Goal: Task Accomplishment & Management: Use online tool/utility

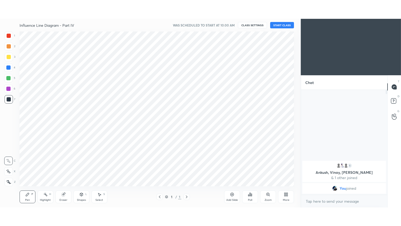
scroll to position [154, 280]
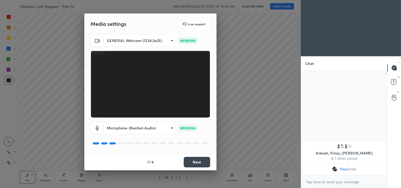
click at [172, 41] on body "1 2 3 4 5 6 7 C X Z C X Z E E Erase all H H Influence Line Diagram - Part IV WA…" at bounding box center [200, 94] width 401 height 188
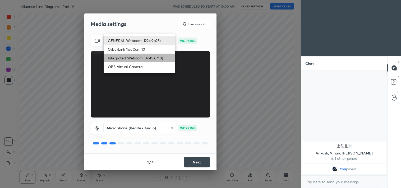
click at [154, 56] on li "Integrated Webcam (0c45:6710)" at bounding box center [139, 58] width 71 height 9
type input "c5c2f7231e9952ba016bf395f8d23ccccda43c405848800533c4c3fa58e8e242"
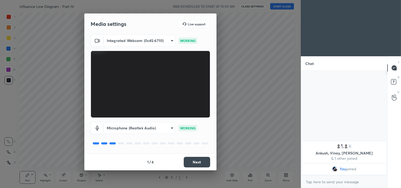
click at [201, 160] on button "Next" at bounding box center [197, 162] width 26 height 11
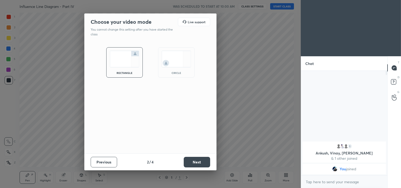
click at [201, 160] on button "Next" at bounding box center [197, 162] width 26 height 11
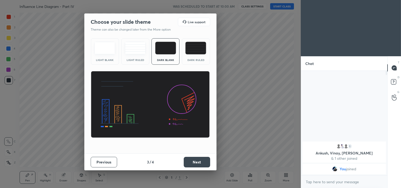
click at [201, 160] on button "Next" at bounding box center [197, 162] width 26 height 11
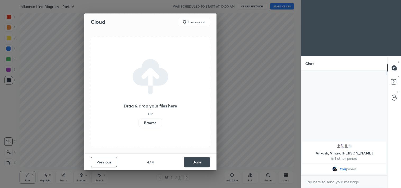
click at [201, 160] on button "Done" at bounding box center [197, 162] width 26 height 11
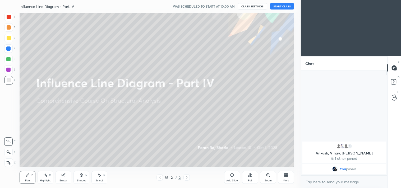
click at [235, 178] on div "Add Slide" at bounding box center [232, 177] width 16 height 13
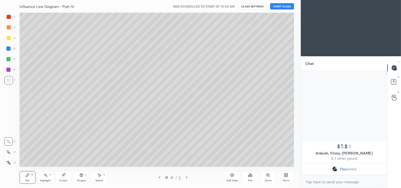
click at [286, 172] on div "More" at bounding box center [286, 177] width 16 height 13
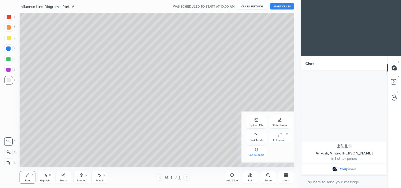
click at [278, 138] on div "Full screen F" at bounding box center [279, 137] width 21 height 13
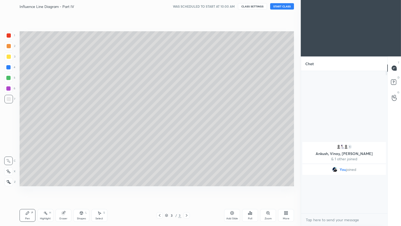
scroll to position [96, 85]
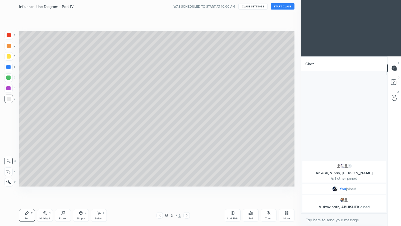
click at [281, 7] on button "START CLASS" at bounding box center [283, 6] width 24 height 6
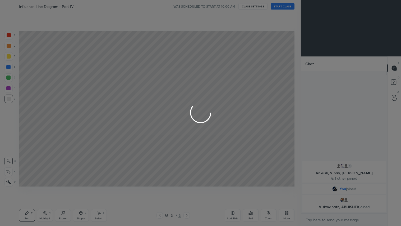
type textarea "x"
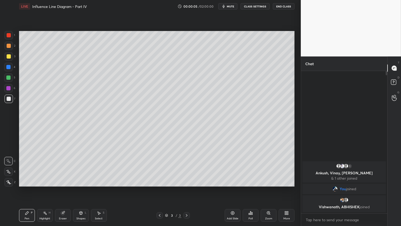
click at [236, 6] on button "mute" at bounding box center [227, 6] width 19 height 6
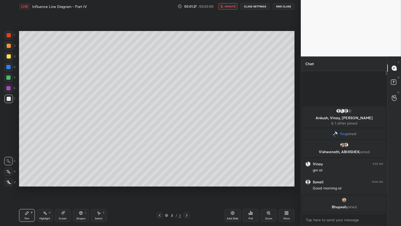
click at [259, 7] on button "CLASS SETTINGS" at bounding box center [255, 6] width 29 height 6
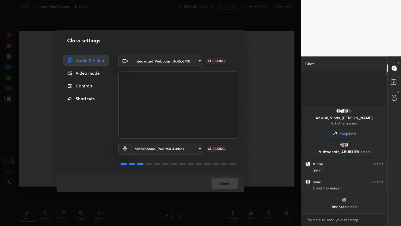
click at [201, 61] on body "1 2 3 4 5 6 7 C X Z C X Z E E Erase all H H LIVE Influence Line Diagram - Part …" at bounding box center [200, 113] width 401 height 226
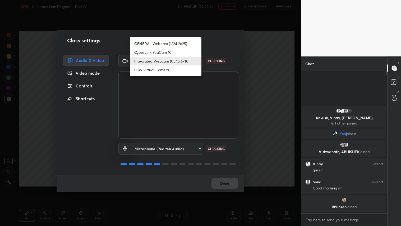
click at [180, 44] on li "GENERAL Webcam (1224:2a25)" at bounding box center [165, 43] width 71 height 9
type input "a804162f24a268607d6802bdfd143bf6309bb53021525fede1067bb20ea62842"
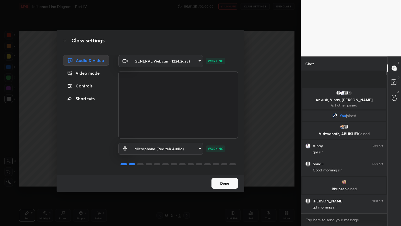
click at [228, 184] on button "Done" at bounding box center [225, 183] width 26 height 11
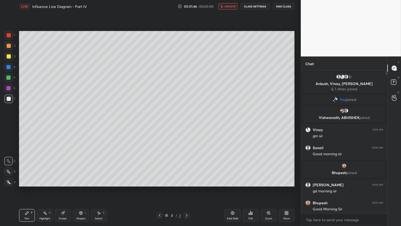
click at [65, 188] on icon at bounding box center [63, 213] width 4 height 4
click at [10, 181] on span "Erase all" at bounding box center [8, 182] width 8 height 4
click at [10, 182] on icon at bounding box center [8, 182] width 5 height 4
click at [232, 6] on span "unmute" at bounding box center [230, 6] width 11 height 4
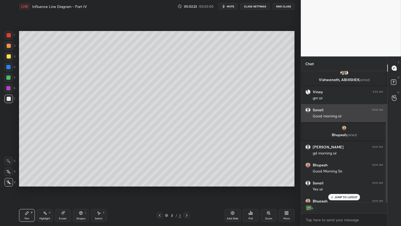
scroll to position [67, 0]
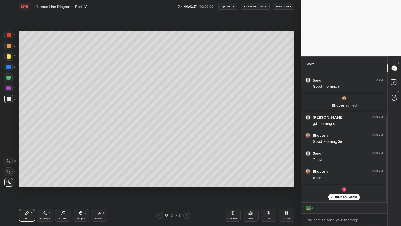
click at [338, 188] on p "JUMP TO LATEST" at bounding box center [346, 196] width 23 height 3
type textarea "x"
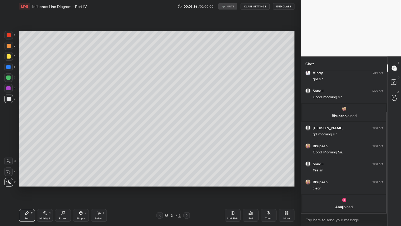
click at [64, 188] on div "Eraser" at bounding box center [63, 218] width 8 height 3
click at [8, 183] on span "Erase all" at bounding box center [8, 182] width 8 height 4
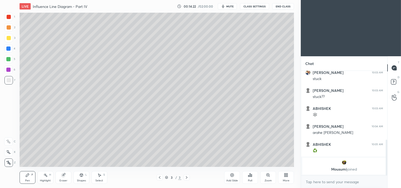
click at [285, 176] on icon at bounding box center [285, 176] width 1 height 1
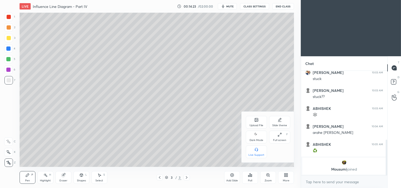
click at [281, 132] on div "Full screen F" at bounding box center [279, 137] width 21 height 13
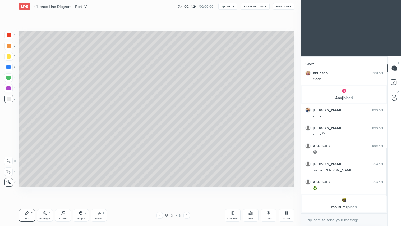
scroll to position [166, 0]
click at [231, 188] on div "Add Slide" at bounding box center [233, 218] width 12 height 3
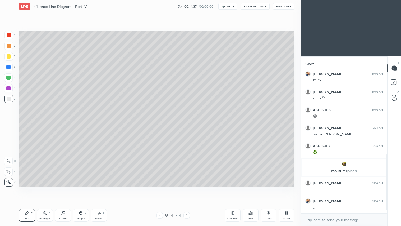
scroll to position [220, 0]
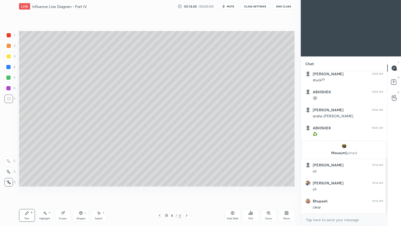
click at [231, 3] on button "mute" at bounding box center [227, 6] width 19 height 6
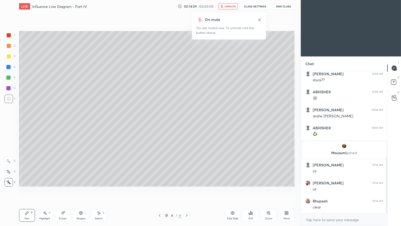
click at [32, 188] on div "Pen P" at bounding box center [27, 215] width 16 height 13
click at [9, 97] on div at bounding box center [9, 99] width 4 height 4
drag, startPoint x: 64, startPoint y: 217, endPoint x: 60, endPoint y: 212, distance: 6.7
click at [64, 188] on div "Eraser" at bounding box center [63, 215] width 16 height 13
click at [10, 181] on span "Erase all" at bounding box center [8, 182] width 8 height 4
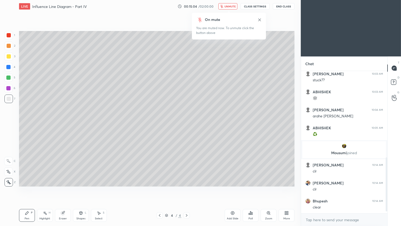
scroll to position [239, 0]
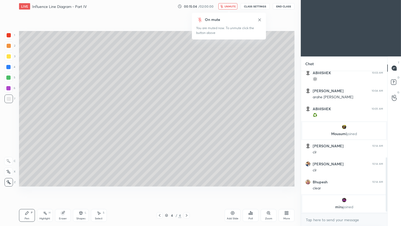
click at [228, 7] on span "unmute" at bounding box center [230, 6] width 11 height 4
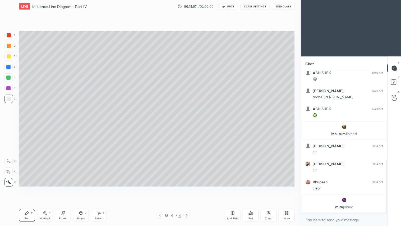
click at [160, 188] on icon at bounding box center [160, 215] width 4 height 4
click at [67, 188] on div "Eraser" at bounding box center [63, 215] width 16 height 13
click at [10, 183] on span "Erase all" at bounding box center [8, 182] width 8 height 4
drag, startPoint x: 9, startPoint y: 56, endPoint x: 16, endPoint y: 53, distance: 7.7
click at [9, 56] on div at bounding box center [9, 56] width 4 height 4
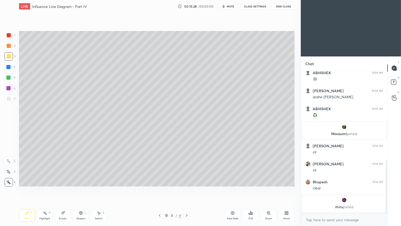
scroll to position [247, 0]
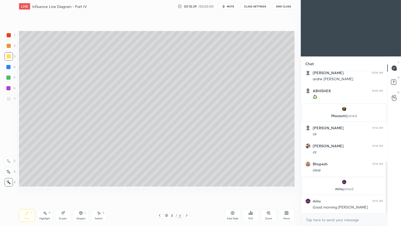
drag, startPoint x: 81, startPoint y: 217, endPoint x: 84, endPoint y: 215, distance: 2.8
click at [83, 188] on div "Shapes" at bounding box center [80, 218] width 9 height 3
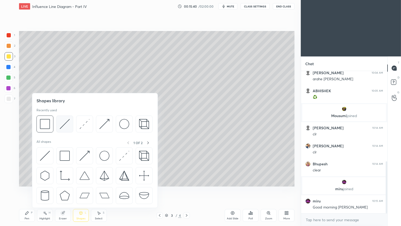
click at [65, 123] on img at bounding box center [65, 124] width 10 height 10
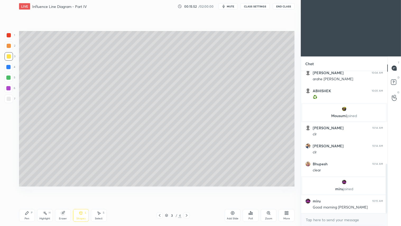
scroll to position [265, 0]
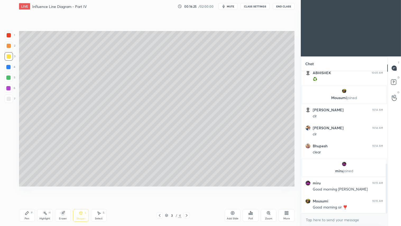
drag, startPoint x: 26, startPoint y: 215, endPoint x: 30, endPoint y: 199, distance: 17.1
click at [26, 188] on icon at bounding box center [27, 213] width 4 height 4
click at [63, 188] on div "Eraser" at bounding box center [63, 215] width 16 height 13
click at [30, 188] on div "Pen P" at bounding box center [27, 215] width 16 height 13
click at [10, 35] on div at bounding box center [9, 35] width 4 height 4
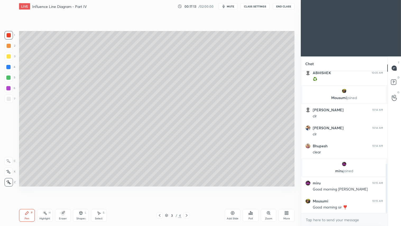
click at [80, 188] on div "Shapes" at bounding box center [80, 218] width 9 height 3
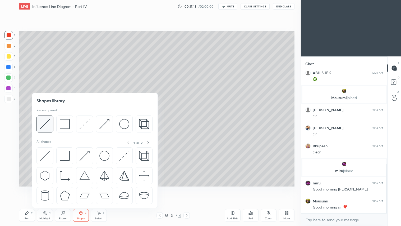
click at [46, 121] on img at bounding box center [45, 124] width 10 height 10
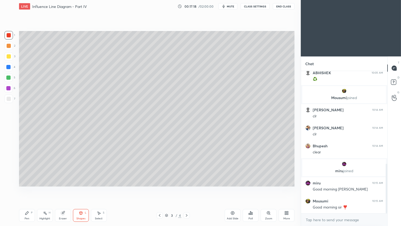
click at [28, 188] on div "Pen P" at bounding box center [27, 215] width 16 height 13
click at [10, 44] on div at bounding box center [8, 46] width 8 height 8
drag, startPoint x: 7, startPoint y: 36, endPoint x: 10, endPoint y: 79, distance: 42.7
click at [7, 37] on div at bounding box center [8, 35] width 8 height 8
click at [28, 188] on div "Pen" at bounding box center [27, 218] width 5 height 3
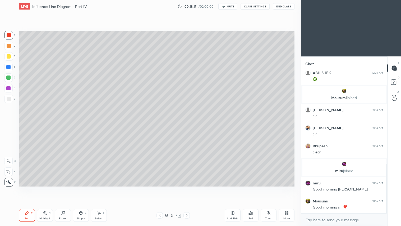
click at [81, 188] on div "Shapes L" at bounding box center [81, 215] width 16 height 13
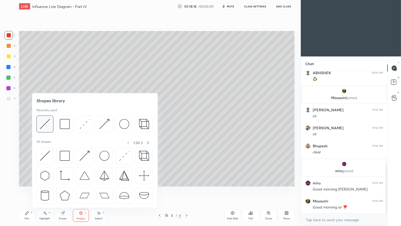
click at [43, 124] on img at bounding box center [45, 124] width 10 height 10
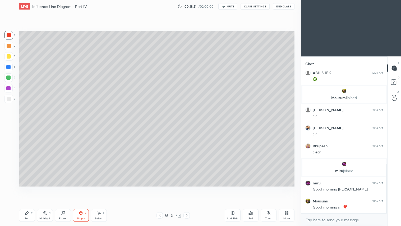
drag, startPoint x: 7, startPoint y: 44, endPoint x: 9, endPoint y: 80, distance: 36.3
click at [7, 43] on div at bounding box center [8, 46] width 8 height 8
click at [27, 188] on div "Pen P" at bounding box center [27, 215] width 16 height 13
click at [83, 188] on div "Shapes" at bounding box center [80, 218] width 9 height 3
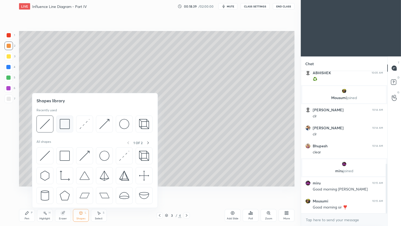
click at [68, 124] on img at bounding box center [65, 124] width 10 height 10
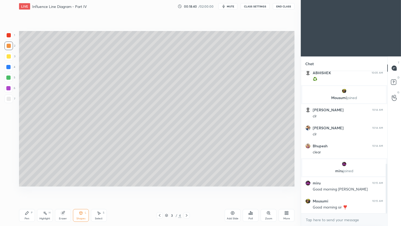
click at [8, 95] on div at bounding box center [8, 98] width 8 height 8
drag, startPoint x: 9, startPoint y: 46, endPoint x: 11, endPoint y: 71, distance: 24.9
click at [9, 46] on div at bounding box center [9, 46] width 4 height 4
click at [25, 188] on div "Pen" at bounding box center [27, 218] width 5 height 3
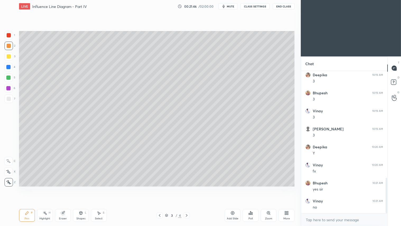
scroll to position [427, 0]
click at [232, 188] on icon at bounding box center [233, 213] width 4 height 4
click at [159, 188] on icon at bounding box center [160, 215] width 4 height 4
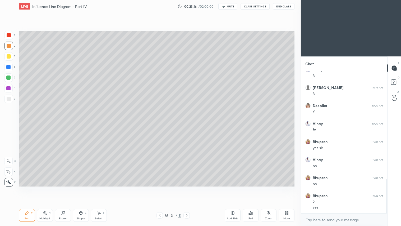
click at [65, 188] on div "Eraser" at bounding box center [63, 215] width 16 height 13
drag, startPoint x: 8, startPoint y: 143, endPoint x: 15, endPoint y: 144, distance: 7.0
click at [7, 143] on icon at bounding box center [8, 143] width 5 height 5
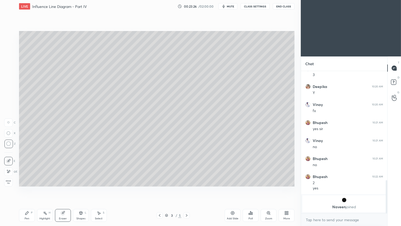
click at [189, 188] on icon at bounding box center [187, 215] width 4 height 4
click at [188, 188] on icon at bounding box center [187, 215] width 4 height 4
drag, startPoint x: 160, startPoint y: 216, endPoint x: 149, endPoint y: 217, distance: 11.0
click at [160, 188] on icon at bounding box center [160, 215] width 4 height 4
drag, startPoint x: 7, startPoint y: 181, endPoint x: 67, endPoint y: 204, distance: 64.0
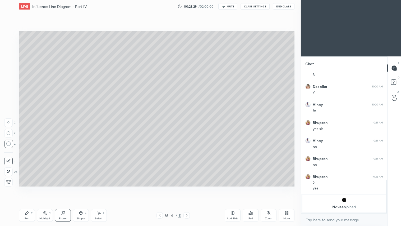
click at [9, 182] on span "Erase all" at bounding box center [8, 182] width 8 height 4
click at [159, 188] on icon at bounding box center [160, 215] width 4 height 4
click at [8, 46] on div at bounding box center [9, 46] width 4 height 4
click at [30, 188] on div "Pen P" at bounding box center [27, 215] width 16 height 13
click at [10, 55] on div at bounding box center [9, 56] width 4 height 4
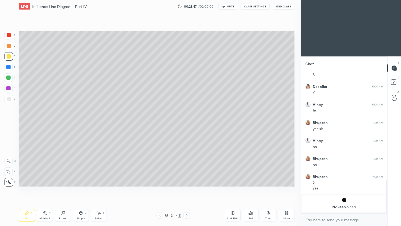
drag, startPoint x: 9, startPoint y: 44, endPoint x: 17, endPoint y: 132, distance: 88.2
click at [9, 46] on div at bounding box center [9, 46] width 4 height 4
click at [29, 188] on div "Pen P" at bounding box center [27, 215] width 16 height 13
click at [81, 188] on icon at bounding box center [81, 213] width 4 height 4
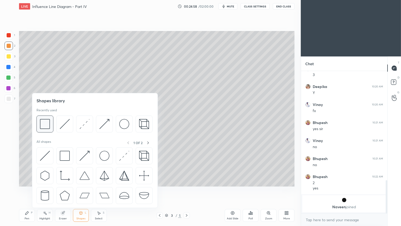
click at [46, 126] on img at bounding box center [45, 124] width 10 height 10
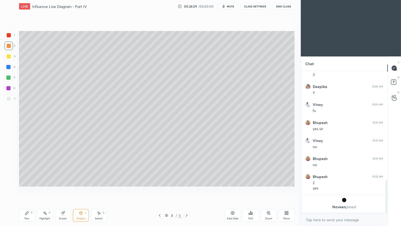
click at [8, 97] on div at bounding box center [9, 99] width 4 height 4
drag, startPoint x: 29, startPoint y: 218, endPoint x: 52, endPoint y: 213, distance: 23.8
click at [30, 188] on div "Pen P" at bounding box center [27, 215] width 16 height 13
drag, startPoint x: 9, startPoint y: 35, endPoint x: 13, endPoint y: 109, distance: 73.9
click at [9, 36] on div at bounding box center [9, 35] width 4 height 4
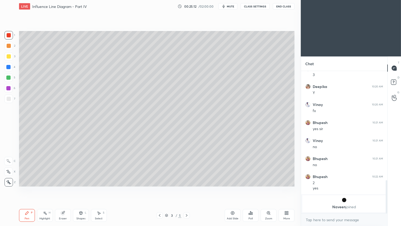
click at [28, 188] on div "Pen P" at bounding box center [27, 215] width 16 height 13
click at [186, 188] on icon at bounding box center [187, 215] width 4 height 4
drag, startPoint x: 75, startPoint y: 215, endPoint x: 78, endPoint y: 211, distance: 4.4
click at [76, 188] on div "Shapes L" at bounding box center [81, 215] width 16 height 13
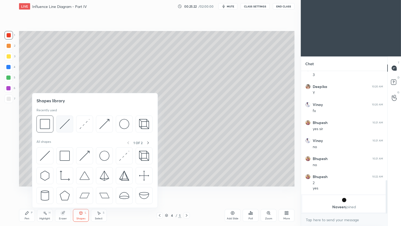
click at [63, 125] on img at bounding box center [65, 124] width 10 height 10
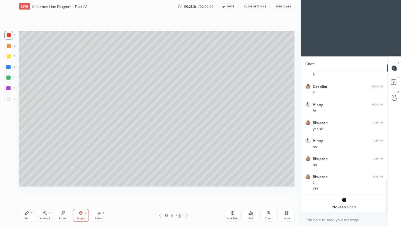
click at [9, 45] on div at bounding box center [9, 46] width 4 height 4
click at [27, 188] on div "Pen" at bounding box center [27, 218] width 5 height 3
click at [83, 188] on div "Shapes L" at bounding box center [81, 215] width 16 height 13
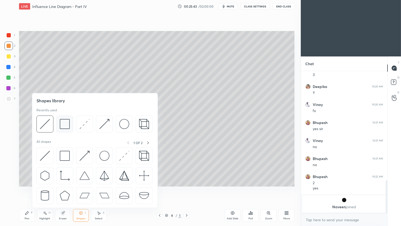
click at [68, 125] on img at bounding box center [65, 124] width 10 height 10
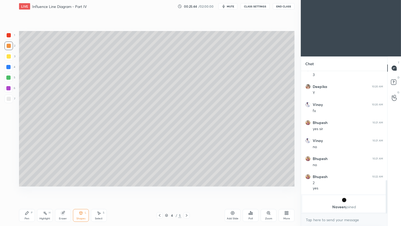
click at [10, 93] on div "6" at bounding box center [9, 89] width 11 height 11
click at [9, 97] on div at bounding box center [9, 99] width 4 height 4
click at [9, 47] on div at bounding box center [9, 46] width 4 height 4
click at [30, 188] on div "Pen P" at bounding box center [27, 215] width 16 height 13
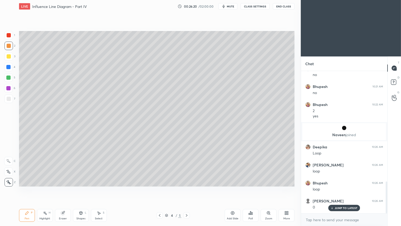
scroll to position [491, 0]
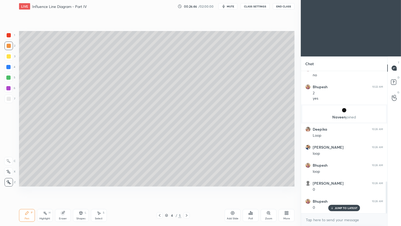
click at [9, 95] on div at bounding box center [8, 98] width 8 height 8
click at [79, 188] on div "Shapes" at bounding box center [80, 218] width 9 height 3
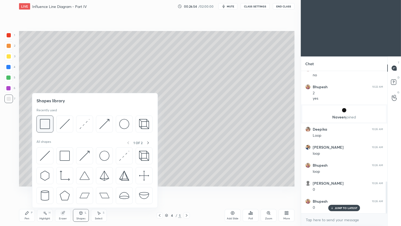
click at [46, 121] on img at bounding box center [45, 124] width 10 height 10
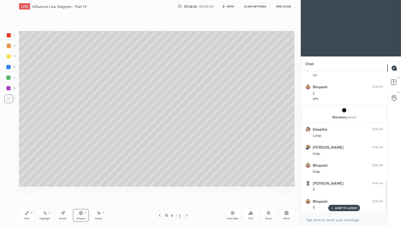
scroll to position [509, 0]
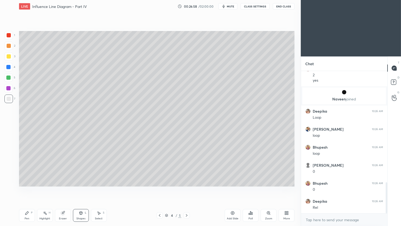
click at [9, 45] on div at bounding box center [9, 46] width 4 height 4
click at [27, 188] on div "Pen" at bounding box center [27, 218] width 5 height 3
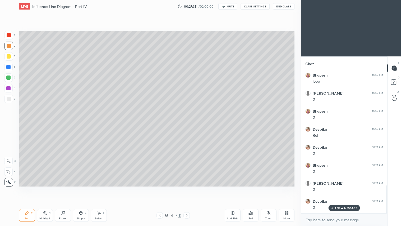
scroll to position [599, 0]
click at [27, 188] on div "Pen P" at bounding box center [27, 215] width 16 height 13
click at [82, 188] on div "Shapes" at bounding box center [80, 218] width 9 height 3
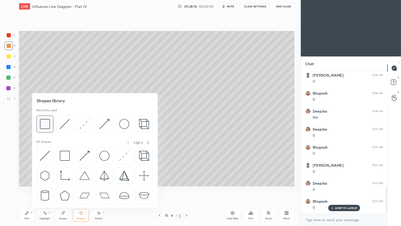
click at [48, 116] on div at bounding box center [44, 123] width 17 height 17
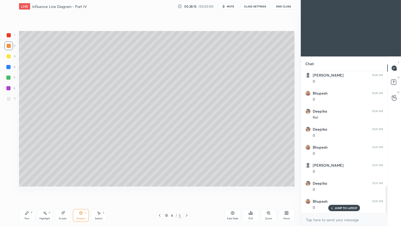
drag, startPoint x: 6, startPoint y: 96, endPoint x: 14, endPoint y: 97, distance: 8.5
click at [6, 96] on div at bounding box center [8, 98] width 8 height 8
drag, startPoint x: 7, startPoint y: 46, endPoint x: 7, endPoint y: 49, distance: 2.9
click at [7, 46] on div at bounding box center [9, 46] width 4 height 4
click at [31, 188] on div "Pen P" at bounding box center [27, 215] width 16 height 13
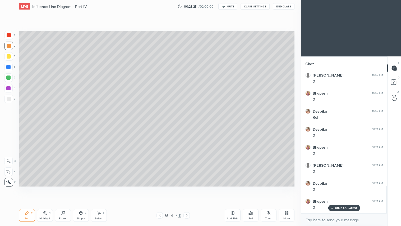
drag, startPoint x: 9, startPoint y: 50, endPoint x: 14, endPoint y: 89, distance: 39.8
click at [9, 50] on div "2" at bounding box center [9, 47] width 11 height 11
click at [24, 188] on div "Pen P" at bounding box center [27, 215] width 16 height 13
drag, startPoint x: 81, startPoint y: 216, endPoint x: 82, endPoint y: 213, distance: 3.1
click at [81, 188] on div "Shapes L" at bounding box center [81, 215] width 16 height 13
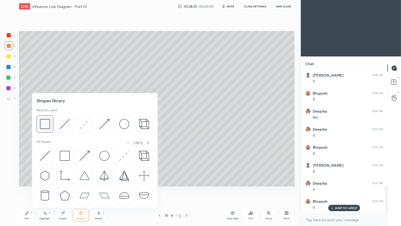
click at [49, 122] on img at bounding box center [45, 124] width 10 height 10
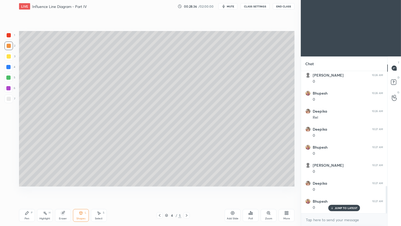
click at [7, 98] on div at bounding box center [9, 99] width 4 height 4
click at [8, 45] on div at bounding box center [9, 46] width 4 height 4
click at [28, 188] on div "Pen" at bounding box center [27, 218] width 5 height 3
click at [9, 97] on div at bounding box center [9, 99] width 4 height 4
click at [10, 56] on div at bounding box center [9, 56] width 4 height 4
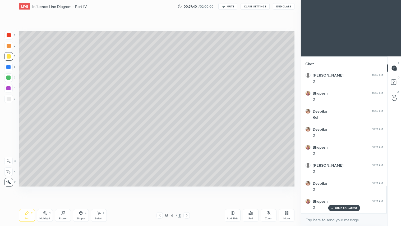
click at [5, 48] on div at bounding box center [8, 46] width 8 height 8
click at [29, 188] on div "Pen" at bounding box center [27, 218] width 5 height 3
click at [188, 188] on icon at bounding box center [187, 215] width 4 height 4
click at [9, 45] on div at bounding box center [9, 46] width 4 height 4
click at [33, 188] on div "Pen P" at bounding box center [27, 215] width 16 height 13
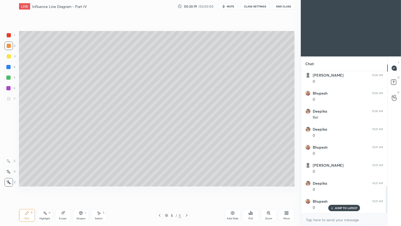
click at [84, 188] on div "Shapes L" at bounding box center [81, 215] width 16 height 13
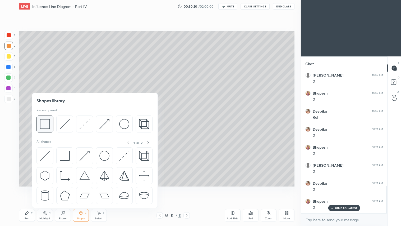
click at [47, 123] on img at bounding box center [45, 124] width 10 height 10
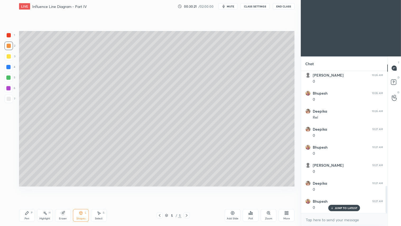
click at [8, 98] on div at bounding box center [9, 99] width 4 height 4
click at [8, 47] on div at bounding box center [9, 46] width 4 height 4
click at [26, 188] on div "Pen P" at bounding box center [27, 215] width 16 height 13
click at [160, 188] on icon at bounding box center [160, 215] width 4 height 4
click at [186, 188] on div at bounding box center [187, 215] width 6 height 6
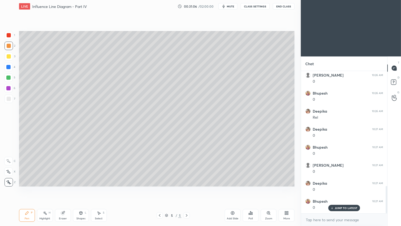
click at [28, 188] on icon at bounding box center [27, 213] width 4 height 4
drag, startPoint x: 81, startPoint y: 213, endPoint x: 84, endPoint y: 208, distance: 6.2
click at [81, 188] on icon at bounding box center [80, 212] width 3 height 3
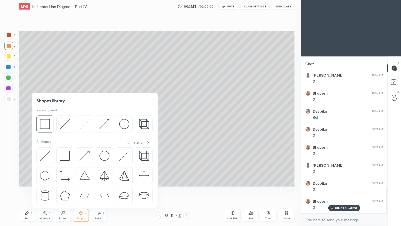
click at [30, 188] on div "Pen P" at bounding box center [27, 215] width 16 height 13
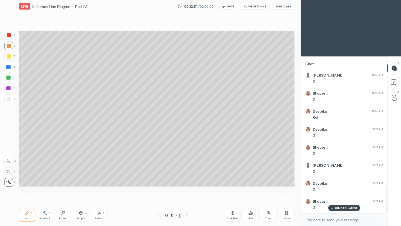
drag, startPoint x: 81, startPoint y: 215, endPoint x: 81, endPoint y: 212, distance: 3.2
click at [81, 188] on div "Shapes L" at bounding box center [81, 215] width 16 height 13
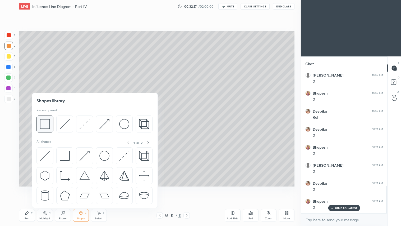
click at [51, 121] on div at bounding box center [44, 123] width 17 height 17
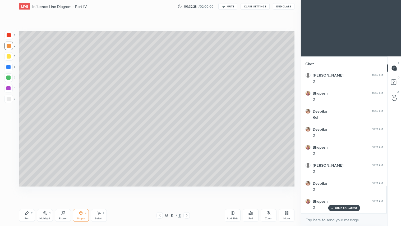
drag, startPoint x: 7, startPoint y: 98, endPoint x: 14, endPoint y: 104, distance: 8.8
click at [7, 98] on div at bounding box center [9, 99] width 4 height 4
click at [29, 188] on div "Pen P" at bounding box center [27, 215] width 16 height 13
click at [159, 188] on icon at bounding box center [160, 215] width 4 height 4
click at [187, 188] on icon at bounding box center [187, 215] width 4 height 4
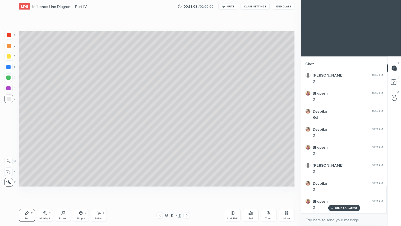
drag, startPoint x: 235, startPoint y: 215, endPoint x: 231, endPoint y: 212, distance: 4.5
click at [234, 188] on div "Add Slide" at bounding box center [233, 215] width 16 height 13
click at [11, 35] on div at bounding box center [8, 35] width 8 height 8
click at [28, 188] on div "Pen" at bounding box center [27, 218] width 5 height 3
drag, startPoint x: 80, startPoint y: 216, endPoint x: 81, endPoint y: 211, distance: 6.0
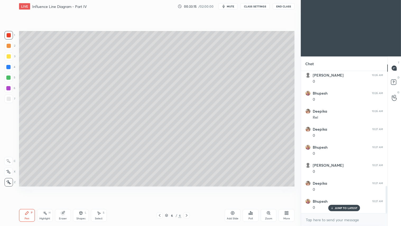
click at [80, 188] on div "Shapes L" at bounding box center [81, 215] width 16 height 13
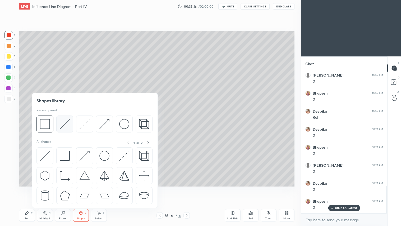
click at [64, 124] on img at bounding box center [65, 124] width 10 height 10
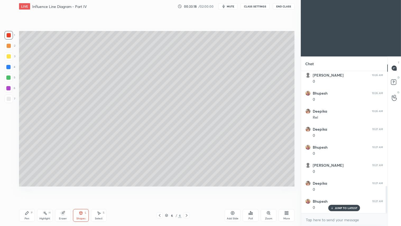
click at [9, 45] on div at bounding box center [9, 46] width 4 height 4
click at [27, 188] on div "Pen P" at bounding box center [27, 215] width 16 height 13
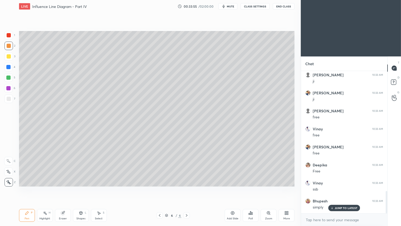
scroll to position [761, 0]
click at [63, 188] on div "Eraser" at bounding box center [63, 218] width 8 height 3
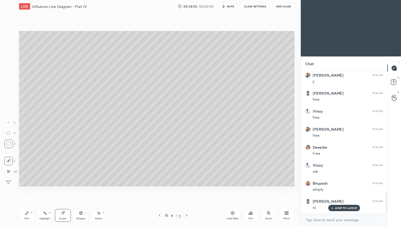
scroll to position [779, 0]
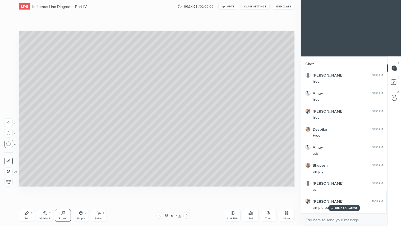
click at [9, 123] on icon at bounding box center [8, 122] width 2 height 2
click at [28, 188] on icon at bounding box center [27, 213] width 4 height 4
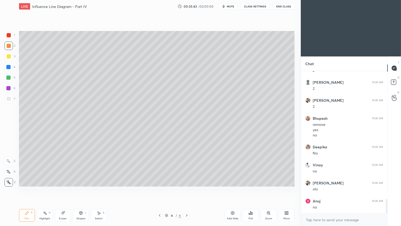
scroll to position [1281, 0]
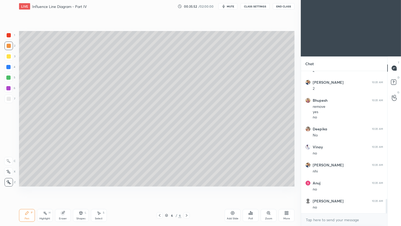
drag, startPoint x: 25, startPoint y: 216, endPoint x: 25, endPoint y: 213, distance: 3.2
click at [25, 188] on div "Pen P" at bounding box center [27, 215] width 16 height 13
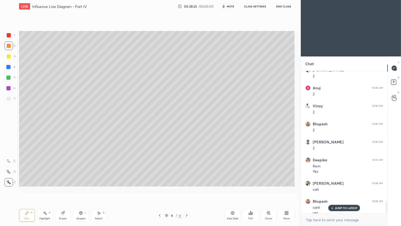
scroll to position [1530, 0]
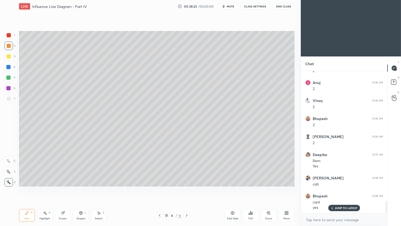
drag, startPoint x: 64, startPoint y: 216, endPoint x: 58, endPoint y: 209, distance: 8.4
click at [65, 188] on div "Eraser" at bounding box center [63, 215] width 16 height 13
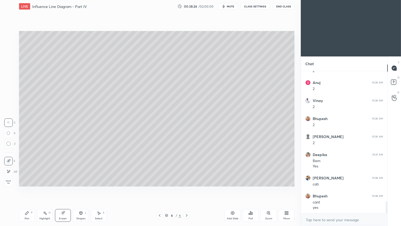
scroll to position [1548, 0]
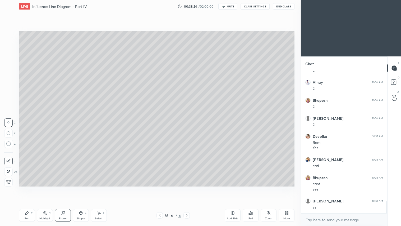
click at [7, 182] on span "Erase all" at bounding box center [8, 182] width 8 height 4
click at [28, 188] on div "Pen P" at bounding box center [27, 215] width 16 height 13
click at [8, 35] on div at bounding box center [9, 35] width 4 height 4
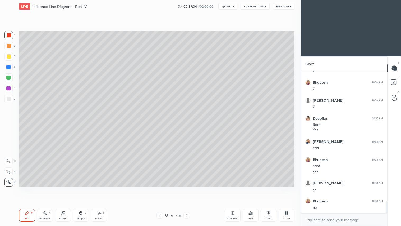
click at [60, 188] on div "Eraser" at bounding box center [63, 218] width 8 height 3
click at [10, 182] on span "Erase all" at bounding box center [8, 182] width 8 height 4
click at [30, 188] on div "Pen P" at bounding box center [27, 215] width 16 height 13
drag, startPoint x: 85, startPoint y: 218, endPoint x: 86, endPoint y: 214, distance: 3.6
click at [85, 188] on div "Shapes L" at bounding box center [81, 215] width 16 height 13
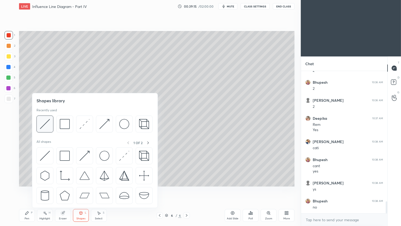
click at [47, 123] on img at bounding box center [45, 124] width 10 height 10
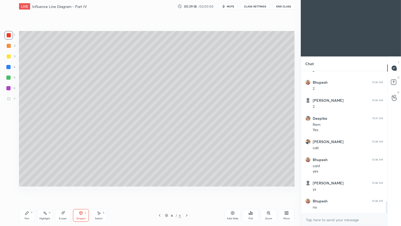
click at [8, 46] on div at bounding box center [9, 46] width 4 height 4
drag, startPoint x: 29, startPoint y: 218, endPoint x: 27, endPoint y: 217, distance: 2.7
click at [29, 188] on div "Pen" at bounding box center [27, 218] width 5 height 3
click at [27, 188] on div "Pen" at bounding box center [27, 218] width 5 height 3
click at [231, 5] on span "mute" at bounding box center [230, 6] width 7 height 4
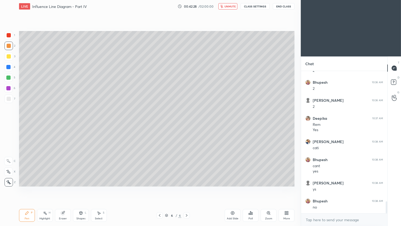
click at [228, 7] on span "unmute" at bounding box center [230, 6] width 11 height 4
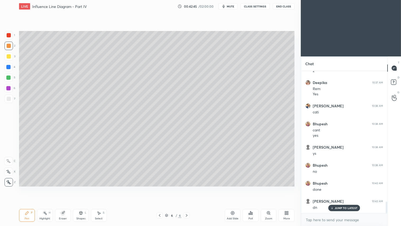
scroll to position [1607, 0]
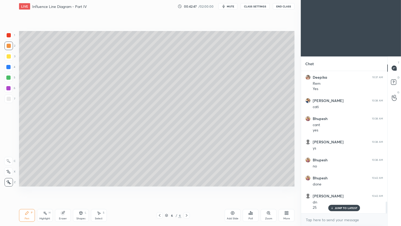
click at [232, 188] on div "Add Slide" at bounding box center [233, 218] width 12 height 3
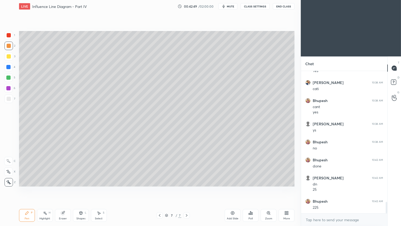
click at [31, 188] on div "Pen P" at bounding box center [27, 215] width 16 height 13
click at [30, 188] on div "Pen P" at bounding box center [27, 215] width 16 height 13
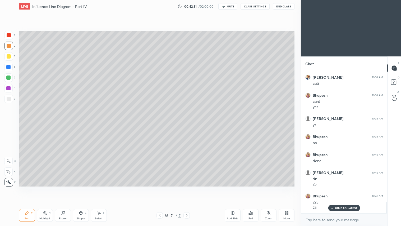
scroll to position [1649, 0]
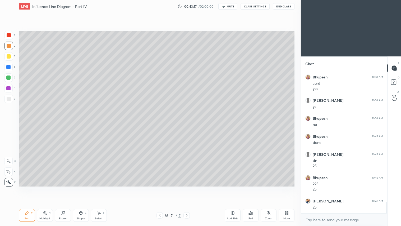
click at [81, 188] on div "Shapes L" at bounding box center [81, 215] width 16 height 13
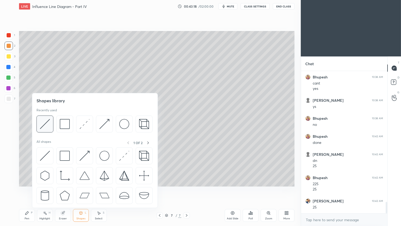
click at [49, 122] on img at bounding box center [45, 124] width 10 height 10
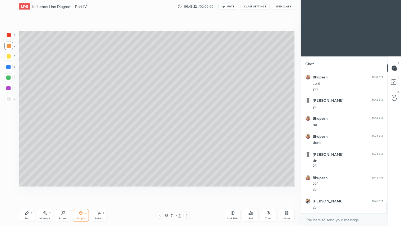
click at [28, 188] on div "Pen P" at bounding box center [27, 215] width 16 height 13
click at [80, 188] on div "Shapes" at bounding box center [80, 218] width 9 height 3
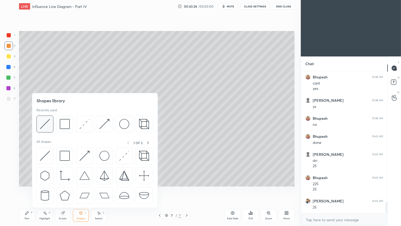
click at [47, 123] on img at bounding box center [45, 124] width 10 height 10
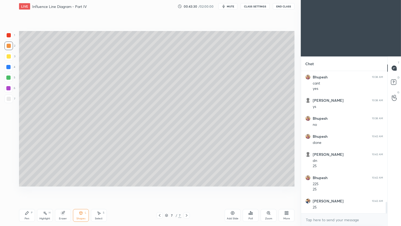
click at [82, 188] on div "Shapes" at bounding box center [80, 218] width 9 height 3
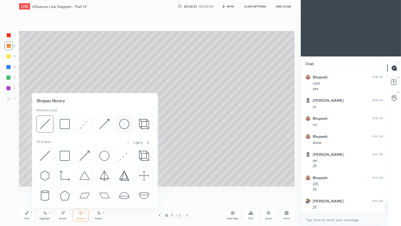
click at [125, 122] on img at bounding box center [124, 124] width 10 height 10
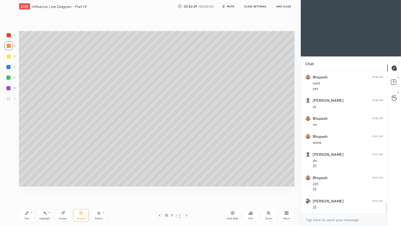
click at [84, 188] on div "Shapes" at bounding box center [80, 218] width 9 height 3
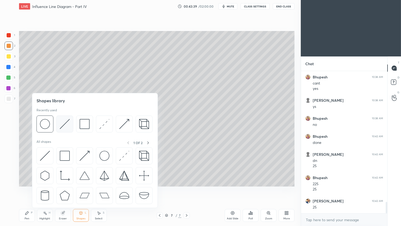
click at [69, 117] on div at bounding box center [64, 123] width 17 height 17
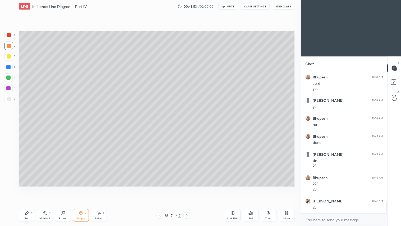
drag, startPoint x: 28, startPoint y: 217, endPoint x: 34, endPoint y: 200, distance: 18.4
click at [29, 188] on div "Pen" at bounding box center [27, 218] width 5 height 3
click at [80, 188] on icon at bounding box center [81, 213] width 4 height 4
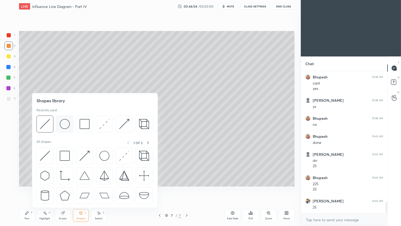
click at [65, 123] on img at bounding box center [65, 124] width 10 height 10
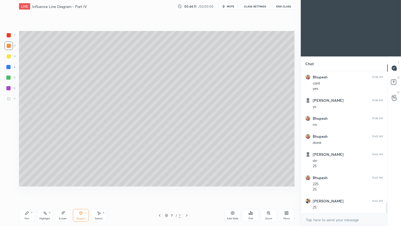
drag, startPoint x: 8, startPoint y: 39, endPoint x: 17, endPoint y: 103, distance: 64.8
click at [7, 40] on div "1" at bounding box center [9, 36] width 11 height 11
click at [8, 47] on div at bounding box center [9, 46] width 4 height 4
click at [28, 188] on div "Pen P Highlight H Eraser Shapes L Select S 7 / 7 Add Slide Poll Zoom More" at bounding box center [157, 214] width 276 height 21
drag, startPoint x: 26, startPoint y: 215, endPoint x: 28, endPoint y: 209, distance: 5.9
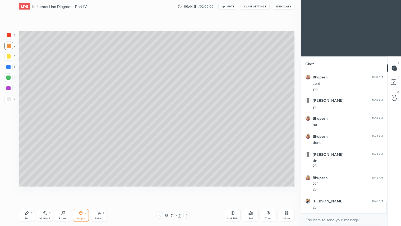
click at [26, 188] on div "Pen P" at bounding box center [27, 215] width 16 height 13
click at [79, 188] on div "Shapes" at bounding box center [80, 218] width 9 height 3
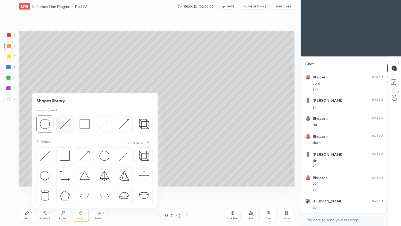
click at [61, 128] on img at bounding box center [65, 124] width 10 height 10
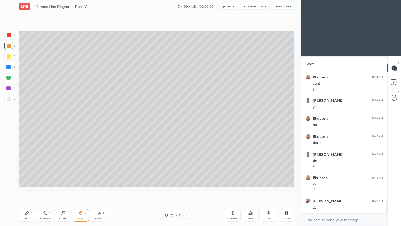
click at [82, 188] on div "Shapes L" at bounding box center [81, 215] width 16 height 13
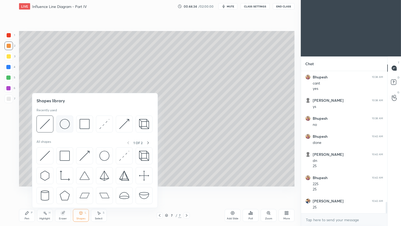
click at [66, 125] on img at bounding box center [65, 124] width 10 height 10
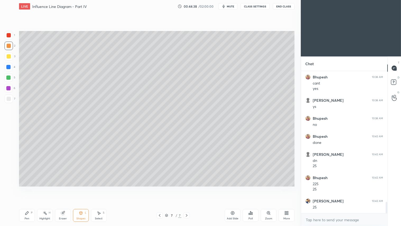
click at [85, 188] on div "Shapes L" at bounding box center [81, 215] width 16 height 13
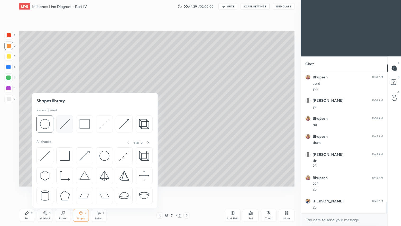
click at [61, 127] on img at bounding box center [65, 124] width 10 height 10
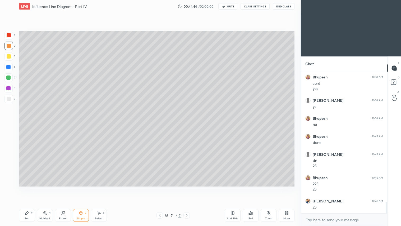
click at [31, 188] on div "Pen P" at bounding box center [27, 215] width 16 height 13
click at [10, 172] on icon at bounding box center [8, 171] width 4 height 3
click at [8, 54] on div at bounding box center [8, 56] width 8 height 8
click at [24, 188] on div "Pen P" at bounding box center [27, 215] width 16 height 13
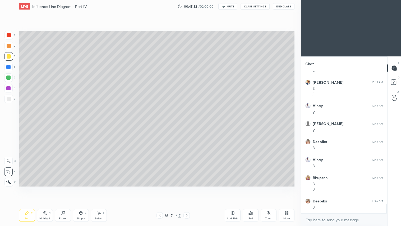
scroll to position [1965, 0]
click at [63, 188] on div "Eraser" at bounding box center [63, 218] width 8 height 3
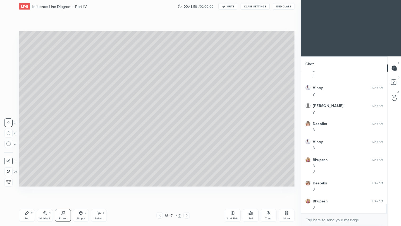
scroll to position [1983, 0]
click at [29, 188] on div "Pen P" at bounding box center [27, 215] width 16 height 13
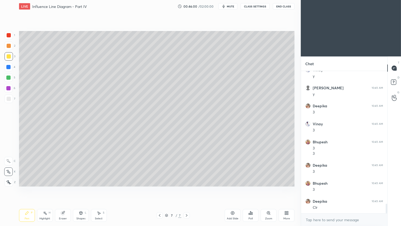
click at [11, 46] on div at bounding box center [8, 46] width 8 height 8
click at [9, 57] on div at bounding box center [9, 56] width 4 height 4
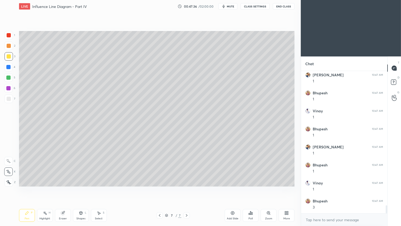
scroll to position [2402, 0]
drag, startPoint x: 9, startPoint y: 45, endPoint x: 9, endPoint y: 61, distance: 16.1
click at [9, 45] on div at bounding box center [9, 46] width 4 height 4
click at [24, 188] on div "Pen P" at bounding box center [27, 215] width 16 height 13
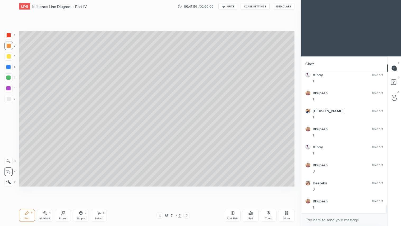
click at [81, 188] on div "Shapes" at bounding box center [80, 218] width 9 height 3
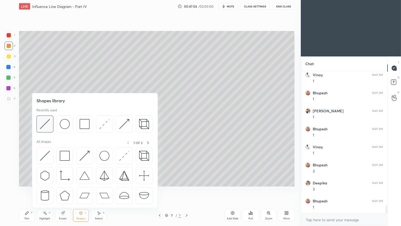
scroll to position [2438, 0]
click at [85, 124] on img at bounding box center [85, 124] width 10 height 10
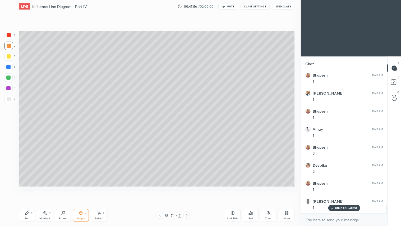
drag, startPoint x: 8, startPoint y: 97, endPoint x: 13, endPoint y: 97, distance: 4.3
click at [9, 97] on div at bounding box center [9, 99] width 4 height 4
drag, startPoint x: 9, startPoint y: 46, endPoint x: 11, endPoint y: 106, distance: 60.6
click at [9, 46] on div at bounding box center [9, 46] width 4 height 4
click at [23, 188] on div "Pen P" at bounding box center [27, 215] width 16 height 13
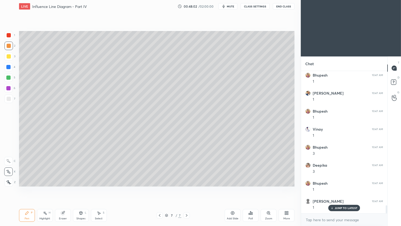
drag, startPoint x: 232, startPoint y: 217, endPoint x: 229, endPoint y: 214, distance: 4.3
click at [231, 188] on div "Add Slide" at bounding box center [233, 218] width 12 height 3
click at [8, 184] on div at bounding box center [8, 182] width 8 height 8
click at [86, 188] on div "Shapes L" at bounding box center [81, 215] width 16 height 13
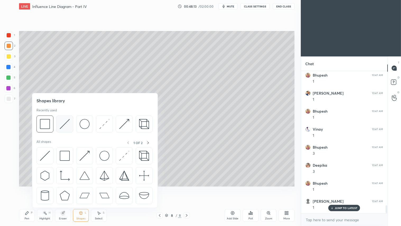
click at [61, 123] on img at bounding box center [65, 124] width 10 height 10
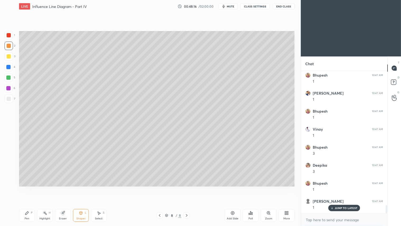
click at [160, 188] on icon at bounding box center [160, 215] width 4 height 4
click at [186, 188] on icon at bounding box center [187, 215] width 4 height 4
click at [22, 188] on div "Pen P" at bounding box center [27, 215] width 16 height 13
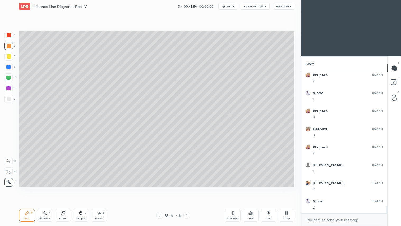
click at [160, 188] on icon at bounding box center [160, 215] width 4 height 4
click at [187, 188] on icon at bounding box center [187, 215] width 4 height 4
click at [161, 188] on icon at bounding box center [160, 215] width 4 height 4
click at [187, 188] on icon at bounding box center [187, 215] width 4 height 4
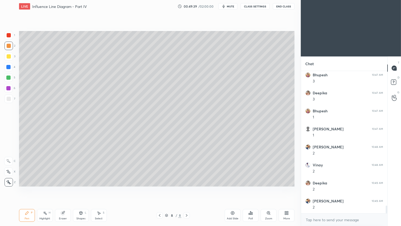
scroll to position [2528, 0]
drag, startPoint x: 84, startPoint y: 215, endPoint x: 83, endPoint y: 208, distance: 7.7
click at [84, 188] on div "Shapes L" at bounding box center [81, 215] width 16 height 13
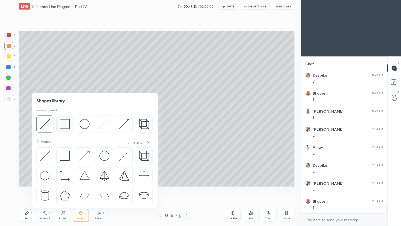
click at [65, 126] on img at bounding box center [65, 124] width 10 height 10
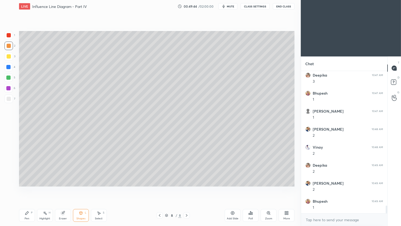
drag, startPoint x: 9, startPoint y: 94, endPoint x: 15, endPoint y: 94, distance: 5.3
click at [11, 94] on div at bounding box center [8, 98] width 8 height 8
click at [11, 48] on div at bounding box center [8, 46] width 8 height 8
click at [27, 188] on div "Pen" at bounding box center [27, 218] width 5 height 3
click at [81, 188] on div "Shapes" at bounding box center [80, 218] width 9 height 3
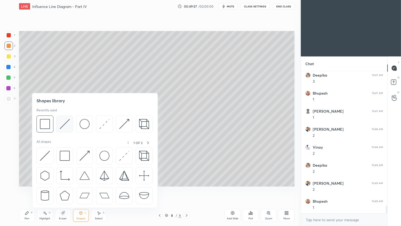
click at [67, 122] on img at bounding box center [65, 124] width 10 height 10
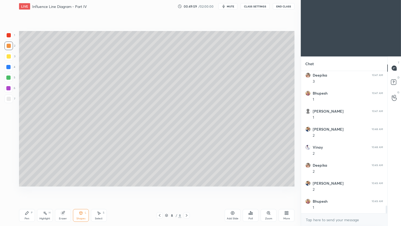
click at [29, 188] on div "Pen P" at bounding box center [27, 215] width 16 height 13
drag, startPoint x: 7, startPoint y: 47, endPoint x: 8, endPoint y: 50, distance: 3.1
click at [7, 47] on div at bounding box center [9, 46] width 4 height 4
click at [159, 188] on icon at bounding box center [160, 215] width 4 height 4
click at [188, 188] on icon at bounding box center [187, 215] width 4 height 4
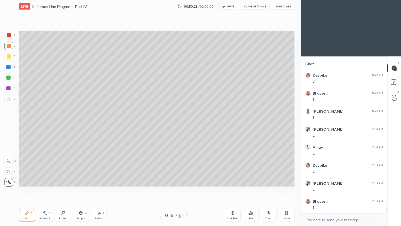
click at [160, 188] on icon at bounding box center [160, 215] width 4 height 4
drag, startPoint x: 188, startPoint y: 215, endPoint x: 190, endPoint y: 213, distance: 2.8
click at [188, 188] on icon at bounding box center [187, 215] width 4 height 4
click at [80, 188] on div "Shapes L" at bounding box center [81, 215] width 16 height 13
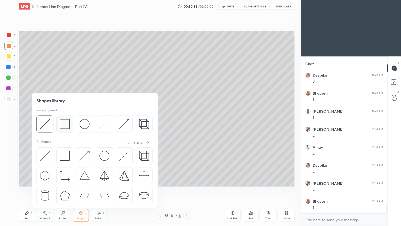
click at [65, 121] on img at bounding box center [65, 124] width 10 height 10
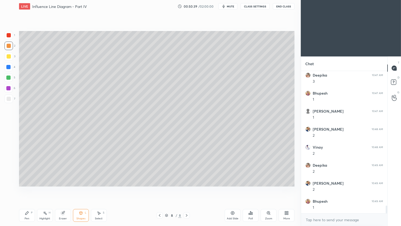
click at [9, 97] on div at bounding box center [9, 99] width 4 height 4
click at [10, 46] on div at bounding box center [9, 46] width 4 height 4
click at [23, 188] on div "Pen P" at bounding box center [27, 215] width 16 height 13
drag, startPoint x: 239, startPoint y: 214, endPoint x: 236, endPoint y: 213, distance: 2.9
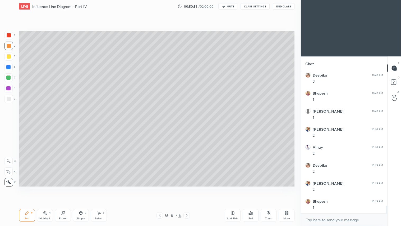
click at [237, 188] on div "Add Slide" at bounding box center [233, 215] width 16 height 13
click at [83, 188] on div "Shapes" at bounding box center [80, 218] width 9 height 3
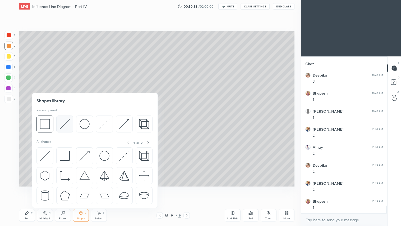
click at [63, 124] on img at bounding box center [65, 124] width 10 height 10
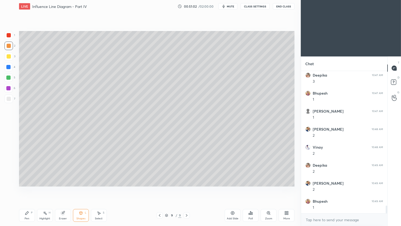
click at [26, 188] on div "Pen P" at bounding box center [27, 215] width 16 height 13
click at [159, 188] on icon at bounding box center [160, 215] width 4 height 4
click at [160, 188] on icon at bounding box center [160, 215] width 4 height 4
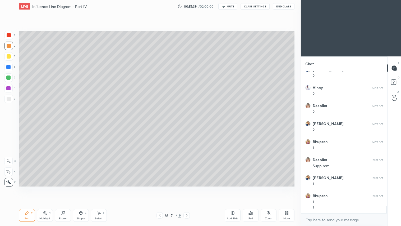
click at [160, 188] on icon at bounding box center [160, 215] width 4 height 4
click at [186, 188] on icon at bounding box center [187, 215] width 4 height 4
click at [187, 188] on icon at bounding box center [187, 215] width 4 height 4
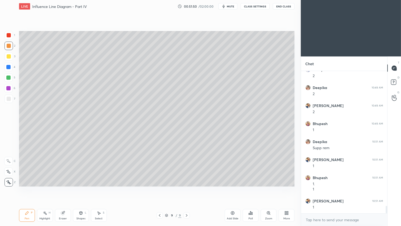
click at [9, 56] on div at bounding box center [9, 56] width 4 height 4
click at [81, 188] on div "Shapes" at bounding box center [80, 218] width 9 height 3
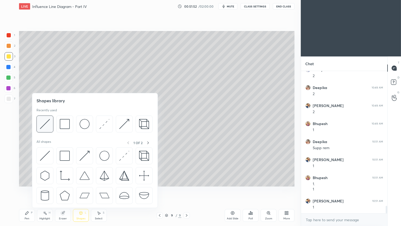
click at [46, 121] on img at bounding box center [45, 124] width 10 height 10
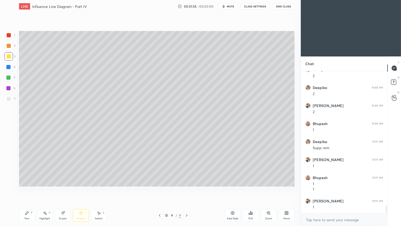
click at [27, 188] on div "Pen" at bounding box center [27, 218] width 5 height 3
click at [10, 44] on div at bounding box center [9, 46] width 4 height 4
click at [161, 188] on icon at bounding box center [160, 215] width 4 height 4
click at [188, 188] on icon at bounding box center [187, 215] width 4 height 4
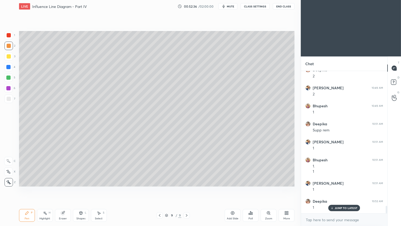
click at [60, 188] on div "Eraser" at bounding box center [63, 215] width 16 height 13
click at [9, 143] on icon at bounding box center [8, 143] width 5 height 5
click at [80, 188] on icon at bounding box center [81, 213] width 4 height 4
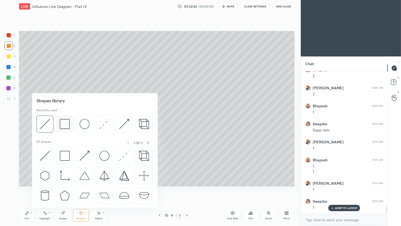
click at [65, 124] on img at bounding box center [65, 124] width 10 height 10
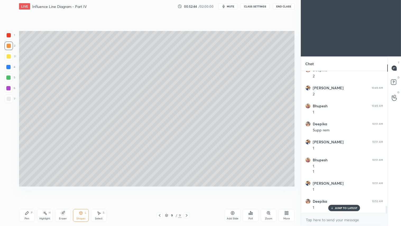
click at [11, 98] on div at bounding box center [8, 98] width 8 height 8
drag, startPoint x: 7, startPoint y: 56, endPoint x: 14, endPoint y: 94, distance: 39.0
click at [7, 56] on div at bounding box center [9, 56] width 4 height 4
click at [28, 188] on div "Pen P" at bounding box center [27, 215] width 16 height 13
click at [9, 46] on div at bounding box center [9, 46] width 4 height 4
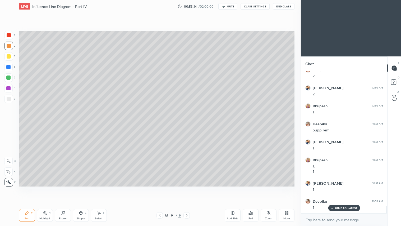
click at [33, 188] on div "Pen P" at bounding box center [27, 215] width 16 height 13
click at [160, 188] on icon at bounding box center [160, 215] width 2 height 3
click at [160, 188] on icon at bounding box center [160, 215] width 4 height 4
click at [187, 188] on icon at bounding box center [187, 215] width 4 height 4
click at [187, 188] on icon at bounding box center [187, 215] width 2 height 3
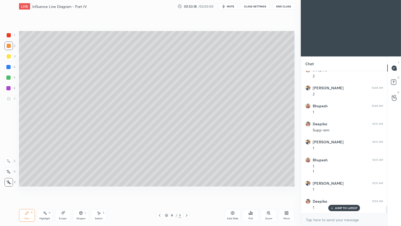
click at [188, 188] on icon at bounding box center [187, 215] width 4 height 4
click at [232, 188] on div "Add Slide" at bounding box center [233, 215] width 16 height 13
click at [80, 188] on div "Shapes L" at bounding box center [81, 215] width 16 height 13
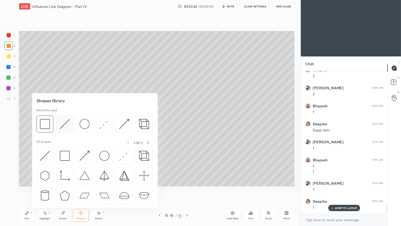
click at [65, 122] on img at bounding box center [65, 124] width 10 height 10
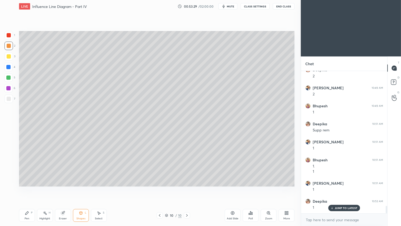
drag, startPoint x: 83, startPoint y: 212, endPoint x: 84, endPoint y: 209, distance: 3.5
click at [83, 188] on div "Shapes L" at bounding box center [81, 215] width 16 height 13
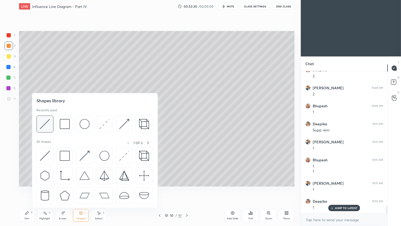
click at [42, 125] on img at bounding box center [45, 124] width 10 height 10
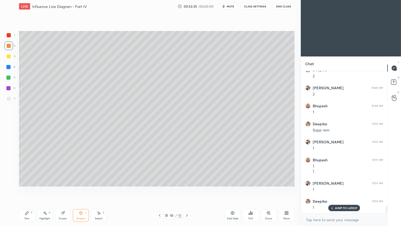
click at [82, 188] on icon at bounding box center [81, 213] width 4 height 4
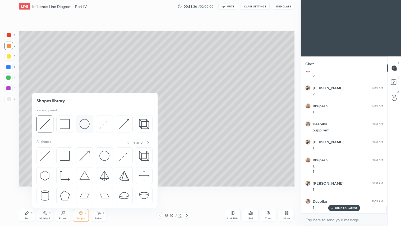
click at [78, 125] on div at bounding box center [84, 123] width 17 height 17
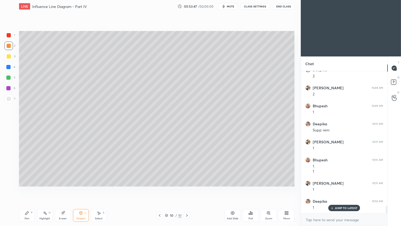
click at [85, 188] on div "Shapes L" at bounding box center [81, 215] width 16 height 13
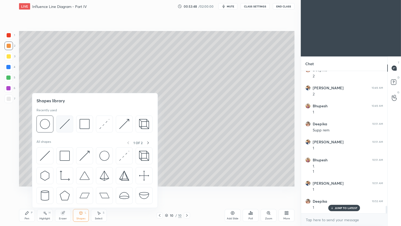
click at [63, 123] on img at bounding box center [65, 124] width 10 height 10
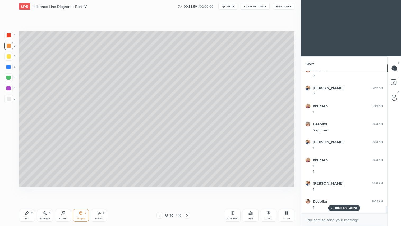
click at [28, 188] on div "Pen" at bounding box center [27, 218] width 5 height 3
click at [80, 188] on icon at bounding box center [80, 212] width 3 height 3
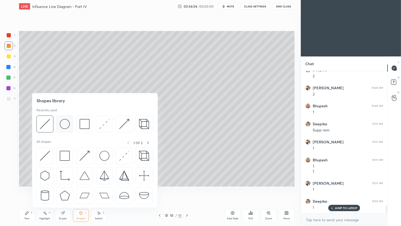
click at [65, 125] on img at bounding box center [65, 124] width 10 height 10
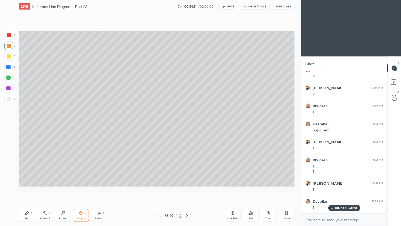
click at [100, 188] on icon at bounding box center [99, 213] width 4 height 4
click at [25, 188] on div "Pen" at bounding box center [27, 218] width 5 height 3
click at [100, 188] on div "Select S" at bounding box center [99, 215] width 16 height 13
click at [26, 188] on div "Pen" at bounding box center [27, 218] width 5 height 3
drag, startPoint x: 80, startPoint y: 220, endPoint x: 91, endPoint y: 208, distance: 15.7
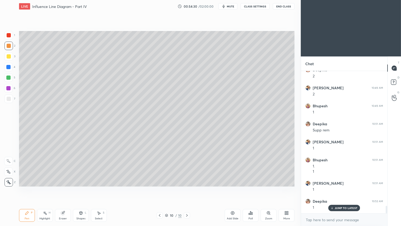
click at [81, 188] on div "Shapes L" at bounding box center [81, 215] width 16 height 13
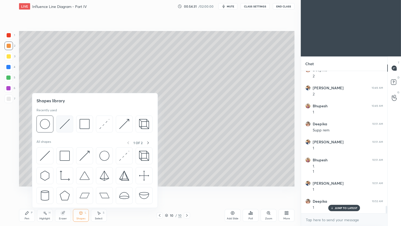
click at [65, 123] on img at bounding box center [65, 124] width 10 height 10
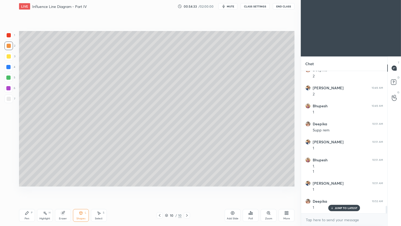
click at [100, 188] on icon at bounding box center [99, 213] width 4 height 4
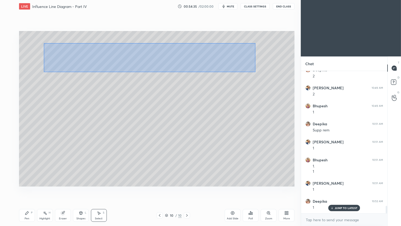
drag, startPoint x: 44, startPoint y: 43, endPoint x: 249, endPoint y: 73, distance: 207.1
click at [256, 72] on div "0 ° Undo Copy Duplicate Duplicate to new slide Delete" at bounding box center [157, 108] width 276 height 155
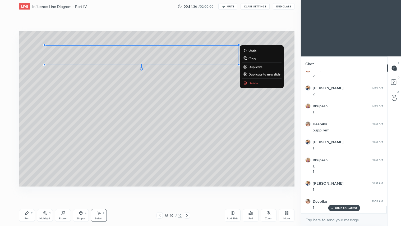
drag, startPoint x: 250, startPoint y: 66, endPoint x: 236, endPoint y: 66, distance: 13.8
click at [250, 66] on p "Duplicate" at bounding box center [256, 67] width 14 height 4
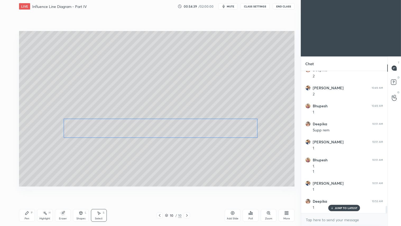
drag, startPoint x: 172, startPoint y: 66, endPoint x: 185, endPoint y: 131, distance: 66.4
click at [185, 133] on div "0 ° Undo Copy Duplicate Duplicate to new slide Delete" at bounding box center [157, 108] width 276 height 155
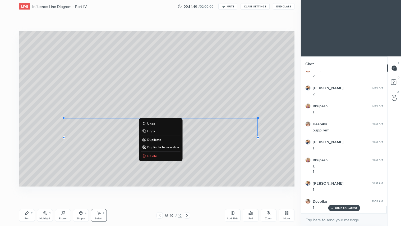
click at [26, 188] on div "Pen P" at bounding box center [27, 215] width 16 height 13
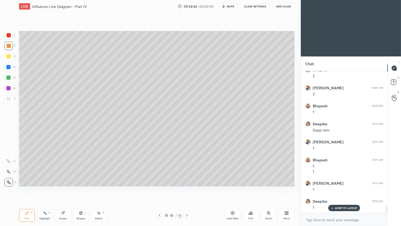
click at [9, 170] on icon at bounding box center [8, 172] width 5 height 4
click at [29, 188] on div "Pen" at bounding box center [27, 218] width 5 height 3
click at [11, 59] on div at bounding box center [8, 56] width 8 height 8
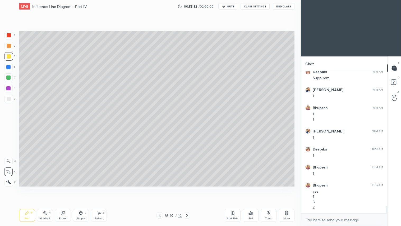
scroll to position [2680, 0]
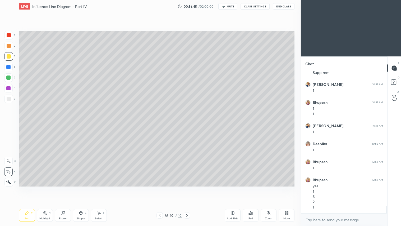
click at [5, 47] on div at bounding box center [8, 46] width 8 height 8
drag, startPoint x: 28, startPoint y: 213, endPoint x: 44, endPoint y: 208, distance: 17.1
click at [28, 188] on icon at bounding box center [27, 213] width 4 height 4
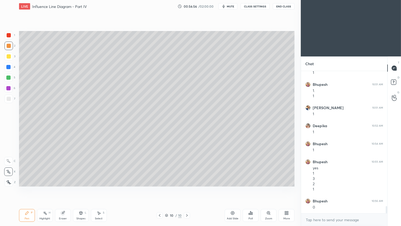
click at [81, 188] on div "Shapes L" at bounding box center [81, 215] width 16 height 13
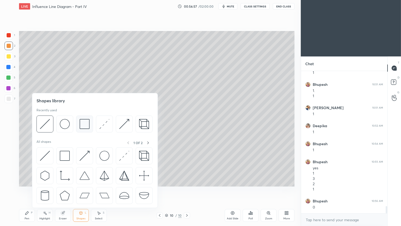
click at [84, 122] on img at bounding box center [85, 124] width 10 height 10
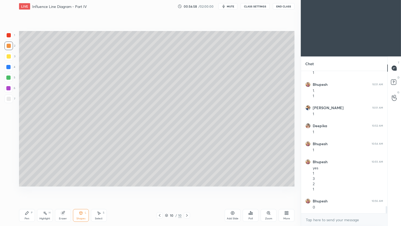
drag, startPoint x: 9, startPoint y: 96, endPoint x: 12, endPoint y: 97, distance: 3.0
click at [9, 97] on div at bounding box center [9, 99] width 4 height 4
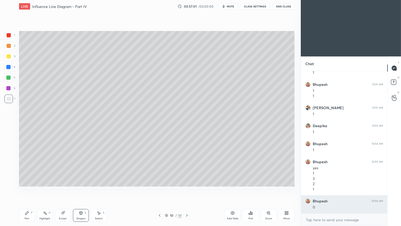
click at [307, 188] on img "grid" at bounding box center [307, 200] width 5 height 5
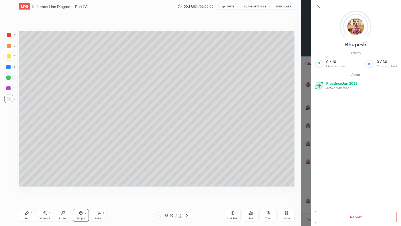
click at [317, 7] on icon at bounding box center [318, 6] width 6 height 6
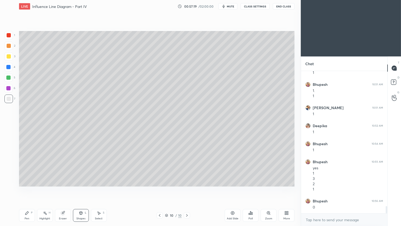
drag, startPoint x: 30, startPoint y: 219, endPoint x: 72, endPoint y: 196, distance: 47.4
click at [31, 188] on div "Pen P" at bounding box center [27, 215] width 16 height 13
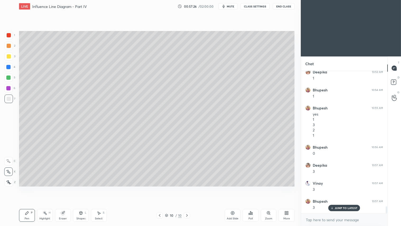
scroll to position [2788, 0]
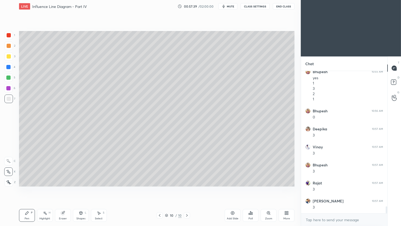
drag, startPoint x: 9, startPoint y: 46, endPoint x: 18, endPoint y: 60, distance: 16.4
click at [11, 48] on div at bounding box center [8, 46] width 8 height 8
click at [233, 188] on div "Add Slide" at bounding box center [233, 215] width 16 height 13
click at [79, 188] on div "Shapes L" at bounding box center [81, 215] width 16 height 13
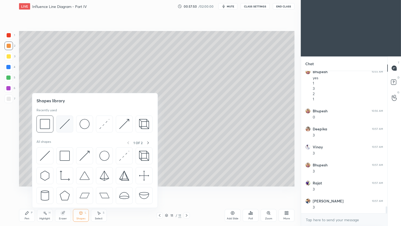
click at [63, 122] on img at bounding box center [65, 124] width 10 height 10
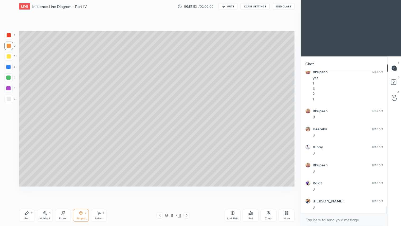
click at [28, 188] on div "Pen" at bounding box center [27, 218] width 5 height 3
drag, startPoint x: 25, startPoint y: 218, endPoint x: 28, endPoint y: 212, distance: 6.9
click at [25, 188] on div "Pen" at bounding box center [27, 218] width 5 height 3
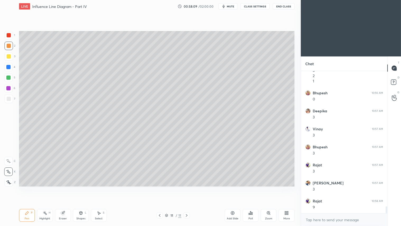
click at [161, 188] on div at bounding box center [160, 215] width 6 height 6
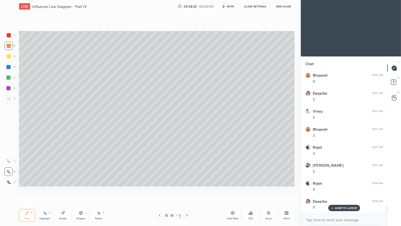
scroll to position [2842, 0]
click at [188, 188] on icon at bounding box center [187, 215] width 4 height 4
click at [11, 45] on div at bounding box center [8, 46] width 8 height 8
click at [28, 188] on div "Pen P" at bounding box center [27, 215] width 16 height 13
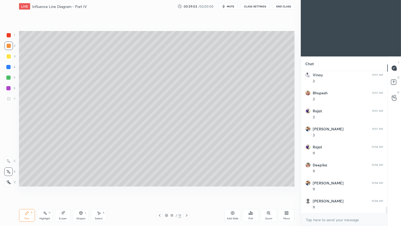
click at [80, 188] on icon at bounding box center [81, 213] width 4 height 4
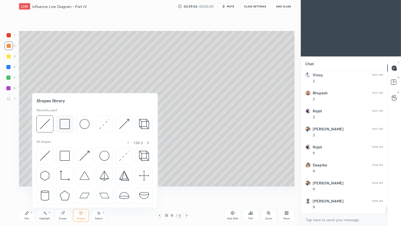
click at [67, 124] on img at bounding box center [65, 124] width 10 height 10
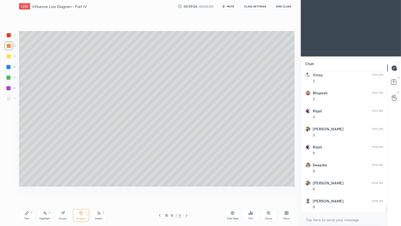
drag, startPoint x: 7, startPoint y: 101, endPoint x: 15, endPoint y: 93, distance: 11.6
click at [7, 100] on div at bounding box center [8, 98] width 8 height 8
drag, startPoint x: 8, startPoint y: 43, endPoint x: 7, endPoint y: 62, distance: 19.1
click at [8, 44] on div at bounding box center [9, 46] width 4 height 4
click at [30, 188] on div "Pen P" at bounding box center [27, 215] width 16 height 13
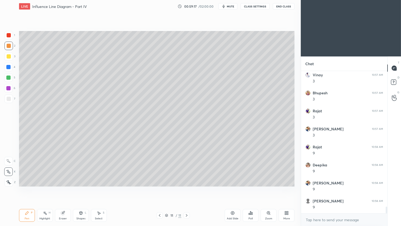
click at [81, 188] on div "Shapes L" at bounding box center [81, 215] width 16 height 13
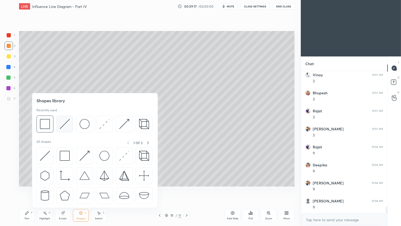
click at [64, 123] on img at bounding box center [65, 124] width 10 height 10
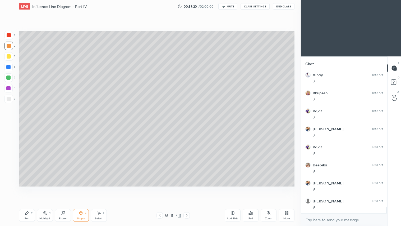
click at [32, 188] on div "Pen P" at bounding box center [27, 215] width 16 height 13
click at [163, 188] on div at bounding box center [160, 215] width 6 height 6
click at [186, 188] on icon at bounding box center [187, 215] width 4 height 4
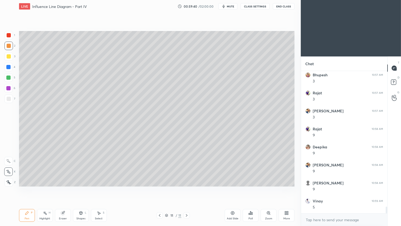
scroll to position [2896, 0]
click at [161, 188] on icon at bounding box center [160, 215] width 4 height 4
click at [187, 188] on icon at bounding box center [187, 215] width 4 height 4
drag, startPoint x: 8, startPoint y: 47, endPoint x: 12, endPoint y: 107, distance: 59.9
click at [8, 48] on div at bounding box center [9, 46] width 4 height 4
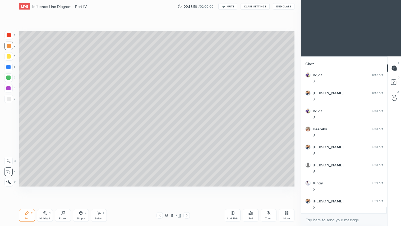
drag, startPoint x: 29, startPoint y: 212, endPoint x: 31, endPoint y: 198, distance: 13.3
click at [30, 188] on div "Pen P" at bounding box center [27, 215] width 16 height 13
drag, startPoint x: 67, startPoint y: 216, endPoint x: 120, endPoint y: 187, distance: 60.5
click at [68, 188] on div "Eraser" at bounding box center [63, 215] width 16 height 13
click at [20, 188] on div "Pen P" at bounding box center [27, 215] width 16 height 13
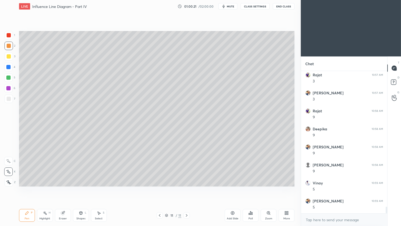
scroll to position [2914, 0]
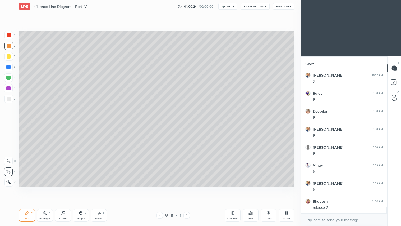
click at [83, 188] on div "Shapes L" at bounding box center [81, 215] width 16 height 13
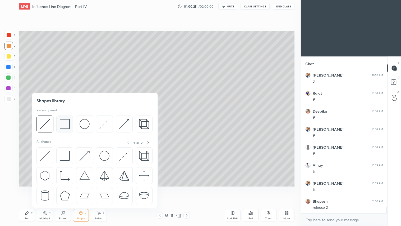
click at [66, 125] on img at bounding box center [65, 124] width 10 height 10
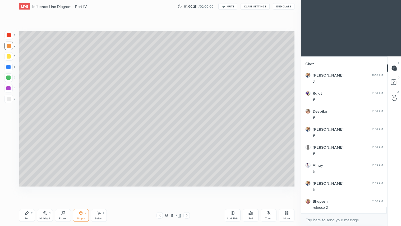
click at [10, 97] on div at bounding box center [9, 99] width 4 height 4
click at [10, 44] on div at bounding box center [9, 46] width 4 height 4
drag, startPoint x: 27, startPoint y: 217, endPoint x: 27, endPoint y: 211, distance: 6.3
click at [27, 188] on div "Pen P" at bounding box center [27, 215] width 16 height 13
click at [233, 188] on div "Add Slide" at bounding box center [233, 218] width 12 height 3
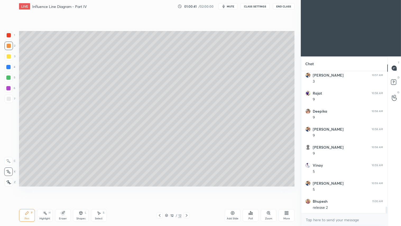
drag, startPoint x: 81, startPoint y: 216, endPoint x: 82, endPoint y: 209, distance: 7.2
click at [81, 188] on div "Shapes" at bounding box center [80, 218] width 9 height 3
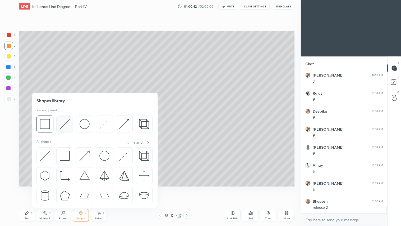
click at [60, 122] on img at bounding box center [65, 124] width 10 height 10
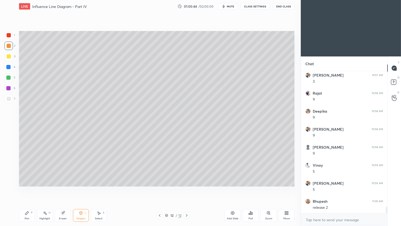
click at [10, 46] on div at bounding box center [9, 46] width 4 height 4
drag, startPoint x: 24, startPoint y: 216, endPoint x: 29, endPoint y: 212, distance: 6.6
click at [25, 188] on div "Pen P" at bounding box center [27, 215] width 16 height 13
click at [161, 188] on div at bounding box center [160, 215] width 6 height 6
click at [160, 188] on icon at bounding box center [160, 215] width 4 height 4
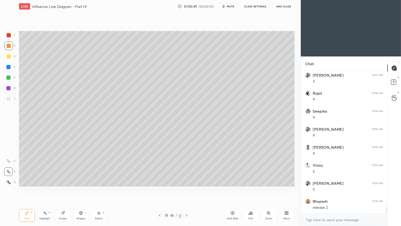
click at [160, 188] on icon at bounding box center [160, 215] width 2 height 3
click at [188, 188] on icon at bounding box center [187, 215] width 4 height 4
click at [8, 96] on div at bounding box center [8, 98] width 8 height 8
click at [189, 188] on div at bounding box center [187, 215] width 6 height 6
click at [188, 188] on icon at bounding box center [187, 215] width 4 height 4
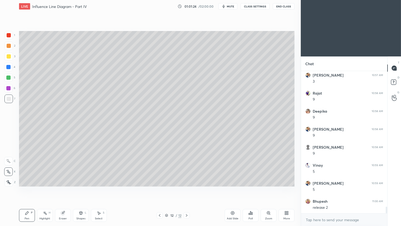
click at [188, 188] on icon at bounding box center [187, 215] width 4 height 4
click at [10, 45] on div at bounding box center [9, 46] width 4 height 4
click at [11, 57] on div at bounding box center [8, 56] width 8 height 8
click at [28, 188] on icon at bounding box center [27, 213] width 4 height 4
click at [160, 188] on icon at bounding box center [160, 215] width 4 height 4
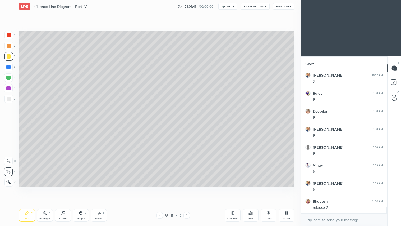
click at [160, 188] on icon at bounding box center [160, 215] width 2 height 3
click at [186, 188] on icon at bounding box center [187, 215] width 4 height 4
click at [187, 188] on icon at bounding box center [187, 215] width 4 height 4
click at [10, 47] on div at bounding box center [9, 46] width 4 height 4
click at [161, 188] on icon at bounding box center [160, 215] width 4 height 4
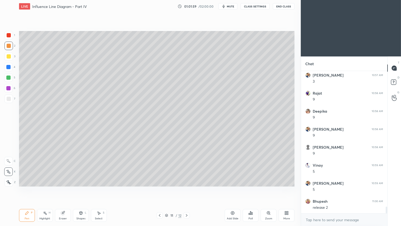
click at [161, 188] on icon at bounding box center [160, 215] width 4 height 4
click at [64, 188] on div "Eraser" at bounding box center [63, 218] width 8 height 3
click at [188, 188] on icon at bounding box center [187, 215] width 4 height 4
click at [189, 188] on div at bounding box center [187, 215] width 6 height 6
drag, startPoint x: 28, startPoint y: 217, endPoint x: 31, endPoint y: 215, distance: 3.7
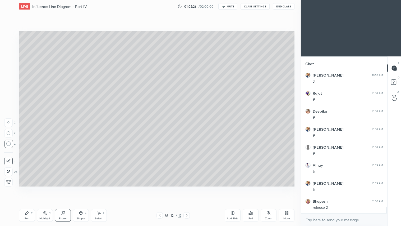
click at [28, 188] on div "Pen" at bounding box center [27, 218] width 5 height 3
click at [9, 57] on div at bounding box center [9, 56] width 4 height 4
drag, startPoint x: 30, startPoint y: 216, endPoint x: 43, endPoint y: 196, distance: 24.0
click at [30, 188] on div "Pen P" at bounding box center [27, 215] width 16 height 13
click at [80, 188] on div "Shapes L" at bounding box center [81, 215] width 16 height 13
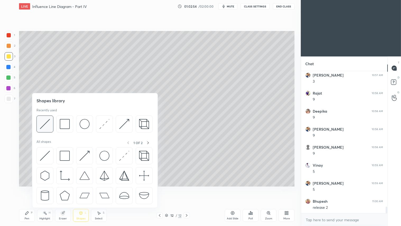
click at [47, 120] on img at bounding box center [45, 124] width 10 height 10
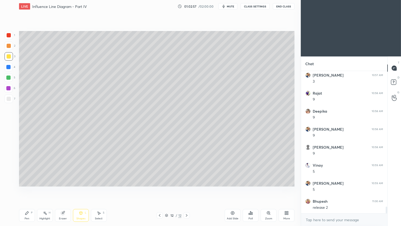
click at [31, 188] on div "P" at bounding box center [32, 212] width 2 height 3
click at [7, 47] on div at bounding box center [9, 46] width 4 height 4
click at [160, 188] on icon at bounding box center [160, 215] width 4 height 4
click at [162, 188] on icon at bounding box center [160, 215] width 4 height 4
click at [188, 188] on icon at bounding box center [187, 215] width 4 height 4
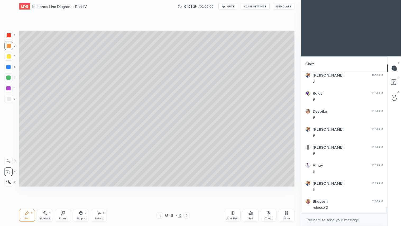
click at [187, 188] on icon at bounding box center [187, 215] width 4 height 4
click at [160, 188] on icon at bounding box center [160, 215] width 4 height 4
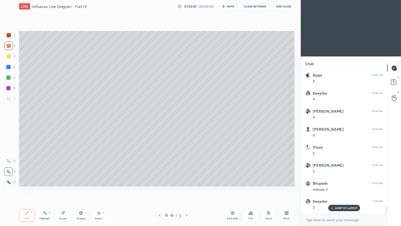
click at [186, 188] on icon at bounding box center [187, 215] width 4 height 4
click at [187, 188] on icon at bounding box center [187, 215] width 4 height 4
click at [80, 188] on div "Shapes" at bounding box center [80, 218] width 9 height 3
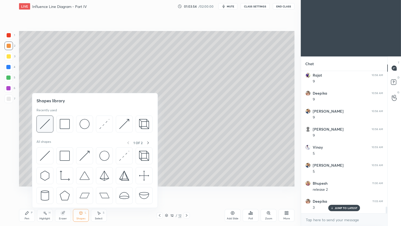
click at [47, 122] on img at bounding box center [45, 124] width 10 height 10
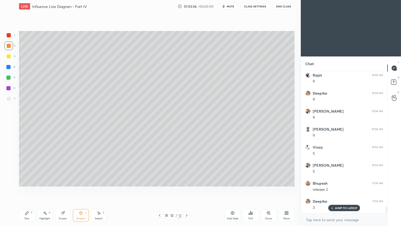
drag, startPoint x: 29, startPoint y: 215, endPoint x: 30, endPoint y: 212, distance: 4.0
click at [30, 188] on div "Pen P" at bounding box center [27, 215] width 16 height 13
click at [80, 188] on div "Shapes L" at bounding box center [81, 215] width 16 height 13
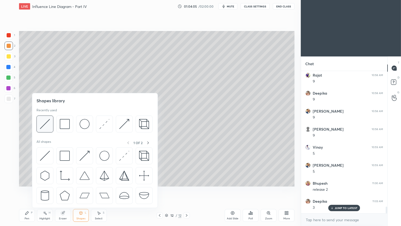
click at [46, 122] on img at bounding box center [45, 124] width 10 height 10
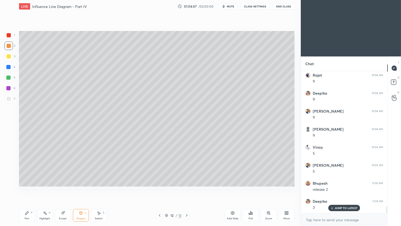
click at [28, 188] on icon at bounding box center [26, 212] width 3 height 3
click at [10, 57] on div at bounding box center [9, 56] width 4 height 4
click at [59, 188] on div "Eraser" at bounding box center [63, 215] width 16 height 13
click at [29, 188] on div "Pen P" at bounding box center [27, 215] width 16 height 13
click at [65, 188] on icon at bounding box center [63, 213] width 4 height 4
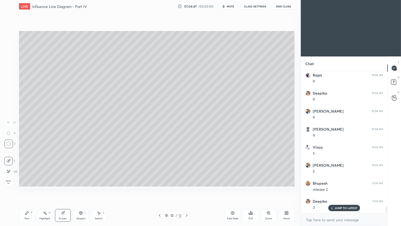
scroll to position [2950, 0]
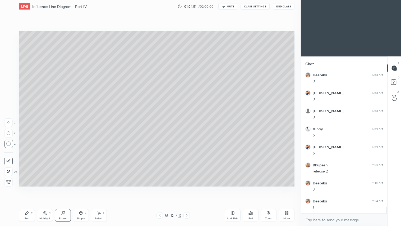
click at [31, 188] on div "P" at bounding box center [32, 212] width 2 height 3
click at [11, 46] on div at bounding box center [8, 46] width 8 height 8
click at [7, 54] on div at bounding box center [9, 56] width 4 height 4
drag, startPoint x: 83, startPoint y: 215, endPoint x: 85, endPoint y: 211, distance: 5.2
click at [84, 188] on div "Shapes L" at bounding box center [81, 215] width 16 height 13
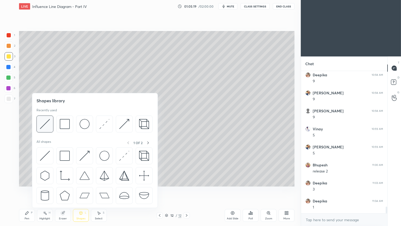
click at [44, 122] on img at bounding box center [45, 124] width 10 height 10
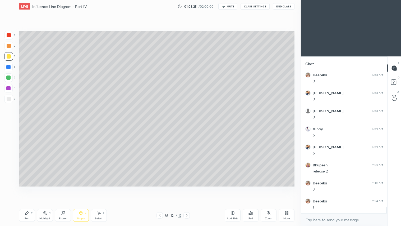
click at [30, 188] on div "Pen P" at bounding box center [27, 215] width 16 height 13
drag, startPoint x: 7, startPoint y: 47, endPoint x: 15, endPoint y: 79, distance: 32.8
click at [9, 47] on div at bounding box center [9, 46] width 4 height 4
drag, startPoint x: 28, startPoint y: 213, endPoint x: 44, endPoint y: 207, distance: 16.5
click at [29, 188] on div "Pen P" at bounding box center [27, 215] width 16 height 13
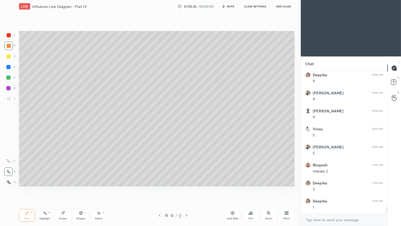
drag, startPoint x: 7, startPoint y: 47, endPoint x: 10, endPoint y: 46, distance: 3.2
click at [7, 47] on div at bounding box center [9, 46] width 4 height 4
click at [234, 188] on icon at bounding box center [233, 213] width 4 height 4
drag, startPoint x: 80, startPoint y: 219, endPoint x: 83, endPoint y: 216, distance: 4.3
click at [80, 188] on div "Shapes" at bounding box center [80, 218] width 9 height 3
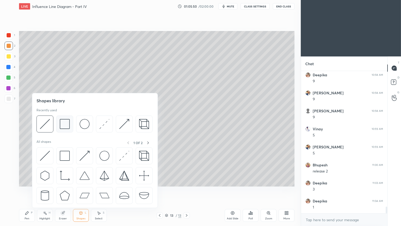
click at [67, 123] on img at bounding box center [65, 124] width 10 height 10
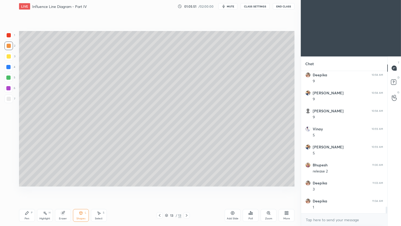
click at [10, 99] on div at bounding box center [9, 99] width 4 height 4
click at [12, 48] on div "2" at bounding box center [9, 46] width 11 height 8
drag, startPoint x: 230, startPoint y: 7, endPoint x: 231, endPoint y: 10, distance: 3.5
click at [231, 7] on span "mute" at bounding box center [230, 6] width 7 height 4
click at [159, 188] on icon at bounding box center [160, 215] width 4 height 4
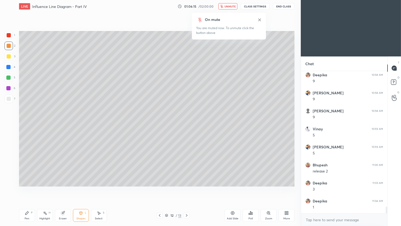
click at [229, 6] on span "unmute" at bounding box center [230, 6] width 11 height 4
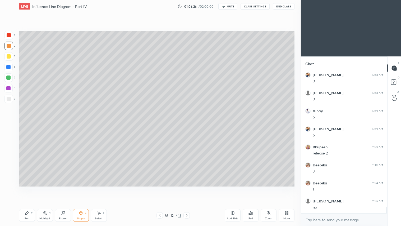
scroll to position [2986, 0]
drag, startPoint x: 29, startPoint y: 218, endPoint x: 36, endPoint y: 216, distance: 7.9
click at [29, 188] on div "Pen P" at bounding box center [27, 215] width 16 height 13
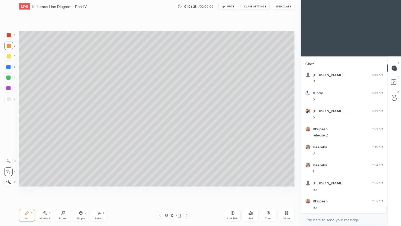
drag, startPoint x: 6, startPoint y: 181, endPoint x: 14, endPoint y: 181, distance: 7.4
click at [7, 181] on icon at bounding box center [8, 182] width 5 height 4
click at [159, 188] on icon at bounding box center [160, 215] width 4 height 4
click at [163, 188] on div at bounding box center [160, 215] width 6 height 6
click at [186, 188] on icon at bounding box center [187, 215] width 4 height 4
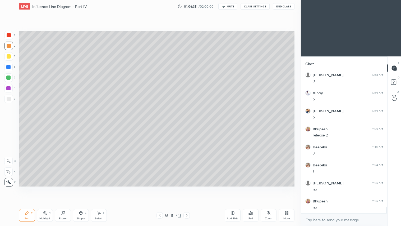
click at [160, 188] on icon at bounding box center [160, 215] width 4 height 4
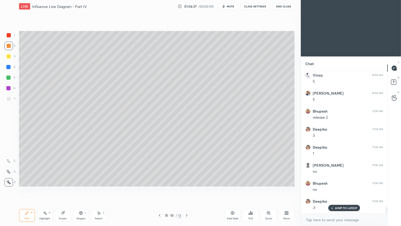
click at [186, 188] on icon at bounding box center [187, 215] width 4 height 4
click at [159, 188] on icon at bounding box center [160, 215] width 4 height 4
click at [186, 188] on icon at bounding box center [187, 215] width 2 height 3
click at [189, 188] on div at bounding box center [187, 215] width 6 height 6
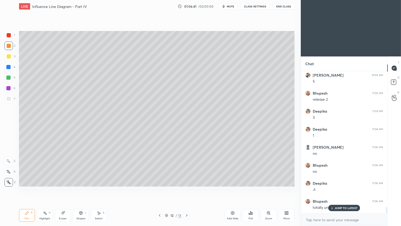
click at [349, 188] on p "JUMP TO LATEST" at bounding box center [346, 207] width 23 height 3
click at [187, 188] on icon at bounding box center [187, 215] width 4 height 4
click at [80, 188] on div "Shapes" at bounding box center [80, 218] width 9 height 3
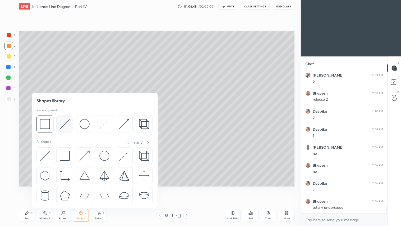
click at [65, 123] on img at bounding box center [65, 124] width 10 height 10
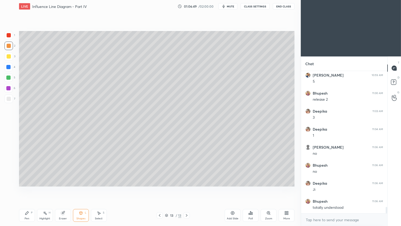
scroll to position [3027, 0]
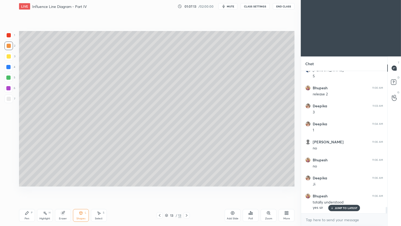
click at [81, 188] on icon at bounding box center [81, 213] width 4 height 4
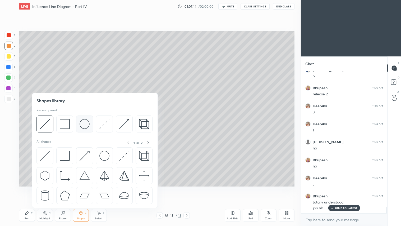
click at [82, 120] on img at bounding box center [85, 124] width 10 height 10
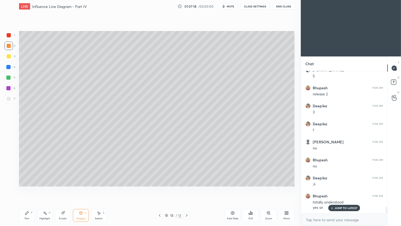
click at [25, 188] on icon at bounding box center [27, 213] width 4 height 4
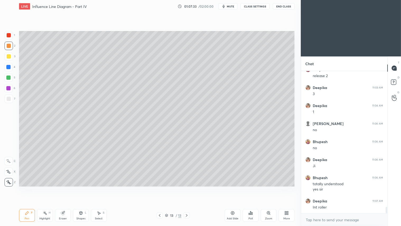
click at [66, 188] on div "Eraser" at bounding box center [63, 215] width 16 height 13
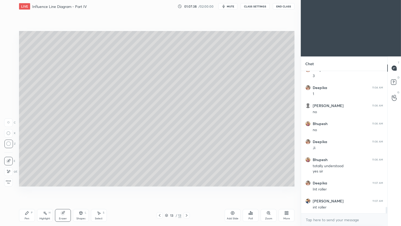
click at [28, 188] on div "Pen" at bounding box center [27, 218] width 5 height 3
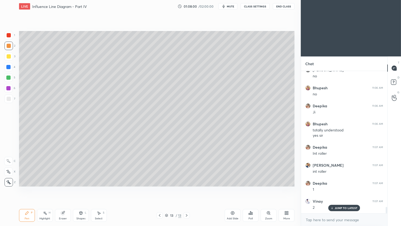
scroll to position [3117, 0]
drag, startPoint x: 64, startPoint y: 214, endPoint x: 100, endPoint y: 197, distance: 40.2
click at [66, 188] on div "Eraser" at bounding box center [63, 215] width 16 height 13
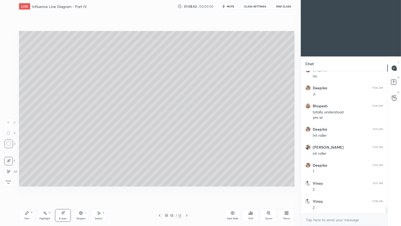
scroll to position [3135, 0]
click at [28, 188] on div "Pen P" at bounding box center [27, 215] width 16 height 13
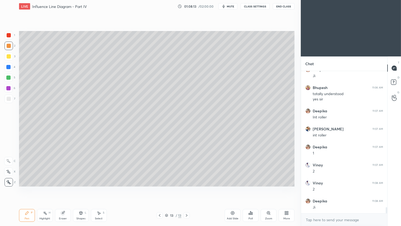
click at [81, 188] on div "Shapes L" at bounding box center [81, 215] width 16 height 13
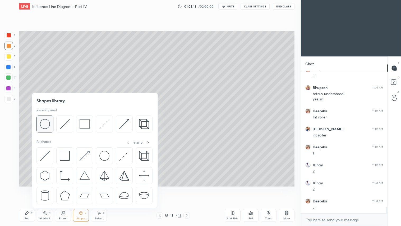
click at [49, 122] on img at bounding box center [45, 124] width 10 height 10
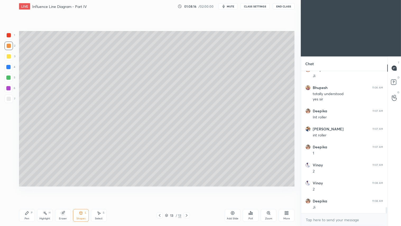
drag, startPoint x: 30, startPoint y: 215, endPoint x: 33, endPoint y: 212, distance: 4.2
click at [30, 188] on div "Pen P" at bounding box center [27, 215] width 16 height 13
drag, startPoint x: 30, startPoint y: 217, endPoint x: 29, endPoint y: 214, distance: 3.0
click at [30, 188] on div "Pen P" at bounding box center [27, 215] width 16 height 13
drag, startPoint x: 100, startPoint y: 215, endPoint x: 99, endPoint y: 209, distance: 5.9
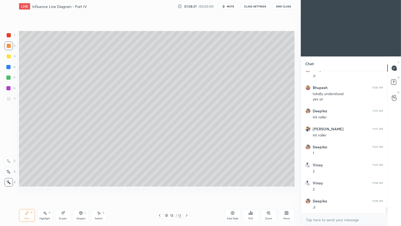
click at [100, 188] on div "Select S" at bounding box center [99, 215] width 16 height 13
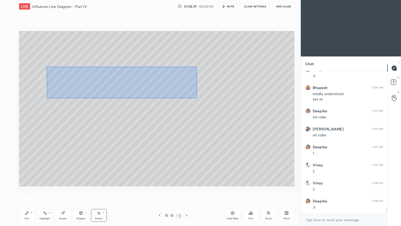
drag, startPoint x: 47, startPoint y: 67, endPoint x: 198, endPoint y: 98, distance: 154.0
click at [198, 98] on div "0 ° Undo Copy Duplicate Duplicate to new slide Delete" at bounding box center [157, 108] width 276 height 155
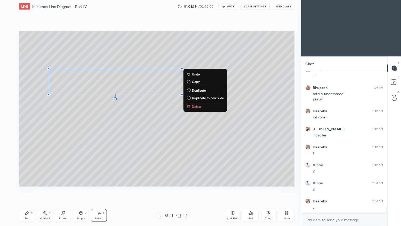
click at [199, 90] on p "Duplicate" at bounding box center [199, 90] width 14 height 4
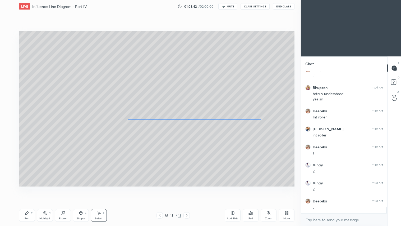
drag, startPoint x: 147, startPoint y: 96, endPoint x: 220, endPoint y: 140, distance: 85.4
click at [220, 140] on div "0 ° Undo Copy Duplicate Duplicate to new slide Delete" at bounding box center [157, 108] width 276 height 155
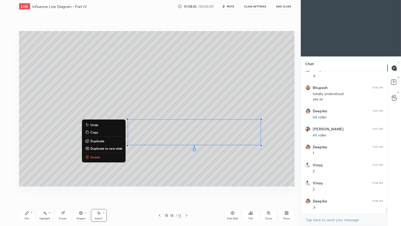
click at [31, 188] on div "P" at bounding box center [32, 212] width 2 height 3
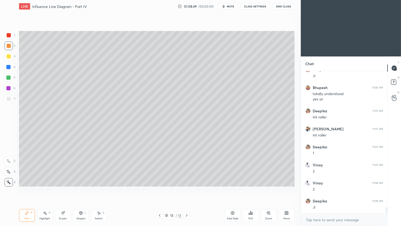
click at [79, 188] on div "Shapes" at bounding box center [80, 218] width 9 height 3
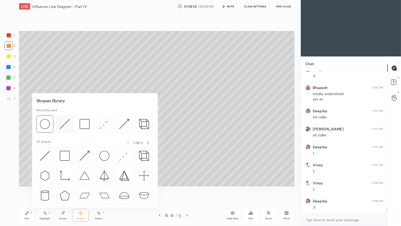
click at [64, 121] on img at bounding box center [65, 124] width 10 height 10
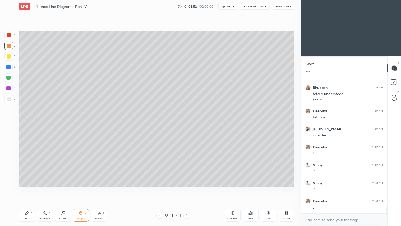
drag, startPoint x: 28, startPoint y: 214, endPoint x: 28, endPoint y: 211, distance: 3.2
click at [28, 188] on icon at bounding box center [27, 213] width 4 height 4
click at [7, 54] on div at bounding box center [9, 56] width 4 height 4
click at [10, 171] on icon at bounding box center [8, 172] width 5 height 4
click at [26, 188] on div "Pen" at bounding box center [27, 218] width 5 height 3
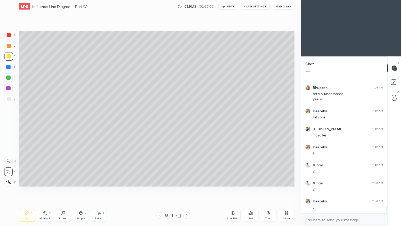
scroll to position [3153, 0]
click at [8, 46] on div at bounding box center [9, 46] width 4 height 4
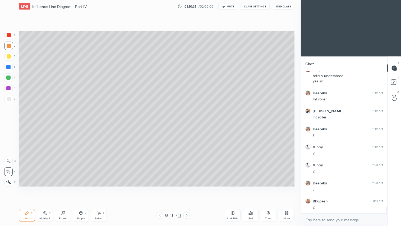
click at [28, 188] on div "Pen" at bounding box center [27, 218] width 5 height 3
click at [10, 182] on icon at bounding box center [8, 182] width 5 height 4
click at [84, 188] on div "Shapes L" at bounding box center [81, 215] width 16 height 13
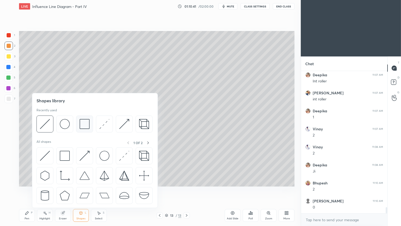
click at [88, 125] on img at bounding box center [85, 124] width 10 height 10
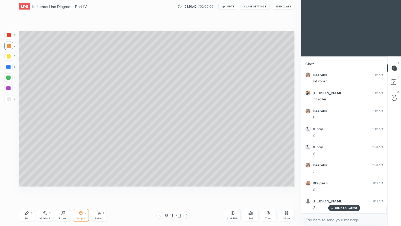
scroll to position [3189, 0]
click at [9, 97] on div at bounding box center [9, 99] width 4 height 4
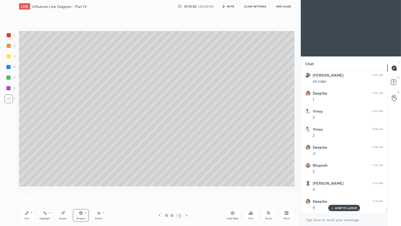
click at [12, 48] on div at bounding box center [8, 46] width 8 height 8
click at [31, 188] on div "Pen P" at bounding box center [27, 215] width 16 height 13
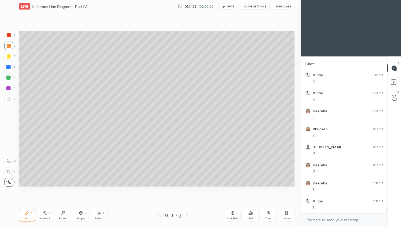
scroll to position [3261, 0]
click at [234, 188] on div "Add Slide" at bounding box center [233, 218] width 12 height 3
click at [69, 188] on div "Eraser" at bounding box center [63, 215] width 16 height 13
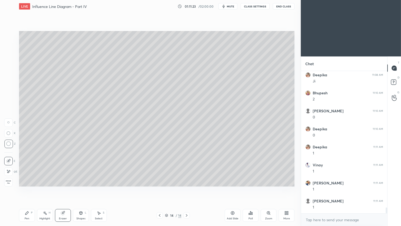
click at [28, 188] on div "Pen" at bounding box center [27, 218] width 5 height 3
click at [80, 188] on div "Shapes" at bounding box center [80, 218] width 9 height 3
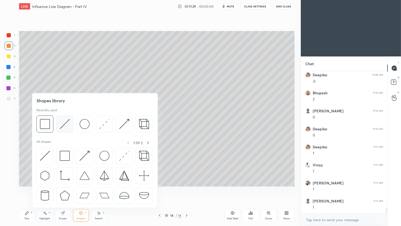
click at [64, 125] on img at bounding box center [65, 124] width 10 height 10
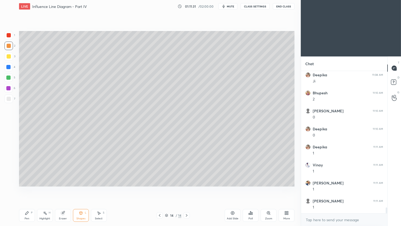
drag, startPoint x: 28, startPoint y: 220, endPoint x: 28, endPoint y: 217, distance: 3.0
click at [28, 188] on div "Pen P" at bounding box center [27, 215] width 16 height 13
click at [161, 188] on icon at bounding box center [160, 215] width 4 height 4
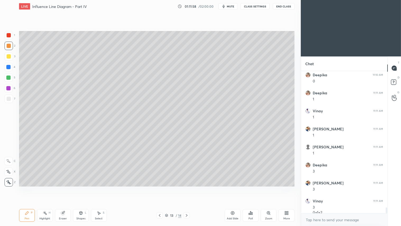
scroll to position [3320, 0]
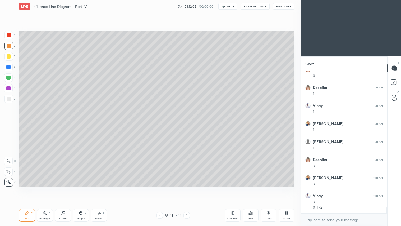
click at [187, 188] on icon at bounding box center [187, 215] width 4 height 4
click at [27, 188] on div "Pen" at bounding box center [27, 218] width 5 height 3
click at [9, 44] on div at bounding box center [9, 46] width 4 height 4
click at [29, 188] on div "Pen P" at bounding box center [27, 215] width 16 height 13
click at [28, 188] on div "Pen" at bounding box center [27, 218] width 5 height 3
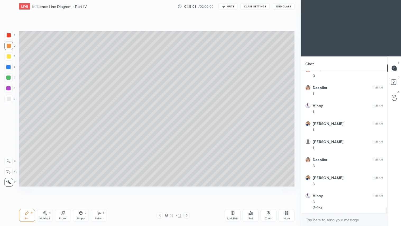
click at [29, 188] on div "Pen" at bounding box center [27, 218] width 5 height 3
click at [69, 188] on div "Eraser" at bounding box center [63, 215] width 16 height 13
click at [23, 188] on div "Pen P" at bounding box center [27, 215] width 16 height 13
click at [9, 45] on div at bounding box center [9, 46] width 4 height 4
click at [28, 188] on div "Pen" at bounding box center [27, 218] width 5 height 3
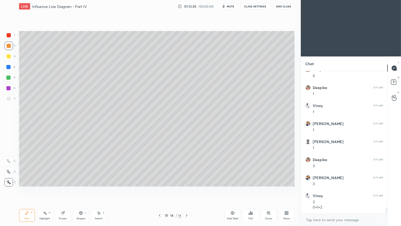
click at [26, 188] on div "Pen" at bounding box center [27, 218] width 5 height 3
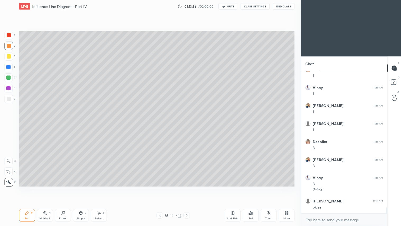
click at [9, 46] on div at bounding box center [9, 46] width 4 height 4
click at [26, 188] on div "Pen" at bounding box center [27, 218] width 5 height 3
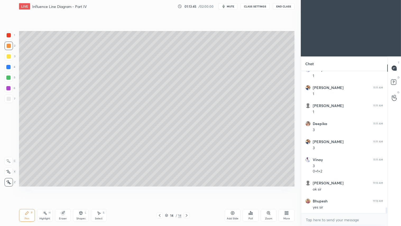
click at [28, 188] on div "Pen P" at bounding box center [27, 215] width 16 height 13
click at [7, 45] on div at bounding box center [9, 46] width 4 height 4
click at [28, 188] on div "Pen P" at bounding box center [27, 215] width 16 height 13
click at [31, 188] on div "Pen P" at bounding box center [27, 215] width 16 height 13
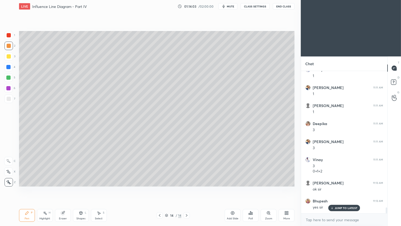
scroll to position [3374, 0]
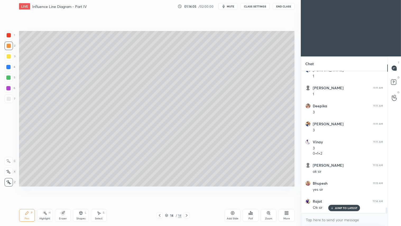
click at [28, 188] on div "Pen P" at bounding box center [27, 215] width 16 height 13
drag, startPoint x: 80, startPoint y: 214, endPoint x: 81, endPoint y: 211, distance: 4.0
click at [81, 188] on icon at bounding box center [81, 213] width 4 height 4
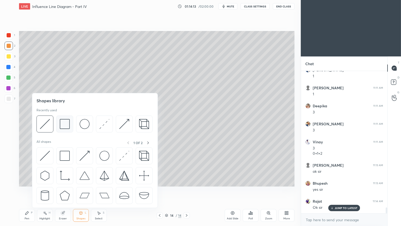
click at [64, 125] on img at bounding box center [65, 124] width 10 height 10
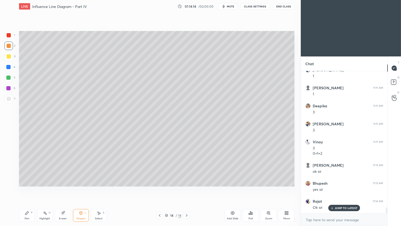
click at [12, 98] on div at bounding box center [8, 98] width 8 height 8
click at [9, 46] on div at bounding box center [9, 46] width 4 height 4
click at [29, 188] on div "Pen P" at bounding box center [27, 215] width 16 height 13
click at [84, 188] on div "Shapes" at bounding box center [80, 218] width 9 height 3
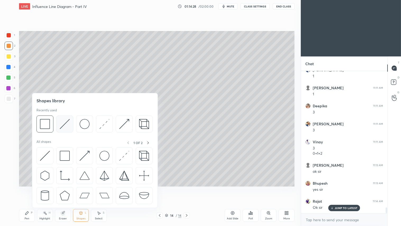
click at [62, 126] on img at bounding box center [65, 124] width 10 height 10
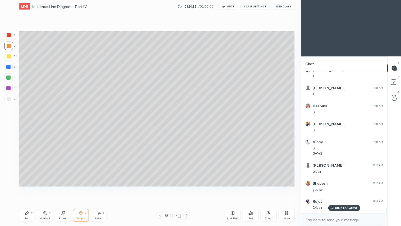
click at [26, 188] on div "Pen P" at bounding box center [27, 215] width 16 height 13
click at [160, 188] on icon at bounding box center [160, 215] width 4 height 4
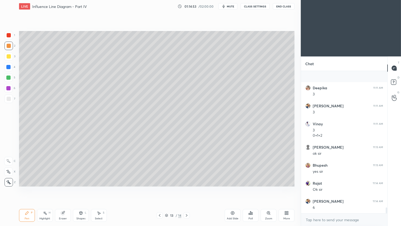
scroll to position [3446, 0]
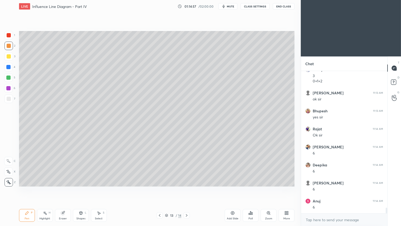
click at [186, 188] on icon at bounding box center [187, 215] width 2 height 3
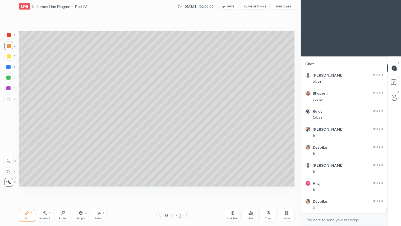
click at [160, 188] on div at bounding box center [160, 215] width 6 height 6
click at [186, 188] on icon at bounding box center [187, 215] width 4 height 4
drag, startPoint x: 9, startPoint y: 58, endPoint x: 12, endPoint y: 70, distance: 12.0
click at [9, 58] on div at bounding box center [8, 56] width 8 height 8
click at [83, 188] on div "Shapes L" at bounding box center [81, 215] width 16 height 13
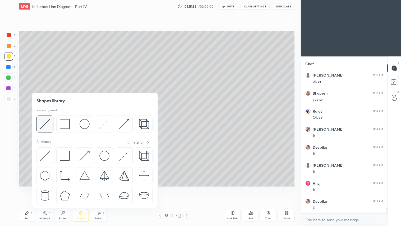
click at [47, 123] on img at bounding box center [45, 124] width 10 height 10
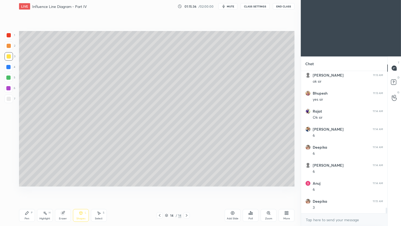
click at [28, 188] on div "Pen P" at bounding box center [27, 215] width 16 height 13
click at [10, 47] on div at bounding box center [9, 46] width 4 height 4
click at [30, 188] on div "Pen P" at bounding box center [27, 215] width 16 height 13
drag, startPoint x: 81, startPoint y: 216, endPoint x: 85, endPoint y: 213, distance: 4.9
click at [81, 188] on div "Shapes L" at bounding box center [81, 215] width 16 height 13
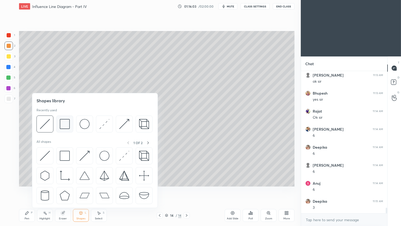
click at [67, 128] on img at bounding box center [65, 124] width 10 height 10
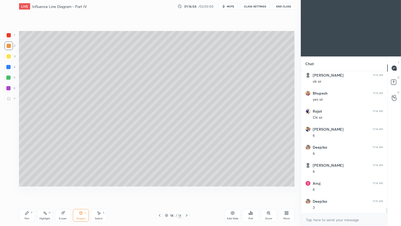
click at [11, 98] on div at bounding box center [8, 98] width 8 height 8
click at [11, 47] on div at bounding box center [8, 46] width 8 height 8
click at [25, 188] on div "Pen P" at bounding box center [27, 215] width 16 height 13
click at [158, 188] on icon at bounding box center [160, 215] width 4 height 4
click at [187, 188] on icon at bounding box center [187, 215] width 4 height 4
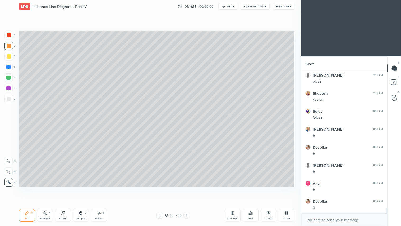
click at [186, 188] on icon at bounding box center [187, 215] width 4 height 4
click at [229, 188] on div "Add Slide" at bounding box center [233, 218] width 12 height 3
click at [81, 188] on div "Shapes L" at bounding box center [81, 215] width 16 height 13
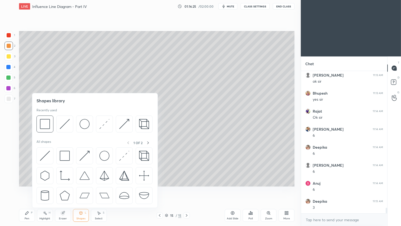
drag, startPoint x: 31, startPoint y: 214, endPoint x: 36, endPoint y: 196, distance: 18.8
click at [32, 188] on div "Pen P" at bounding box center [27, 215] width 16 height 13
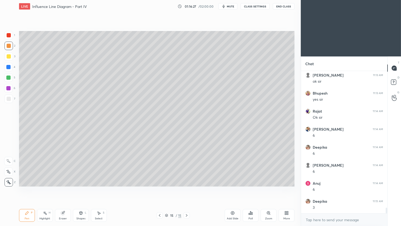
drag, startPoint x: 81, startPoint y: 218, endPoint x: 81, endPoint y: 208, distance: 9.8
click at [81, 188] on div "Shapes" at bounding box center [80, 218] width 9 height 3
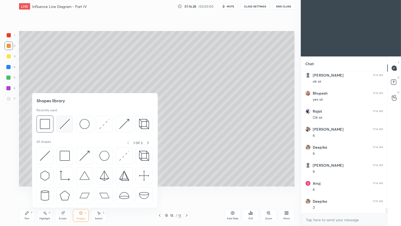
click at [61, 127] on img at bounding box center [65, 124] width 10 height 10
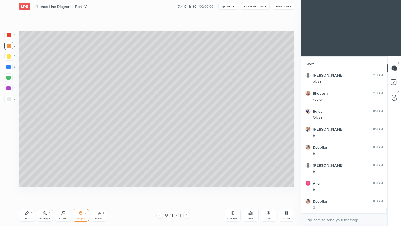
click at [28, 188] on div "Pen P" at bounding box center [27, 215] width 16 height 13
drag, startPoint x: 78, startPoint y: 216, endPoint x: 80, endPoint y: 209, distance: 7.4
click at [78, 188] on div "Shapes L" at bounding box center [81, 215] width 16 height 13
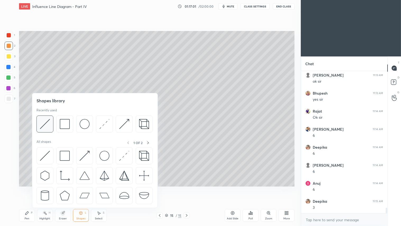
click at [48, 123] on img at bounding box center [45, 124] width 10 height 10
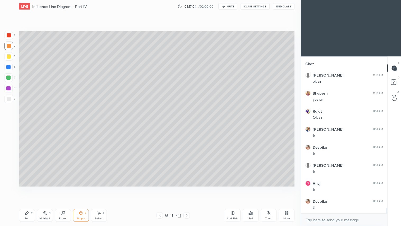
click at [30, 188] on div "Pen P" at bounding box center [27, 215] width 16 height 13
click at [99, 188] on icon at bounding box center [99, 213] width 4 height 4
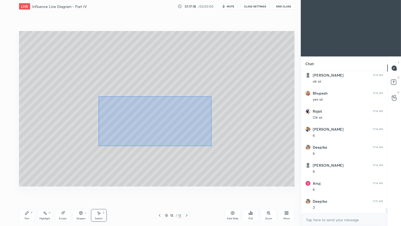
drag, startPoint x: 99, startPoint y: 101, endPoint x: 208, endPoint y: 145, distance: 116.9
click at [209, 146] on div "0 ° Undo Copy Duplicate Duplicate to new slide Delete" at bounding box center [157, 108] width 276 height 155
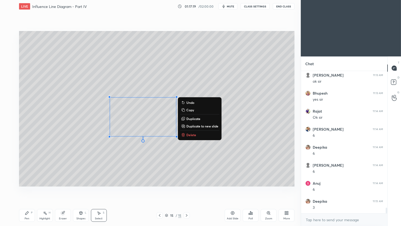
click at [198, 133] on button "Delete" at bounding box center [199, 134] width 39 height 6
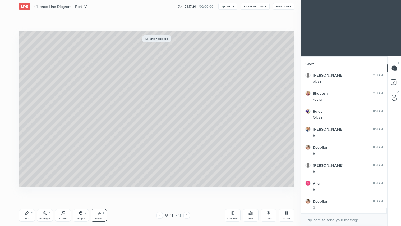
click at [30, 188] on div "Pen P" at bounding box center [27, 215] width 16 height 13
click at [81, 188] on div "Shapes L" at bounding box center [81, 215] width 16 height 13
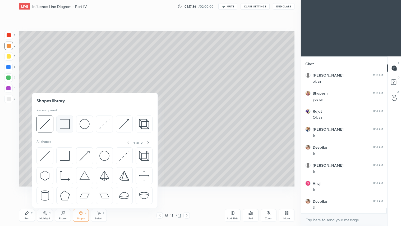
click at [62, 123] on img at bounding box center [65, 124] width 10 height 10
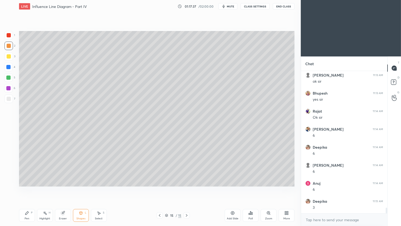
click at [8, 94] on div "6" at bounding box center [9, 89] width 11 height 11
click at [9, 99] on div at bounding box center [9, 99] width 4 height 4
click at [8, 44] on div at bounding box center [9, 46] width 4 height 4
click at [161, 188] on icon at bounding box center [160, 215] width 4 height 4
click at [162, 188] on icon at bounding box center [160, 215] width 4 height 4
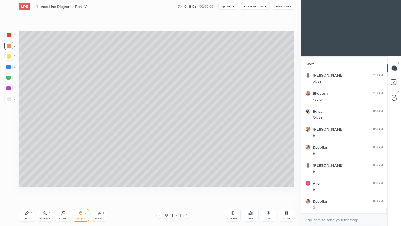
click at [162, 188] on div at bounding box center [160, 215] width 6 height 6
drag, startPoint x: 186, startPoint y: 215, endPoint x: 189, endPoint y: 215, distance: 2.7
click at [188, 188] on icon at bounding box center [187, 215] width 4 height 4
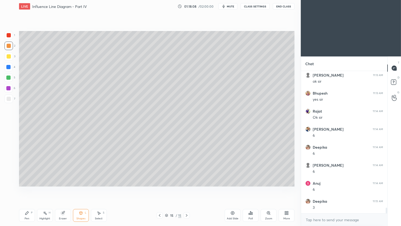
click at [188, 188] on icon at bounding box center [187, 215] width 4 height 4
click at [233, 188] on div "Add Slide" at bounding box center [233, 215] width 16 height 13
click at [28, 188] on div "Pen" at bounding box center [27, 218] width 5 height 3
click at [83, 188] on div "Shapes" at bounding box center [80, 218] width 9 height 3
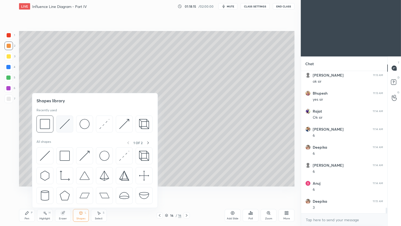
click at [60, 119] on div at bounding box center [64, 123] width 17 height 17
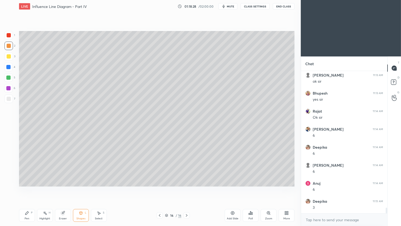
click at [9, 35] on div at bounding box center [9, 35] width 4 height 4
click at [81, 188] on div "Shapes L" at bounding box center [81, 215] width 16 height 13
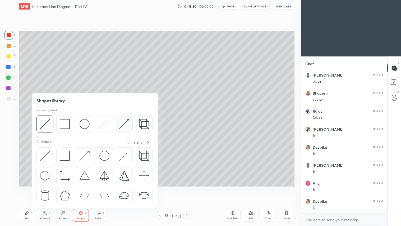
click at [124, 124] on img at bounding box center [124, 124] width 10 height 10
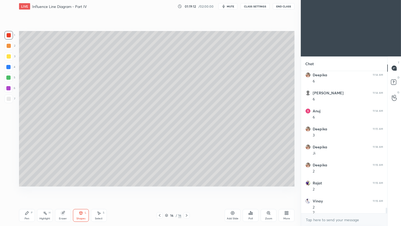
scroll to position [3541, 0]
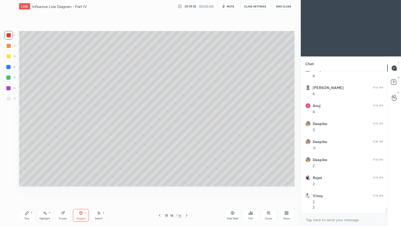
drag, startPoint x: 26, startPoint y: 215, endPoint x: 29, endPoint y: 203, distance: 12.6
click at [26, 188] on icon at bounding box center [27, 213] width 4 height 4
click at [65, 188] on div "Eraser" at bounding box center [63, 218] width 8 height 3
click at [29, 188] on div "Pen P" at bounding box center [27, 215] width 16 height 13
drag, startPoint x: 10, startPoint y: 47, endPoint x: 18, endPoint y: 65, distance: 19.7
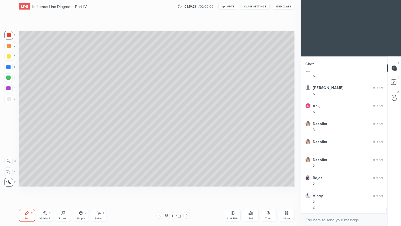
click at [10, 47] on div at bounding box center [9, 46] width 4 height 4
drag, startPoint x: 81, startPoint y: 220, endPoint x: 84, endPoint y: 218, distance: 3.0
click at [83, 188] on div "Shapes L" at bounding box center [81, 215] width 16 height 13
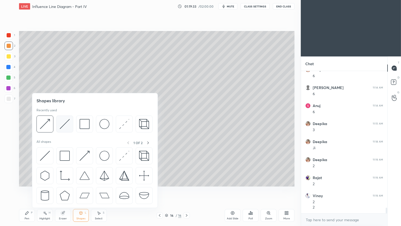
click at [64, 128] on img at bounding box center [65, 124] width 10 height 10
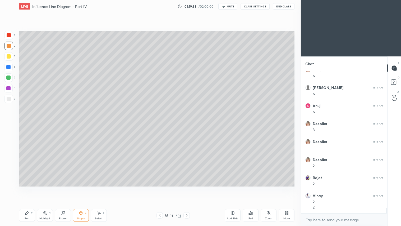
drag, startPoint x: 97, startPoint y: 219, endPoint x: 102, endPoint y: 214, distance: 6.5
click at [98, 188] on div "Select" at bounding box center [99, 218] width 8 height 3
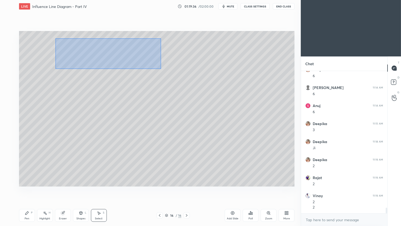
drag, startPoint x: 56, startPoint y: 38, endPoint x: 161, endPoint y: 69, distance: 110.1
click at [161, 69] on div "0 ° Undo Copy Duplicate Duplicate to new slide Delete" at bounding box center [157, 108] width 276 height 155
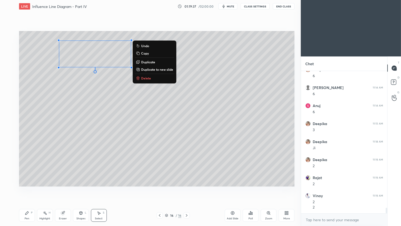
click at [153, 62] on p "Duplicate" at bounding box center [148, 62] width 14 height 4
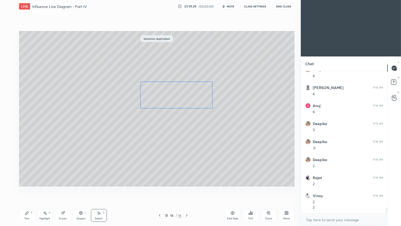
drag, startPoint x: 116, startPoint y: 67, endPoint x: 191, endPoint y: 100, distance: 81.7
click at [191, 100] on div "0 ° Undo Copy Duplicate Duplicate to new slide Delete" at bounding box center [157, 108] width 276 height 155
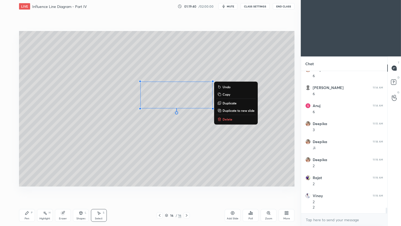
click at [30, 188] on div "Pen P" at bounding box center [27, 215] width 16 height 13
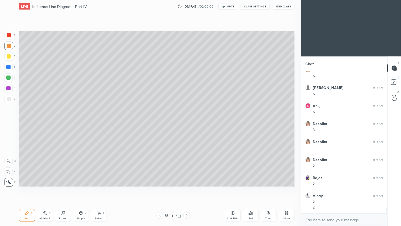
click at [10, 56] on div at bounding box center [9, 56] width 4 height 4
drag, startPoint x: 9, startPoint y: 171, endPoint x: 12, endPoint y: 176, distance: 6.3
click at [9, 171] on icon at bounding box center [8, 172] width 5 height 4
click at [46, 188] on icon at bounding box center [45, 213] width 4 height 4
click at [26, 188] on icon at bounding box center [27, 213] width 4 height 4
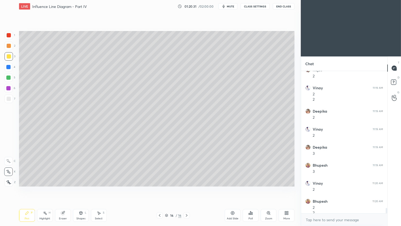
scroll to position [3654, 0]
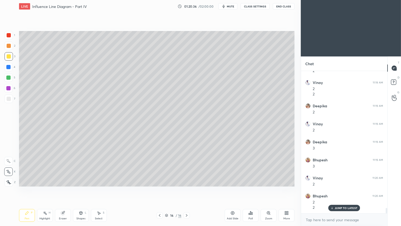
click at [9, 46] on div at bounding box center [9, 46] width 4 height 4
drag, startPoint x: 27, startPoint y: 211, endPoint x: 34, endPoint y: 196, distance: 16.0
click at [28, 188] on icon at bounding box center [27, 213] width 4 height 4
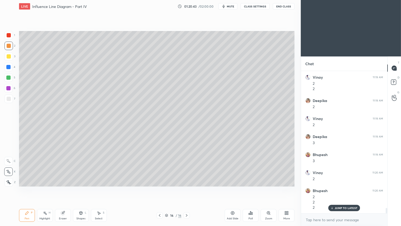
drag, startPoint x: 79, startPoint y: 216, endPoint x: 81, endPoint y: 212, distance: 4.4
click at [79, 188] on div "Shapes L" at bounding box center [81, 215] width 16 height 13
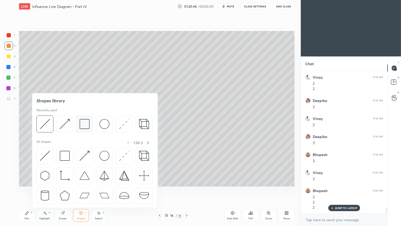
click at [88, 125] on img at bounding box center [85, 124] width 10 height 10
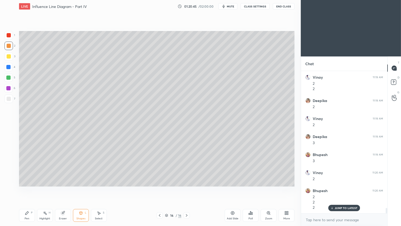
click at [8, 98] on div at bounding box center [9, 99] width 4 height 4
click at [10, 46] on div at bounding box center [9, 46] width 4 height 4
click at [26, 188] on div "Pen P" at bounding box center [27, 215] width 16 height 13
drag, startPoint x: 233, startPoint y: 216, endPoint x: 231, endPoint y: 213, distance: 3.8
click at [233, 188] on div "Add Slide" at bounding box center [233, 215] width 16 height 13
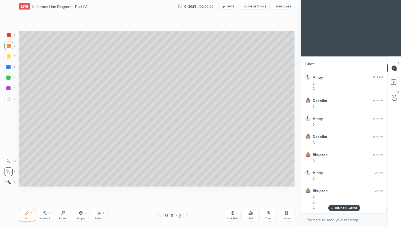
click at [10, 182] on icon at bounding box center [8, 182] width 5 height 4
drag, startPoint x: 79, startPoint y: 216, endPoint x: 88, endPoint y: 210, distance: 11.0
click at [80, 188] on div "Shapes" at bounding box center [80, 218] width 9 height 3
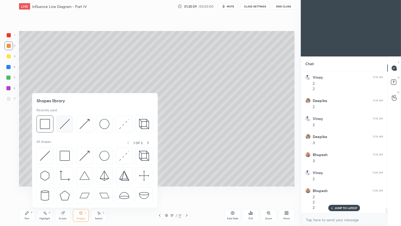
click at [64, 123] on img at bounding box center [65, 124] width 10 height 10
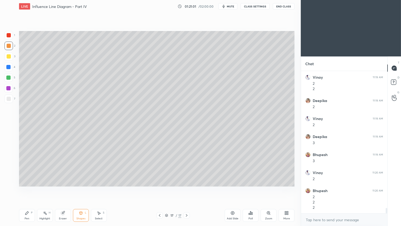
scroll to position [3679, 0]
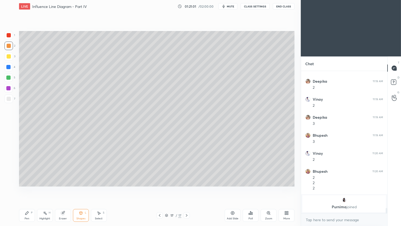
click at [161, 188] on icon at bounding box center [160, 215] width 4 height 4
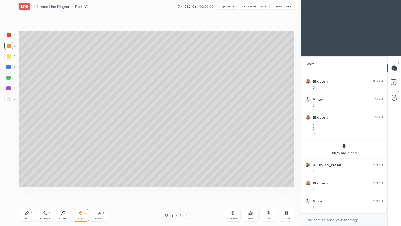
scroll to position [3751, 0]
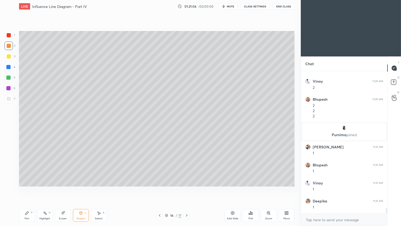
click at [6, 47] on div at bounding box center [8, 46] width 8 height 8
click at [25, 188] on div "Pen" at bounding box center [27, 218] width 5 height 3
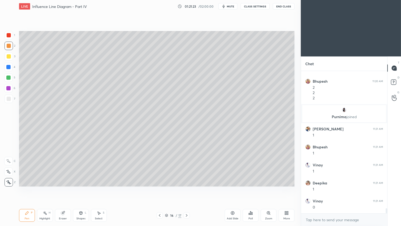
click at [187, 188] on div at bounding box center [187, 215] width 6 height 6
drag, startPoint x: 9, startPoint y: 56, endPoint x: 19, endPoint y: 53, distance: 9.9
click at [10, 56] on div at bounding box center [9, 56] width 4 height 4
click at [10, 45] on div at bounding box center [9, 46] width 4 height 4
click at [28, 188] on div "Pen" at bounding box center [27, 218] width 5 height 3
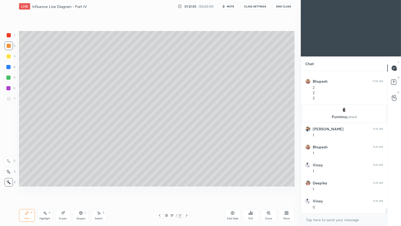
drag, startPoint x: 8, startPoint y: 47, endPoint x: 17, endPoint y: 54, distance: 11.8
click at [8, 47] on div at bounding box center [9, 46] width 4 height 4
click at [85, 188] on div "Shapes L" at bounding box center [81, 215] width 16 height 13
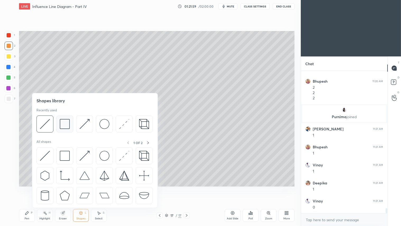
click at [64, 125] on img at bounding box center [65, 124] width 10 height 10
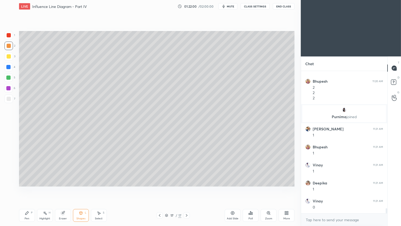
drag, startPoint x: 8, startPoint y: 99, endPoint x: 13, endPoint y: 95, distance: 6.3
click at [8, 98] on div at bounding box center [9, 99] width 4 height 4
click at [8, 48] on div at bounding box center [8, 46] width 8 height 8
click at [26, 188] on div "Pen" at bounding box center [27, 218] width 5 height 3
click at [81, 188] on div "Shapes" at bounding box center [80, 218] width 9 height 3
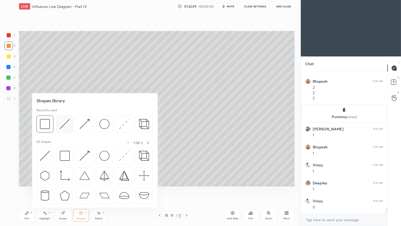
click at [62, 124] on img at bounding box center [65, 124] width 10 height 10
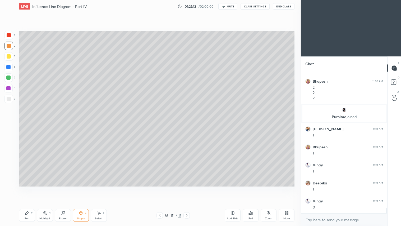
click at [35, 188] on div "Pen P Highlight H Eraser Shapes L Select S" at bounding box center [70, 215] width 103 height 13
click at [29, 188] on div "Pen P" at bounding box center [27, 215] width 16 height 13
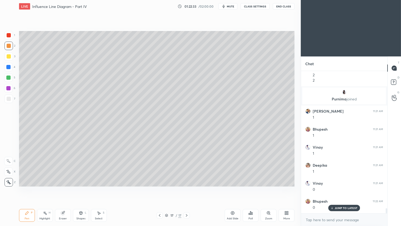
drag, startPoint x: 160, startPoint y: 216, endPoint x: 157, endPoint y: 213, distance: 4.5
click at [159, 188] on icon at bounding box center [160, 215] width 4 height 4
click at [188, 188] on icon at bounding box center [187, 215] width 4 height 4
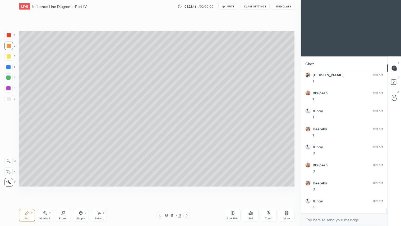
scroll to position [3841, 0]
click at [10, 58] on div at bounding box center [9, 56] width 4 height 4
drag, startPoint x: 9, startPoint y: 46, endPoint x: 17, endPoint y: 116, distance: 70.0
click at [9, 47] on div at bounding box center [9, 46] width 4 height 4
click at [28, 188] on div "Pen P" at bounding box center [27, 215] width 16 height 13
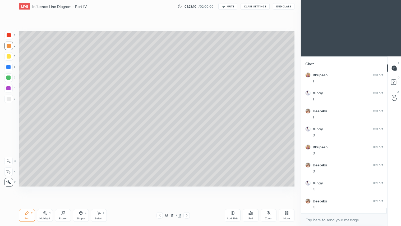
drag, startPoint x: 8, startPoint y: 46, endPoint x: 5, endPoint y: 44, distance: 3.3
click at [8, 46] on div at bounding box center [9, 46] width 4 height 4
click at [85, 188] on div "L" at bounding box center [86, 212] width 2 height 3
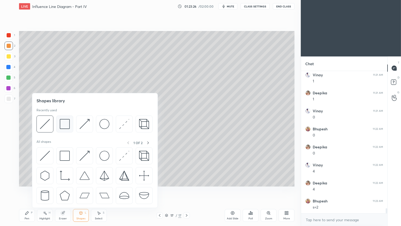
click at [66, 126] on img at bounding box center [65, 124] width 10 height 10
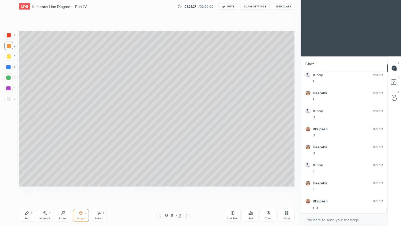
click at [10, 98] on div at bounding box center [9, 99] width 4 height 4
click at [12, 50] on div "2" at bounding box center [9, 47] width 11 height 11
drag, startPoint x: 28, startPoint y: 212, endPoint x: 28, endPoint y: 209, distance: 3.5
click at [28, 188] on icon at bounding box center [26, 212] width 3 height 3
click at [232, 188] on div "Add Slide" at bounding box center [233, 218] width 12 height 3
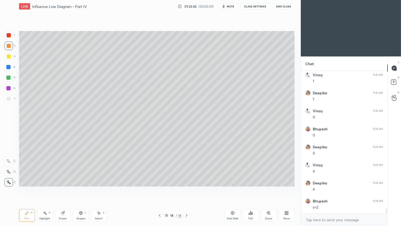
click at [83, 188] on div "Shapes L" at bounding box center [81, 215] width 16 height 13
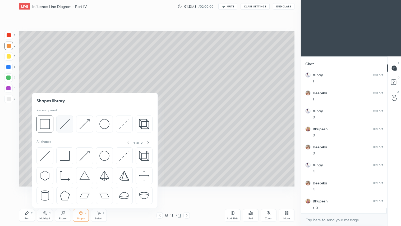
click at [68, 121] on img at bounding box center [65, 124] width 10 height 10
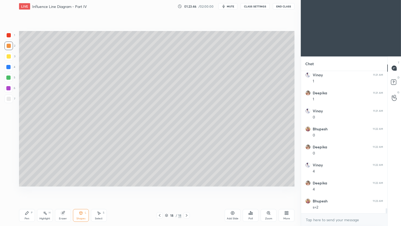
drag, startPoint x: 27, startPoint y: 214, endPoint x: 23, endPoint y: 212, distance: 4.4
click at [27, 188] on icon at bounding box center [27, 213] width 4 height 4
click at [159, 188] on icon at bounding box center [160, 215] width 4 height 4
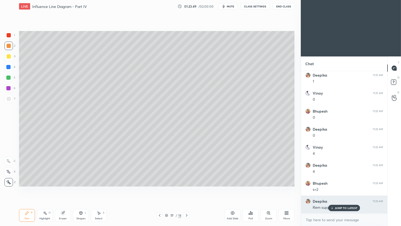
click at [336, 188] on p "JUMP TO LATEST" at bounding box center [346, 207] width 23 height 3
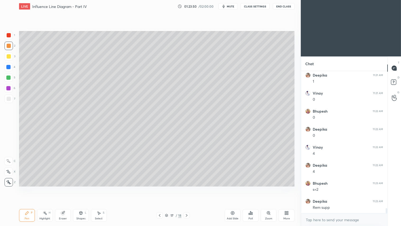
click at [157, 188] on div at bounding box center [160, 215] width 6 height 6
click at [189, 188] on div at bounding box center [187, 215] width 6 height 6
click at [187, 188] on icon at bounding box center [187, 215] width 4 height 4
click at [161, 188] on icon at bounding box center [160, 215] width 4 height 4
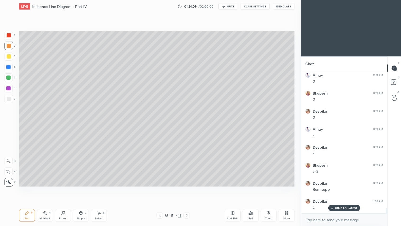
click at [161, 188] on icon at bounding box center [160, 215] width 4 height 4
click at [187, 188] on icon at bounding box center [187, 215] width 4 height 4
click at [188, 188] on icon at bounding box center [187, 215] width 4 height 4
click at [187, 188] on icon at bounding box center [187, 215] width 4 height 4
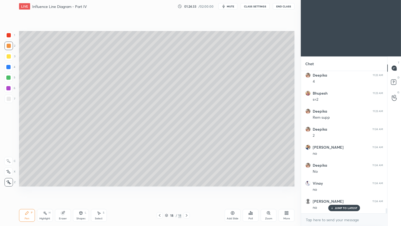
click at [9, 57] on div at bounding box center [9, 56] width 4 height 4
click at [8, 46] on div at bounding box center [9, 46] width 4 height 4
drag, startPoint x: 24, startPoint y: 215, endPoint x: 28, endPoint y: 209, distance: 6.6
click at [25, 188] on div "Pen P" at bounding box center [27, 215] width 16 height 13
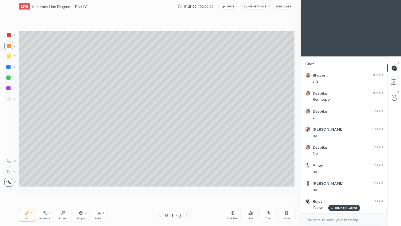
drag, startPoint x: 79, startPoint y: 220, endPoint x: 82, endPoint y: 211, distance: 10.1
click at [79, 188] on div "Shapes L" at bounding box center [81, 215] width 16 height 13
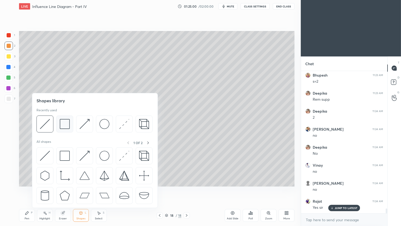
click at [67, 124] on img at bounding box center [65, 124] width 10 height 10
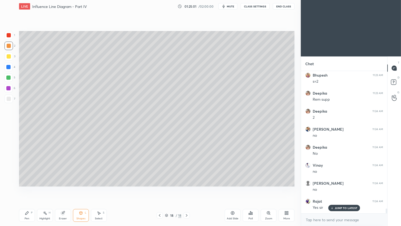
click at [8, 97] on div at bounding box center [9, 99] width 4 height 4
click at [7, 48] on div at bounding box center [8, 46] width 8 height 8
drag, startPoint x: 30, startPoint y: 218, endPoint x: 28, endPoint y: 216, distance: 3.0
click at [30, 188] on div "Pen P" at bounding box center [27, 215] width 16 height 13
click at [159, 188] on icon at bounding box center [160, 215] width 4 height 4
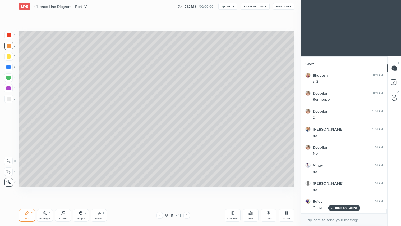
click at [158, 188] on div at bounding box center [160, 215] width 6 height 6
click at [188, 188] on icon at bounding box center [187, 215] width 4 height 4
click at [234, 188] on div "Add Slide" at bounding box center [233, 218] width 12 height 3
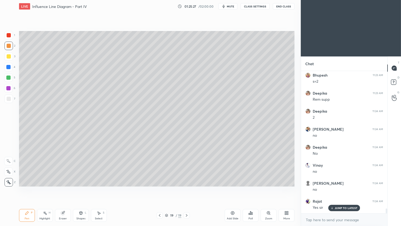
click at [159, 188] on icon at bounding box center [160, 215] width 4 height 4
click at [160, 188] on icon at bounding box center [160, 215] width 4 height 4
click at [161, 188] on icon at bounding box center [160, 215] width 4 height 4
click at [188, 188] on icon at bounding box center [187, 215] width 4 height 4
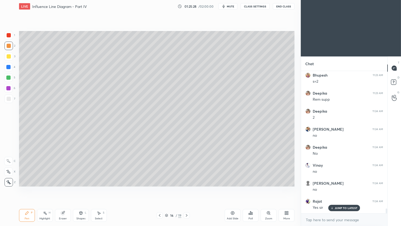
click at [189, 188] on div at bounding box center [187, 215] width 6 height 6
click at [190, 188] on div at bounding box center [187, 215] width 6 height 6
click at [191, 188] on div "18 / 19" at bounding box center [173, 215] width 103 height 6
click at [188, 188] on icon at bounding box center [187, 215] width 4 height 4
click at [83, 188] on div "Shapes L" at bounding box center [81, 215] width 16 height 13
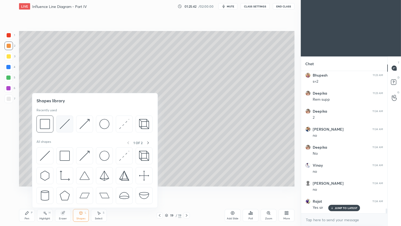
click at [67, 126] on img at bounding box center [65, 124] width 10 height 10
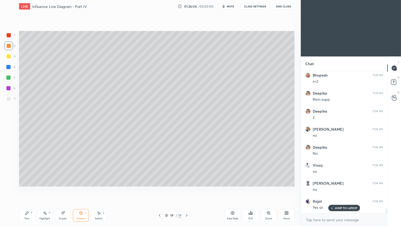
click at [81, 188] on div "Shapes L" at bounding box center [81, 215] width 16 height 13
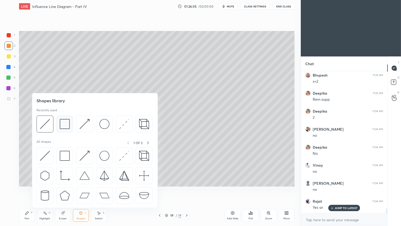
click at [67, 124] on img at bounding box center [65, 124] width 10 height 10
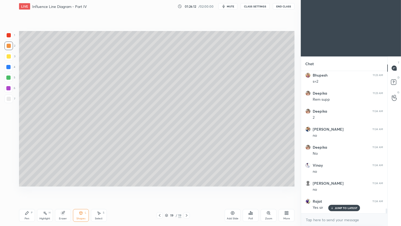
drag, startPoint x: 80, startPoint y: 216, endPoint x: 80, endPoint y: 211, distance: 5.0
click at [80, 188] on div "Shapes L" at bounding box center [81, 215] width 16 height 13
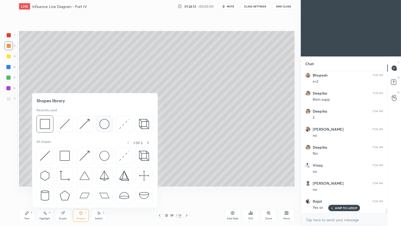
click at [103, 122] on img at bounding box center [104, 124] width 10 height 10
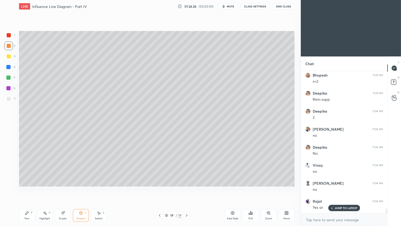
drag, startPoint x: 29, startPoint y: 216, endPoint x: 38, endPoint y: 187, distance: 30.1
click at [30, 188] on div "Pen P" at bounding box center [27, 215] width 16 height 13
click at [83, 188] on div "Shapes L" at bounding box center [81, 215] width 16 height 13
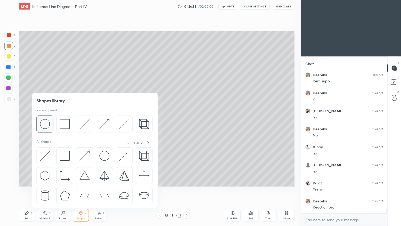
click at [47, 127] on img at bounding box center [45, 124] width 10 height 10
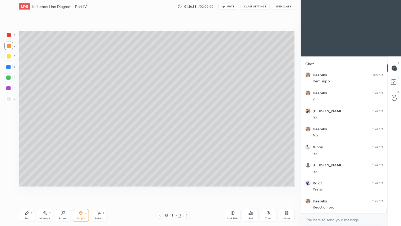
click at [78, 188] on div "Shapes" at bounding box center [80, 218] width 9 height 3
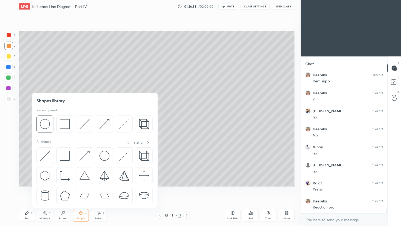
scroll to position [4020, 0]
click at [46, 123] on img at bounding box center [45, 124] width 10 height 10
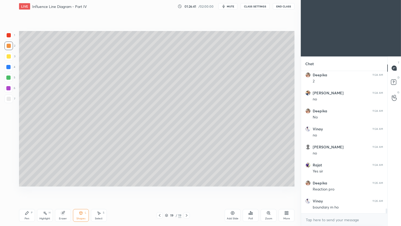
click at [81, 188] on icon at bounding box center [80, 212] width 3 height 3
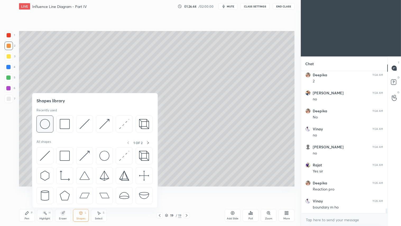
click at [48, 123] on img at bounding box center [45, 124] width 10 height 10
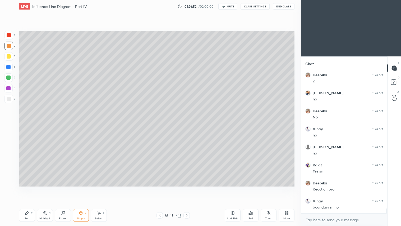
drag, startPoint x: 80, startPoint y: 216, endPoint x: 79, endPoint y: 211, distance: 5.0
click at [79, 188] on div "Shapes L" at bounding box center [81, 215] width 16 height 13
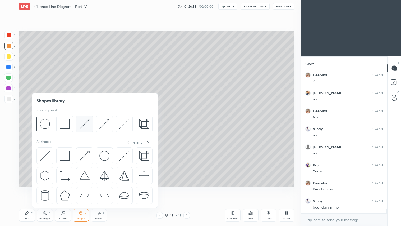
click at [84, 122] on img at bounding box center [85, 124] width 10 height 10
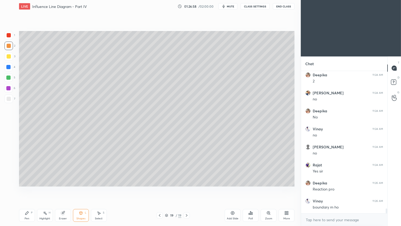
click at [77, 188] on div "Shapes" at bounding box center [80, 218] width 9 height 3
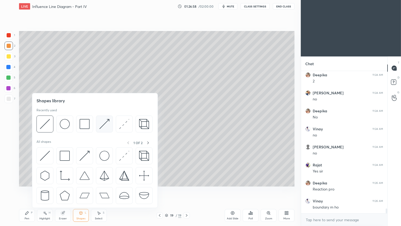
click at [104, 125] on img at bounding box center [104, 124] width 10 height 10
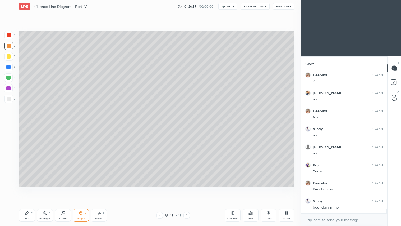
click at [9, 34] on div at bounding box center [9, 35] width 4 height 4
drag, startPoint x: 9, startPoint y: 49, endPoint x: 11, endPoint y: 60, distance: 11.7
click at [9, 49] on div at bounding box center [8, 46] width 8 height 8
click at [27, 188] on div "Pen P" at bounding box center [27, 215] width 16 height 13
click at [82, 188] on icon at bounding box center [80, 212] width 3 height 3
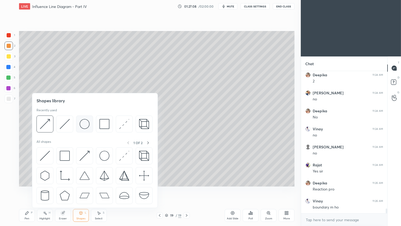
click at [84, 122] on img at bounding box center [85, 124] width 10 height 10
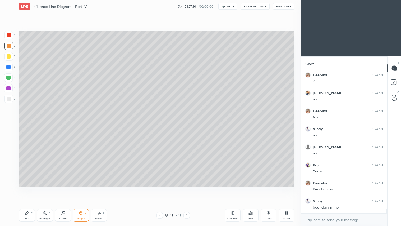
click at [31, 188] on div "Pen P" at bounding box center [27, 215] width 16 height 13
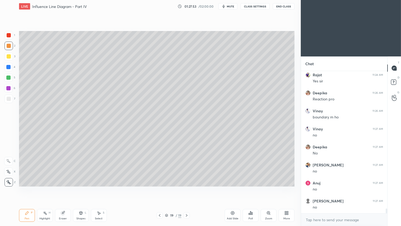
scroll to position [4128, 0]
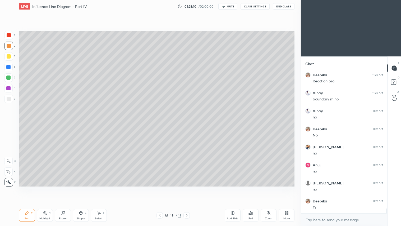
drag, startPoint x: 62, startPoint y: 217, endPoint x: 68, endPoint y: 206, distance: 13.1
click at [62, 188] on div "Eraser" at bounding box center [63, 215] width 16 height 13
click at [29, 188] on div "Pen P" at bounding box center [27, 215] width 16 height 13
click at [10, 36] on div at bounding box center [9, 35] width 4 height 4
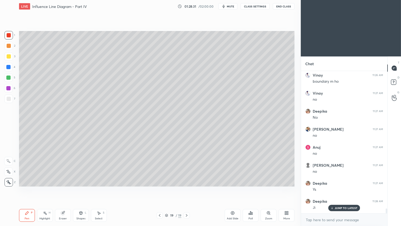
click at [8, 46] on div at bounding box center [9, 46] width 4 height 4
click at [26, 188] on div "Pen P" at bounding box center [27, 215] width 16 height 13
click at [81, 188] on div "Shapes" at bounding box center [80, 218] width 9 height 3
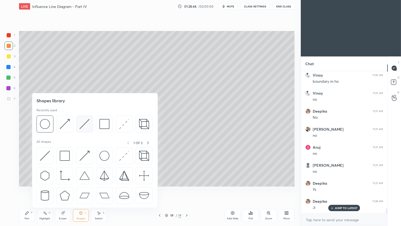
click at [81, 125] on img at bounding box center [85, 124] width 10 height 10
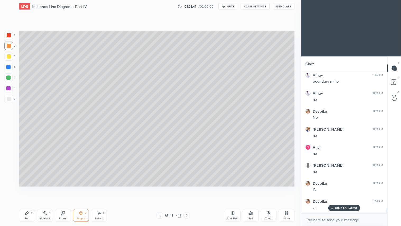
click at [98, 188] on div "Select S" at bounding box center [99, 215] width 16 height 13
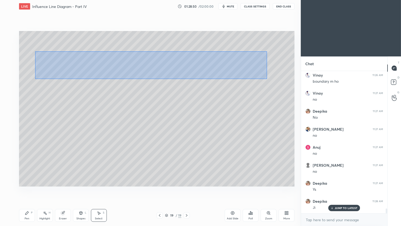
drag, startPoint x: 36, startPoint y: 55, endPoint x: 267, endPoint y: 79, distance: 232.4
click at [267, 79] on div "0 ° Undo Copy Duplicate Duplicate to new slide Delete" at bounding box center [157, 108] width 276 height 155
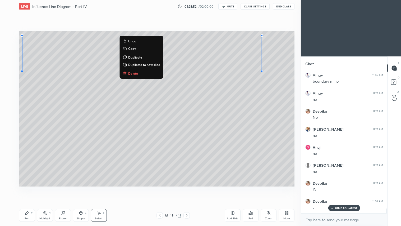
click at [139, 56] on p "Duplicate" at bounding box center [135, 57] width 14 height 4
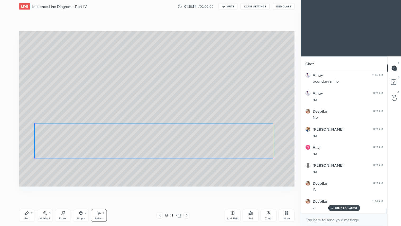
drag, startPoint x: 179, startPoint y: 70, endPoint x: 184, endPoint y: 151, distance: 81.4
click at [184, 151] on div "0 ° Undo Copy Duplicate Duplicate to new slide Delete" at bounding box center [157, 108] width 276 height 155
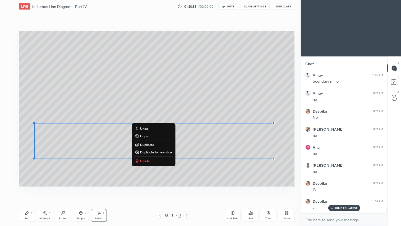
click at [30, 188] on div "Pen P" at bounding box center [27, 215] width 16 height 13
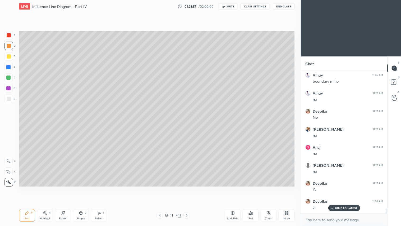
drag, startPoint x: 64, startPoint y: 215, endPoint x: 64, endPoint y: 211, distance: 4.0
click at [64, 188] on div "Eraser" at bounding box center [63, 215] width 16 height 13
click at [27, 188] on icon at bounding box center [27, 213] width 4 height 4
click at [10, 56] on div at bounding box center [9, 56] width 4 height 4
click at [8, 171] on icon at bounding box center [8, 172] width 5 height 4
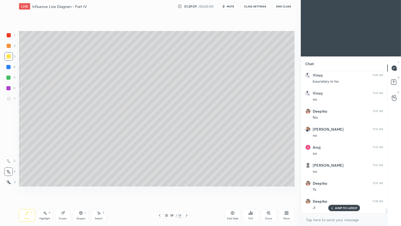
drag, startPoint x: 68, startPoint y: 214, endPoint x: 66, endPoint y: 194, distance: 20.2
click at [67, 188] on div "Eraser" at bounding box center [63, 215] width 16 height 13
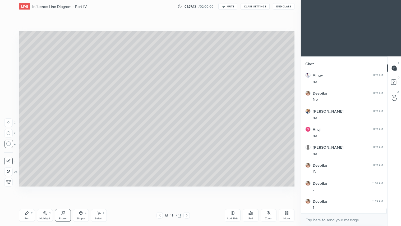
click at [99, 188] on icon at bounding box center [99, 213] width 4 height 4
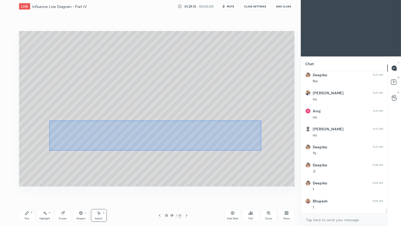
scroll to position [4200, 0]
drag, startPoint x: 49, startPoint y: 120, endPoint x: 261, endPoint y: 151, distance: 213.7
click at [263, 151] on div "0 ° Undo Copy Duplicate Duplicate to new slide Delete" at bounding box center [157, 108] width 276 height 155
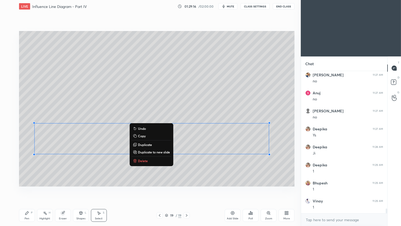
click at [163, 160] on button "Delete" at bounding box center [151, 160] width 39 height 6
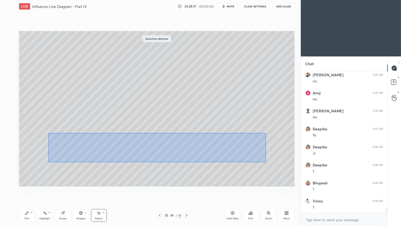
drag, startPoint x: 48, startPoint y: 133, endPoint x: 266, endPoint y: 159, distance: 219.2
click at [269, 162] on div "0 ° Undo Copy Duplicate Duplicate to new slide Delete" at bounding box center [157, 108] width 276 height 155
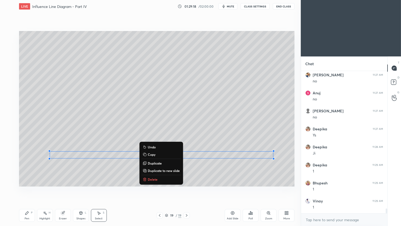
click at [152, 177] on p "Delete" at bounding box center [153, 179] width 10 height 4
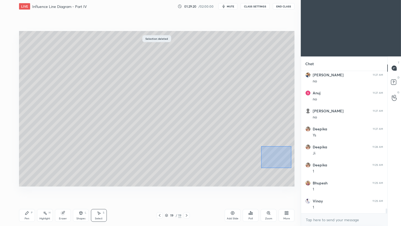
drag, startPoint x: 286, startPoint y: 163, endPoint x: 291, endPoint y: 168, distance: 7.3
click at [291, 168] on div "0 ° Undo Copy Duplicate Duplicate to new slide Delete" at bounding box center [157, 108] width 276 height 155
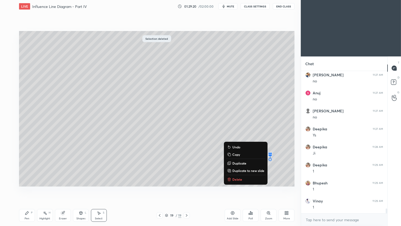
click at [242, 179] on button "Delete" at bounding box center [245, 179] width 39 height 6
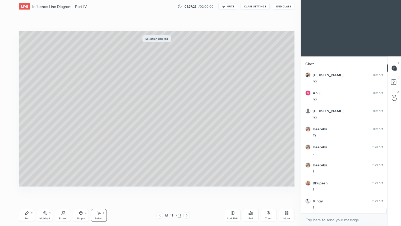
click at [30, 188] on div "Pen P" at bounding box center [27, 215] width 16 height 13
click at [10, 49] on div at bounding box center [8, 46] width 8 height 8
drag, startPoint x: 27, startPoint y: 216, endPoint x: 33, endPoint y: 208, distance: 9.0
click at [27, 188] on div "Pen P" at bounding box center [27, 215] width 16 height 13
click at [10, 54] on div at bounding box center [8, 56] width 8 height 8
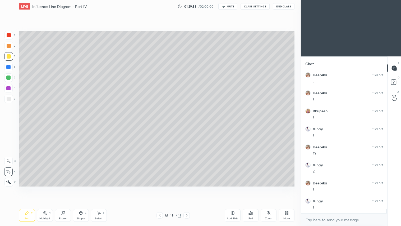
scroll to position [4290, 0]
drag, startPoint x: 8, startPoint y: 35, endPoint x: 13, endPoint y: 61, distance: 26.0
click at [7, 36] on div at bounding box center [9, 35] width 4 height 4
click at [9, 57] on div at bounding box center [9, 56] width 4 height 4
click at [31, 188] on div "Pen P" at bounding box center [27, 215] width 16 height 13
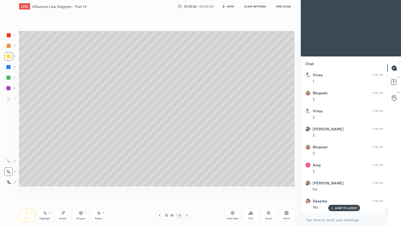
scroll to position [4434, 0]
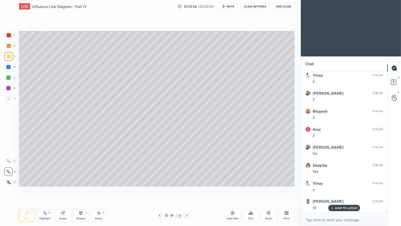
click at [229, 188] on div "Add Slide" at bounding box center [233, 215] width 16 height 13
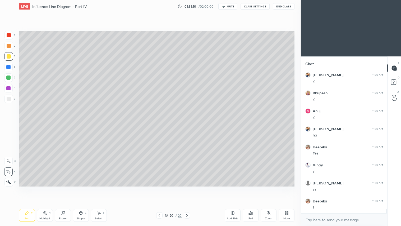
drag, startPoint x: 9, startPoint y: 35, endPoint x: 16, endPoint y: 37, distance: 7.1
click at [10, 35] on div at bounding box center [9, 35] width 4 height 4
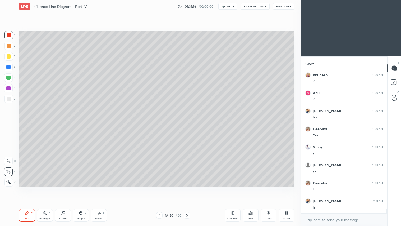
scroll to position [4488, 0]
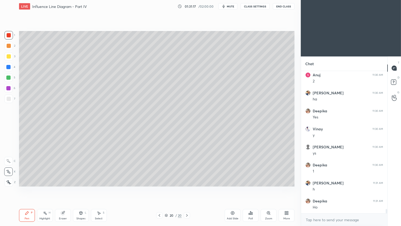
click at [8, 97] on div at bounding box center [9, 99] width 4 height 4
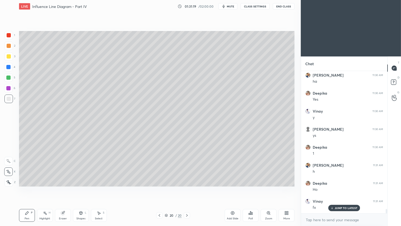
click at [7, 56] on div at bounding box center [9, 56] width 4 height 4
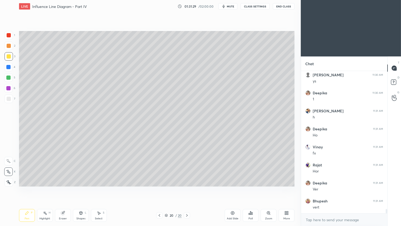
scroll to position [4578, 0]
click at [11, 97] on div at bounding box center [8, 98] width 8 height 8
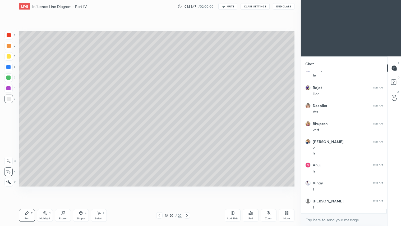
scroll to position [4655, 0]
click at [162, 188] on div at bounding box center [159, 215] width 6 height 6
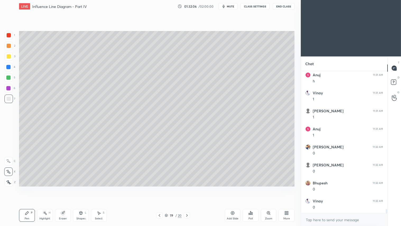
click at [9, 58] on div at bounding box center [8, 56] width 8 height 8
click at [188, 188] on icon at bounding box center [187, 215] width 4 height 4
click at [63, 188] on div "Eraser" at bounding box center [63, 215] width 16 height 13
drag, startPoint x: 10, startPoint y: 182, endPoint x: 50, endPoint y: 191, distance: 41.4
click at [10, 181] on span "Erase all" at bounding box center [8, 182] width 8 height 4
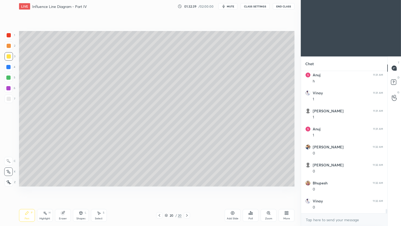
click at [160, 188] on icon at bounding box center [159, 215] width 4 height 4
drag, startPoint x: 9, startPoint y: 56, endPoint x: 10, endPoint y: 82, distance: 25.7
click at [9, 56] on div at bounding box center [9, 56] width 4 height 4
click at [26, 188] on div "Pen" at bounding box center [27, 218] width 5 height 3
click at [11, 35] on div at bounding box center [9, 35] width 4 height 4
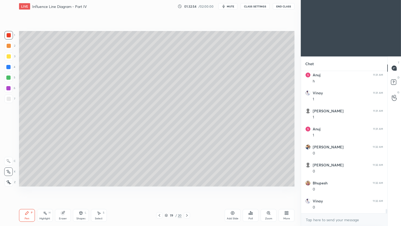
click at [7, 45] on div at bounding box center [9, 46] width 4 height 4
drag, startPoint x: 9, startPoint y: 57, endPoint x: 12, endPoint y: 66, distance: 10.1
click at [9, 56] on div at bounding box center [9, 56] width 4 height 4
click at [45, 188] on rect at bounding box center [45, 213] width 3 height 3
drag, startPoint x: 25, startPoint y: 213, endPoint x: 67, endPoint y: 191, distance: 47.2
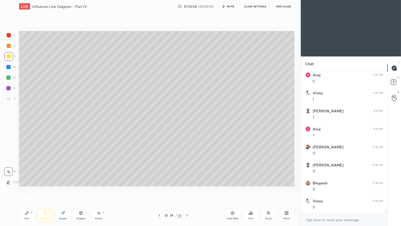
click at [27, 188] on icon at bounding box center [26, 212] width 3 height 3
drag, startPoint x: 9, startPoint y: 35, endPoint x: 15, endPoint y: 41, distance: 8.3
click at [10, 36] on div at bounding box center [9, 35] width 4 height 4
click at [9, 45] on div at bounding box center [9, 46] width 4 height 4
drag, startPoint x: 8, startPoint y: 57, endPoint x: 9, endPoint y: 62, distance: 5.9
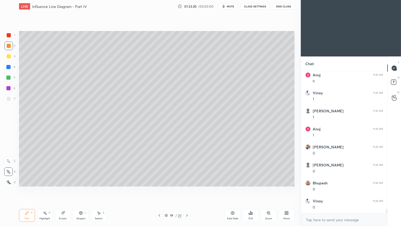
click at [8, 58] on div at bounding box center [9, 56] width 4 height 4
click at [28, 188] on icon at bounding box center [27, 213] width 4 height 4
click at [9, 45] on div at bounding box center [9, 46] width 4 height 4
drag, startPoint x: 10, startPoint y: 36, endPoint x: 14, endPoint y: 37, distance: 4.6
click at [11, 36] on div at bounding box center [8, 35] width 8 height 8
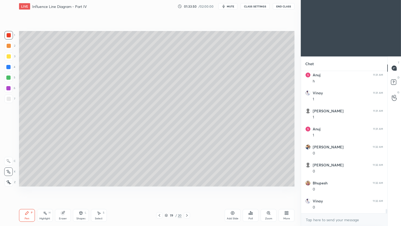
drag, startPoint x: 10, startPoint y: 45, endPoint x: 17, endPoint y: 52, distance: 10.1
click at [10, 45] on div at bounding box center [9, 46] width 4 height 4
click at [9, 35] on div at bounding box center [9, 35] width 4 height 4
click at [11, 46] on div at bounding box center [8, 46] width 8 height 8
click at [28, 188] on div "Pen P" at bounding box center [27, 215] width 16 height 13
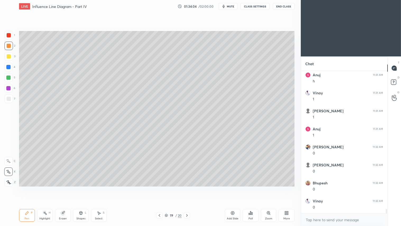
drag, startPoint x: 102, startPoint y: 214, endPoint x: 104, endPoint y: 194, distance: 20.7
click at [103, 188] on div "Select S" at bounding box center [99, 215] width 16 height 13
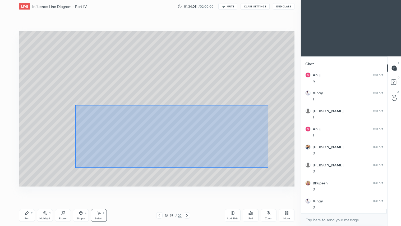
drag, startPoint x: 75, startPoint y: 104, endPoint x: 266, endPoint y: 163, distance: 199.2
click at [269, 167] on div "0 ° Undo Copy Duplicate Duplicate to new slide Delete" at bounding box center [157, 108] width 276 height 155
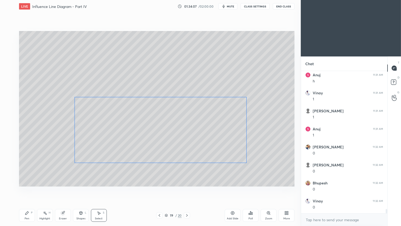
drag, startPoint x: 150, startPoint y: 130, endPoint x: 143, endPoint y: 130, distance: 6.9
click at [143, 130] on div "0 ° Undo Copy Duplicate Duplicate to new slide Delete" at bounding box center [157, 108] width 276 height 155
drag, startPoint x: 31, startPoint y: 215, endPoint x: 64, endPoint y: 199, distance: 36.7
click at [31, 188] on div "Pen P" at bounding box center [27, 215] width 16 height 13
click at [11, 54] on div at bounding box center [8, 56] width 8 height 8
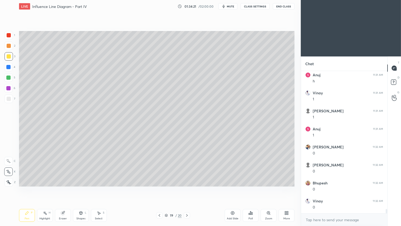
click at [9, 38] on div at bounding box center [8, 35] width 8 height 8
click at [11, 56] on div at bounding box center [8, 56] width 8 height 8
click at [11, 39] on div at bounding box center [8, 35] width 8 height 8
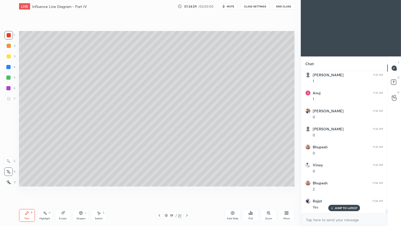
scroll to position [4781, 0]
click at [8, 44] on div at bounding box center [9, 46] width 4 height 4
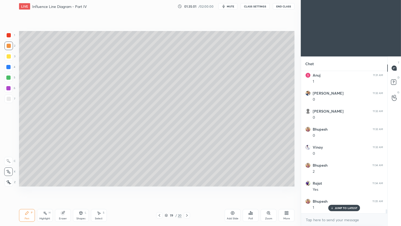
drag, startPoint x: 29, startPoint y: 216, endPoint x: 67, endPoint y: 196, distance: 43.1
click at [30, 188] on div "Pen P" at bounding box center [27, 215] width 16 height 13
drag, startPoint x: 7, startPoint y: 180, endPoint x: 11, endPoint y: 179, distance: 4.5
click at [9, 179] on div at bounding box center [8, 182] width 8 height 8
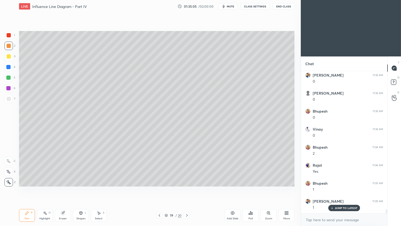
drag, startPoint x: 81, startPoint y: 215, endPoint x: 85, endPoint y: 210, distance: 5.7
click at [81, 188] on div "Shapes L" at bounding box center [81, 215] width 16 height 13
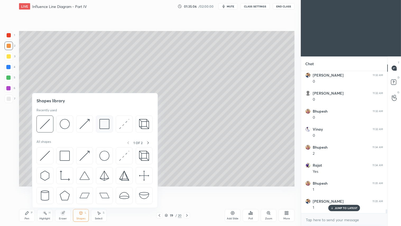
click at [107, 123] on img at bounding box center [104, 124] width 10 height 10
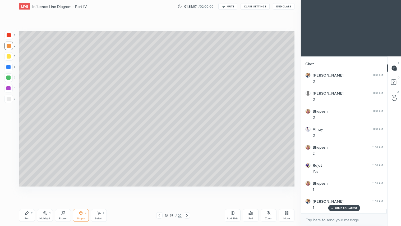
click at [8, 95] on div at bounding box center [8, 98] width 8 height 8
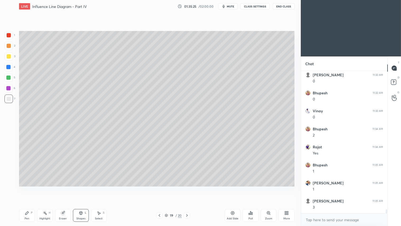
click at [8, 58] on div at bounding box center [9, 56] width 4 height 4
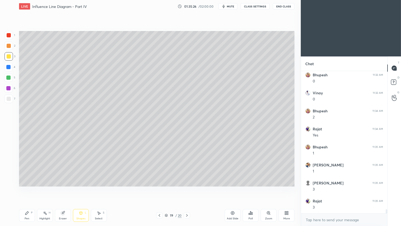
click at [28, 188] on div "Pen P" at bounding box center [27, 215] width 16 height 13
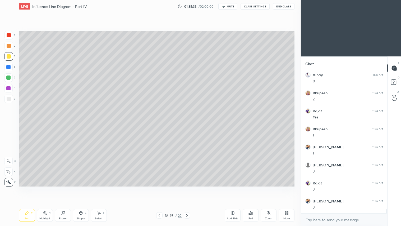
click at [8, 50] on div "2" at bounding box center [9, 47] width 11 height 11
click at [29, 188] on div "Pen P" at bounding box center [27, 215] width 16 height 13
click at [184, 188] on div at bounding box center [187, 215] width 6 height 6
drag, startPoint x: 80, startPoint y: 215, endPoint x: 81, endPoint y: 211, distance: 3.7
click at [80, 188] on icon at bounding box center [81, 213] width 4 height 4
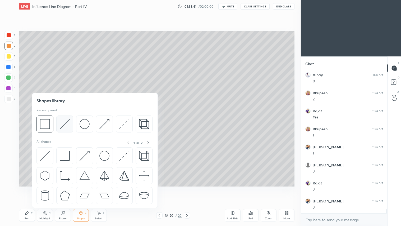
click at [65, 120] on img at bounding box center [65, 124] width 10 height 10
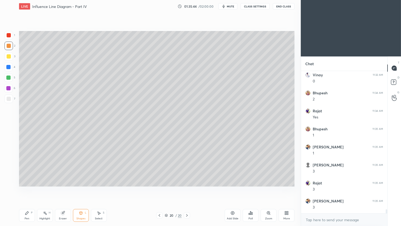
drag, startPoint x: 28, startPoint y: 213, endPoint x: 33, endPoint y: 201, distance: 12.8
click at [28, 188] on icon at bounding box center [27, 213] width 4 height 4
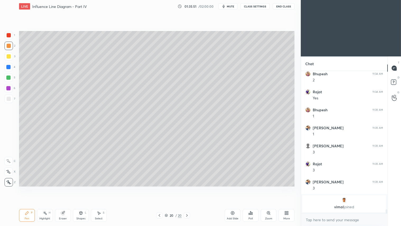
click at [159, 188] on icon at bounding box center [159, 215] width 4 height 4
click at [188, 188] on icon at bounding box center [187, 215] width 4 height 4
click at [159, 188] on icon at bounding box center [159, 215] width 4 height 4
click at [188, 188] on icon at bounding box center [187, 215] width 4 height 4
click at [10, 56] on div at bounding box center [9, 56] width 4 height 4
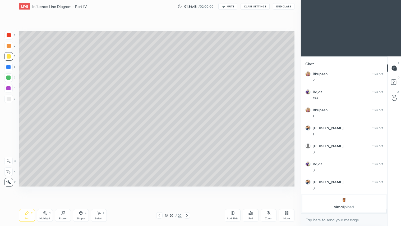
click at [160, 188] on icon at bounding box center [159, 215] width 4 height 4
drag, startPoint x: 187, startPoint y: 215, endPoint x: 193, endPoint y: 208, distance: 9.2
click at [188, 188] on icon at bounding box center [187, 215] width 4 height 4
click at [9, 46] on div at bounding box center [9, 46] width 4 height 4
click at [9, 48] on div at bounding box center [8, 46] width 8 height 8
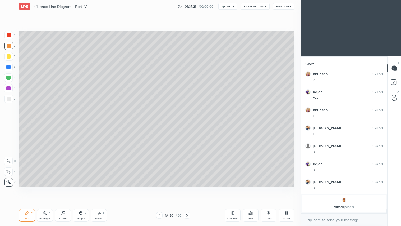
click at [61, 188] on div "Eraser" at bounding box center [63, 215] width 16 height 13
drag, startPoint x: 31, startPoint y: 210, endPoint x: 33, endPoint y: 208, distance: 3.0
click at [31, 188] on div "Pen P" at bounding box center [27, 215] width 16 height 13
drag, startPoint x: 7, startPoint y: 97, endPoint x: 18, endPoint y: 134, distance: 38.7
click at [9, 99] on div at bounding box center [9, 99] width 4 height 4
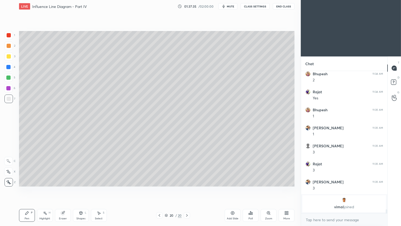
drag, startPoint x: 81, startPoint y: 216, endPoint x: 81, endPoint y: 211, distance: 4.8
click at [81, 188] on div "Shapes L" at bounding box center [81, 215] width 16 height 13
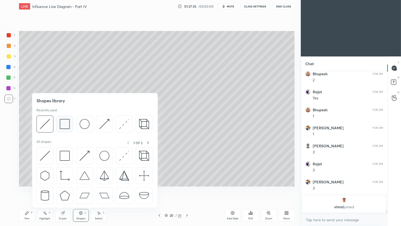
click at [64, 124] on img at bounding box center [65, 124] width 10 height 10
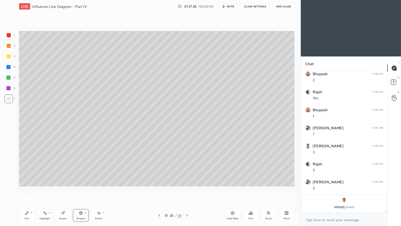
click at [10, 56] on div at bounding box center [8, 56] width 8 height 8
drag, startPoint x: 27, startPoint y: 218, endPoint x: 28, endPoint y: 213, distance: 5.0
click at [28, 188] on div "Pen" at bounding box center [27, 218] width 5 height 3
click at [11, 46] on div at bounding box center [8, 46] width 8 height 8
drag, startPoint x: 5, startPoint y: 225, endPoint x: 28, endPoint y: 205, distance: 29.8
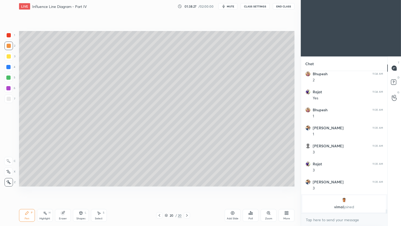
click at [6, 188] on div "1 2 3 4 5 6 7 C X Z C X Z E E Erase all H H LIVE Influence Line Diagram - Part …" at bounding box center [148, 113] width 297 height 226
drag, startPoint x: 25, startPoint y: 216, endPoint x: 60, endPoint y: 213, distance: 35.5
click at [25, 188] on div "Pen P" at bounding box center [27, 215] width 16 height 13
click at [233, 188] on div "Add Slide" at bounding box center [233, 215] width 16 height 13
click at [78, 188] on div "Shapes L" at bounding box center [81, 215] width 16 height 13
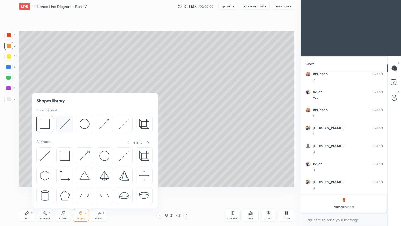
click at [66, 122] on img at bounding box center [65, 124] width 10 height 10
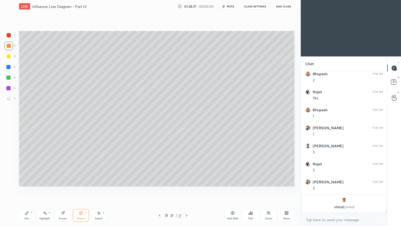
click at [27, 188] on div "Pen P" at bounding box center [27, 215] width 16 height 13
click at [160, 188] on icon at bounding box center [160, 215] width 2 height 3
click at [159, 188] on icon at bounding box center [160, 215] width 4 height 4
click at [187, 188] on icon at bounding box center [187, 215] width 4 height 4
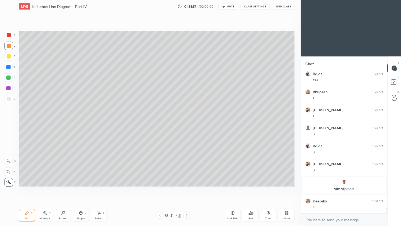
scroll to position [3650, 0]
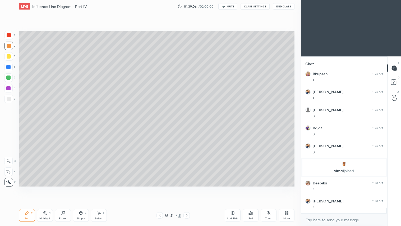
click at [160, 188] on icon at bounding box center [160, 215] width 4 height 4
click at [161, 188] on icon at bounding box center [160, 215] width 4 height 4
click at [187, 188] on icon at bounding box center [187, 215] width 2 height 3
click at [187, 188] on icon at bounding box center [187, 215] width 4 height 4
drag, startPoint x: 8, startPoint y: 54, endPoint x: 19, endPoint y: 54, distance: 10.6
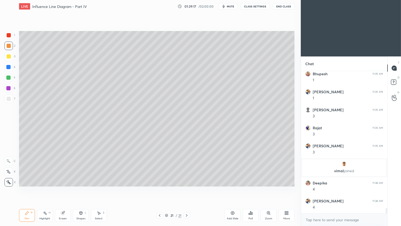
click at [9, 54] on div at bounding box center [8, 56] width 8 height 8
click at [11, 47] on div at bounding box center [8, 46] width 8 height 8
click at [32, 188] on div "Pen P" at bounding box center [27, 215] width 16 height 13
click at [8, 47] on div at bounding box center [9, 46] width 4 height 4
drag, startPoint x: 28, startPoint y: 214, endPoint x: 28, endPoint y: 211, distance: 2.8
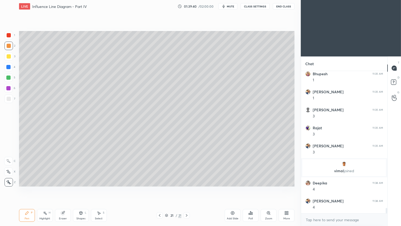
click at [28, 188] on icon at bounding box center [27, 213] width 4 height 4
drag, startPoint x: 78, startPoint y: 216, endPoint x: 80, endPoint y: 212, distance: 4.3
click at [79, 188] on div "Shapes L" at bounding box center [81, 215] width 16 height 13
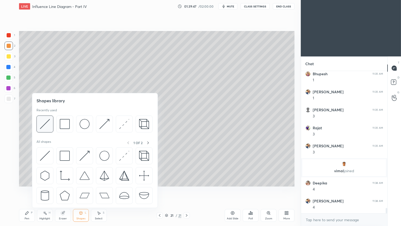
click at [41, 122] on img at bounding box center [45, 124] width 10 height 10
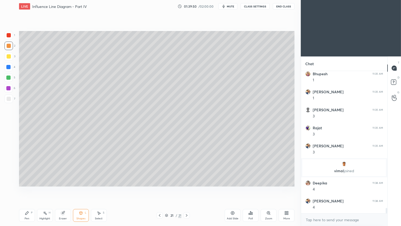
click at [161, 188] on icon at bounding box center [160, 215] width 4 height 4
click at [160, 188] on icon at bounding box center [160, 215] width 2 height 3
click at [31, 188] on div "Pen P" at bounding box center [27, 215] width 16 height 13
click at [187, 188] on icon at bounding box center [187, 215] width 4 height 4
click at [188, 188] on icon at bounding box center [187, 215] width 4 height 4
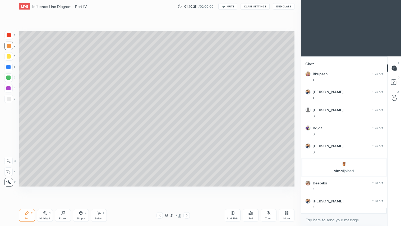
click at [9, 56] on div at bounding box center [9, 56] width 4 height 4
click at [159, 188] on icon at bounding box center [160, 215] width 4 height 4
click at [162, 188] on icon at bounding box center [160, 215] width 4 height 4
click at [185, 188] on icon at bounding box center [187, 215] width 4 height 4
click at [187, 188] on icon at bounding box center [187, 215] width 4 height 4
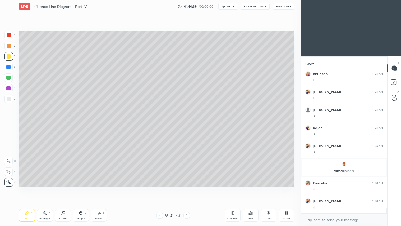
click at [9, 44] on div at bounding box center [9, 46] width 4 height 4
drag, startPoint x: 8, startPoint y: 46, endPoint x: 7, endPoint y: 49, distance: 3.0
click at [7, 46] on div at bounding box center [9, 46] width 4 height 4
click at [28, 188] on icon at bounding box center [27, 213] width 4 height 4
click at [81, 188] on div "Shapes" at bounding box center [80, 218] width 9 height 3
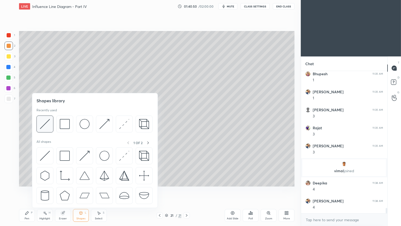
click at [49, 122] on img at bounding box center [45, 124] width 10 height 10
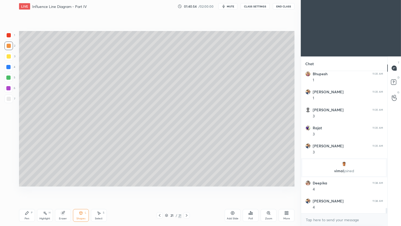
click at [30, 188] on div "Pen P" at bounding box center [27, 215] width 16 height 13
drag, startPoint x: 65, startPoint y: 216, endPoint x: 68, endPoint y: 213, distance: 4.0
click at [67, 188] on div "Eraser" at bounding box center [63, 215] width 16 height 13
drag, startPoint x: 26, startPoint y: 219, endPoint x: 62, endPoint y: 199, distance: 41.4
click at [28, 188] on div "Pen" at bounding box center [27, 218] width 5 height 3
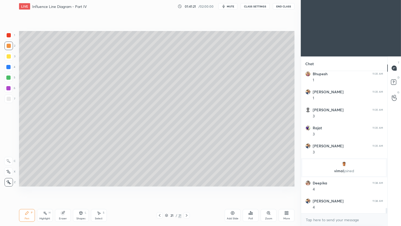
click at [63, 188] on div "Eraser" at bounding box center [63, 215] width 16 height 13
click at [30, 188] on div "Pen P" at bounding box center [27, 215] width 16 height 13
drag, startPoint x: 9, startPoint y: 56, endPoint x: 17, endPoint y: 61, distance: 9.6
click at [12, 57] on div at bounding box center [8, 56] width 8 height 8
drag, startPoint x: 9, startPoint y: 46, endPoint x: 17, endPoint y: 51, distance: 9.7
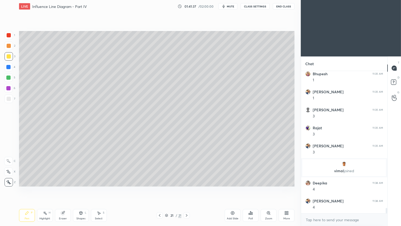
click at [10, 46] on div at bounding box center [9, 46] width 4 height 4
drag, startPoint x: 79, startPoint y: 202, endPoint x: 78, endPoint y: 207, distance: 5.5
click at [79, 188] on div "Setting up your live class Poll for secs No correct answer Start poll" at bounding box center [157, 109] width 280 height 192
click at [82, 188] on div "Shapes" at bounding box center [80, 218] width 9 height 3
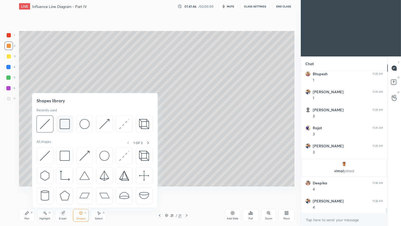
click at [65, 121] on img at bounding box center [65, 124] width 10 height 10
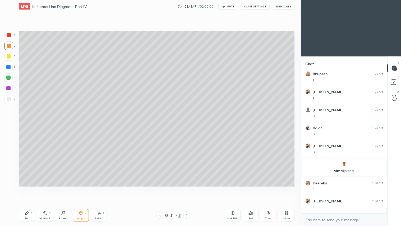
click at [7, 97] on div at bounding box center [9, 99] width 4 height 4
click at [8, 45] on div at bounding box center [9, 46] width 4 height 4
click at [160, 188] on icon at bounding box center [160, 215] width 4 height 4
drag, startPoint x: 159, startPoint y: 216, endPoint x: 163, endPoint y: 213, distance: 4.7
click at [159, 188] on icon at bounding box center [160, 215] width 2 height 3
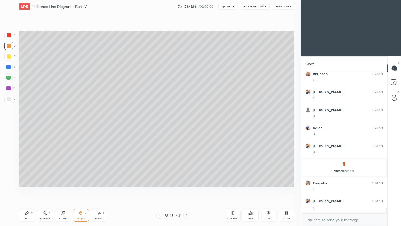
click at [187, 188] on icon at bounding box center [187, 215] width 4 height 4
click at [188, 188] on icon at bounding box center [187, 215] width 4 height 4
click at [187, 188] on icon at bounding box center [187, 215] width 4 height 4
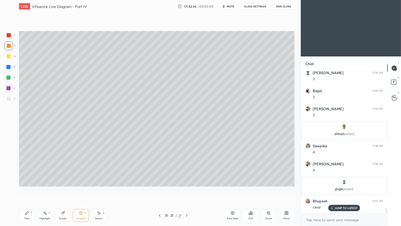
scroll to position [3667, 0]
click at [161, 188] on icon at bounding box center [160, 215] width 4 height 4
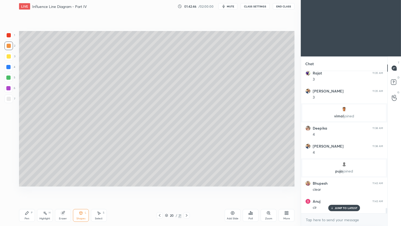
scroll to position [3722, 0]
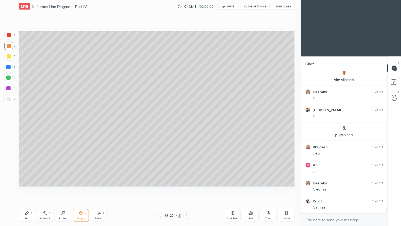
click at [186, 188] on icon at bounding box center [187, 215] width 4 height 4
click at [161, 188] on icon at bounding box center [160, 215] width 4 height 4
click at [187, 188] on icon at bounding box center [187, 215] width 4 height 4
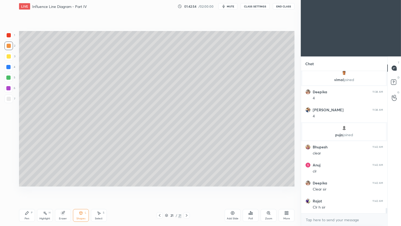
click at [185, 188] on icon at bounding box center [187, 215] width 4 height 4
click at [232, 188] on div "Add Slide" at bounding box center [233, 215] width 16 height 13
click at [159, 188] on icon at bounding box center [160, 215] width 4 height 4
click at [187, 188] on icon at bounding box center [187, 215] width 4 height 4
click at [11, 45] on div at bounding box center [8, 46] width 8 height 8
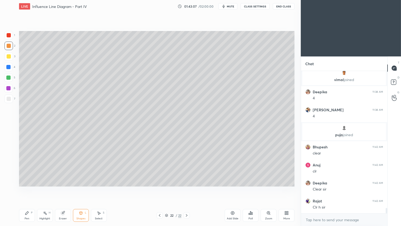
drag, startPoint x: 29, startPoint y: 217, endPoint x: 148, endPoint y: 220, distance: 119.6
click at [30, 188] on div "Pen P" at bounding box center [27, 215] width 16 height 13
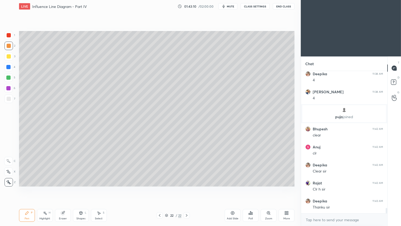
click at [159, 188] on icon at bounding box center [160, 215] width 4 height 4
click at [160, 188] on icon at bounding box center [160, 215] width 4 height 4
click at [186, 188] on icon at bounding box center [187, 215] width 4 height 4
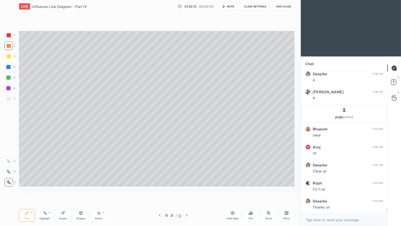
click at [187, 188] on icon at bounding box center [187, 215] width 4 height 4
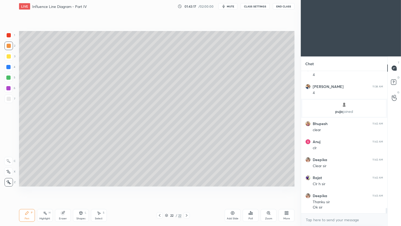
scroll to position [2, 1]
drag, startPoint x: 81, startPoint y: 216, endPoint x: 81, endPoint y: 210, distance: 5.6
click at [81, 188] on div "Shapes L" at bounding box center [81, 215] width 16 height 13
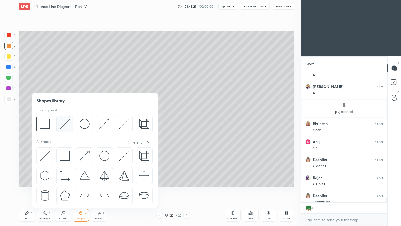
click at [65, 120] on img at bounding box center [65, 124] width 10 height 10
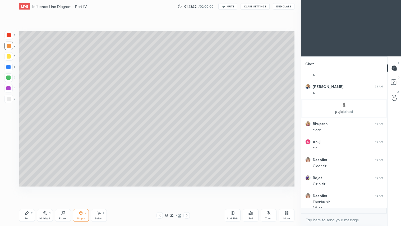
scroll to position [140, 85]
drag, startPoint x: 83, startPoint y: 219, endPoint x: 83, endPoint y: 216, distance: 3.2
click at [83, 188] on div "Shapes" at bounding box center [80, 218] width 9 height 3
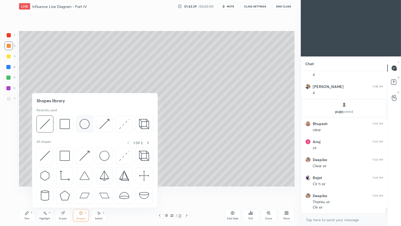
click at [85, 123] on img at bounding box center [85, 124] width 10 height 10
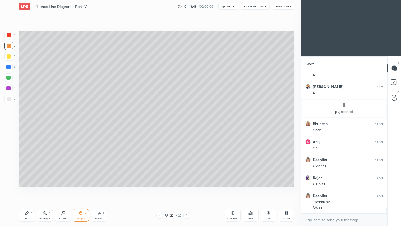
click at [27, 188] on div "Pen" at bounding box center [27, 218] width 5 height 3
click at [78, 188] on div "Shapes" at bounding box center [80, 218] width 9 height 3
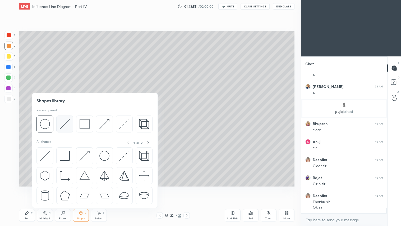
click at [68, 122] on img at bounding box center [65, 124] width 10 height 10
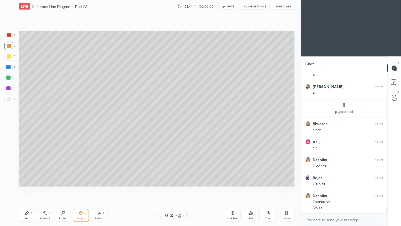
click at [78, 188] on div "Shapes L" at bounding box center [81, 215] width 16 height 13
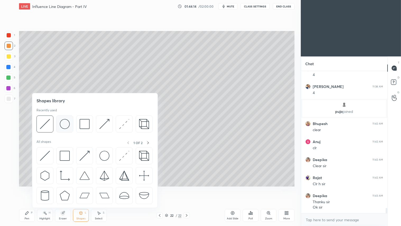
click at [67, 123] on img at bounding box center [65, 124] width 10 height 10
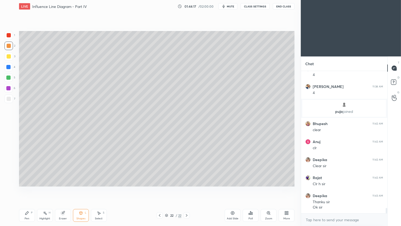
click at [32, 188] on div "Pen P" at bounding box center [27, 215] width 16 height 13
drag, startPoint x: 82, startPoint y: 214, endPoint x: 82, endPoint y: 211, distance: 3.4
click at [82, 188] on icon at bounding box center [81, 213] width 4 height 4
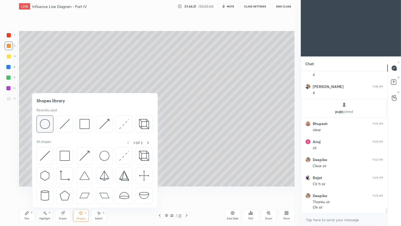
click at [48, 125] on img at bounding box center [45, 124] width 10 height 10
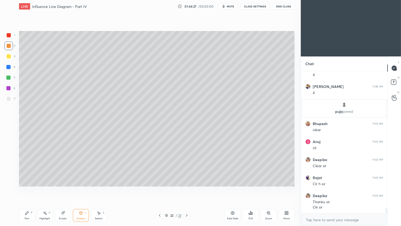
click at [29, 188] on div "Pen P" at bounding box center [27, 215] width 16 height 13
drag, startPoint x: 9, startPoint y: 49, endPoint x: 17, endPoint y: 93, distance: 44.8
click at [9, 48] on div at bounding box center [8, 46] width 8 height 8
click at [30, 188] on div "Pen P" at bounding box center [27, 215] width 16 height 13
click at [83, 188] on div "Shapes L" at bounding box center [81, 215] width 16 height 13
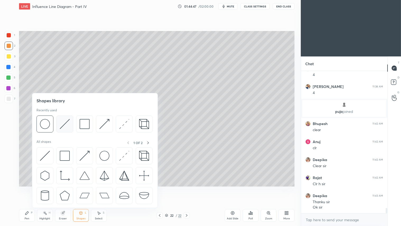
click at [65, 125] on img at bounding box center [65, 124] width 10 height 10
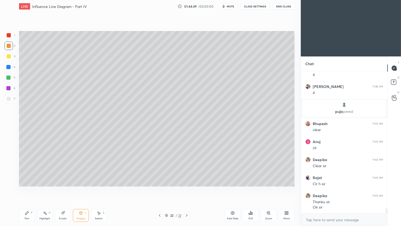
click at [9, 58] on div at bounding box center [9, 56] width 4 height 4
drag, startPoint x: 27, startPoint y: 215, endPoint x: 23, endPoint y: 186, distance: 28.9
click at [28, 188] on div "Pen P" at bounding box center [27, 215] width 16 height 13
drag, startPoint x: 9, startPoint y: 172, endPoint x: 18, endPoint y: 179, distance: 10.7
click at [9, 171] on icon at bounding box center [8, 172] width 5 height 4
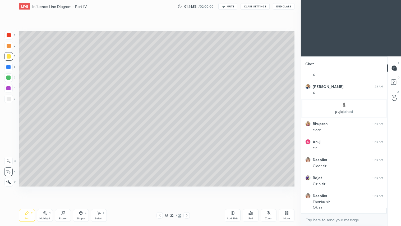
click at [28, 188] on div "Pen P" at bounding box center [27, 215] width 16 height 13
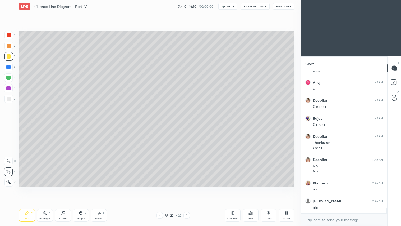
scroll to position [3822, 0]
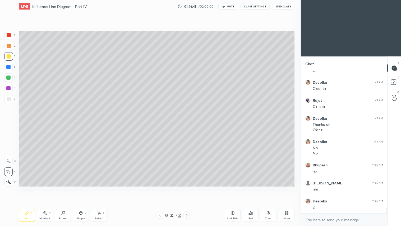
click at [8, 98] on div at bounding box center [9, 99] width 4 height 4
click at [10, 46] on div at bounding box center [9, 46] width 4 height 4
click at [30, 188] on div "Pen P" at bounding box center [27, 215] width 16 height 13
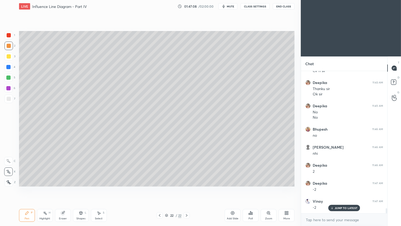
click at [79, 188] on div "Shapes L" at bounding box center [81, 215] width 16 height 13
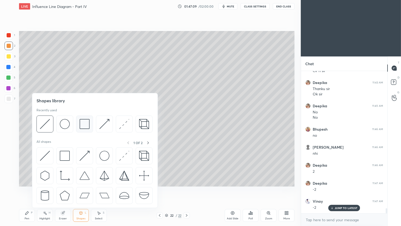
click at [90, 124] on div at bounding box center [84, 123] width 17 height 17
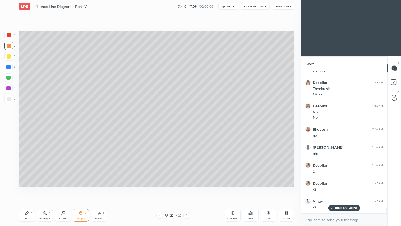
click at [7, 99] on div at bounding box center [9, 99] width 4 height 4
click at [10, 44] on div at bounding box center [9, 46] width 4 height 4
click at [27, 188] on div "Pen P" at bounding box center [27, 215] width 16 height 13
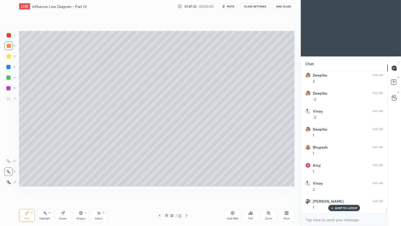
scroll to position [3966, 0]
drag, startPoint x: 11, startPoint y: 48, endPoint x: 16, endPoint y: 48, distance: 4.8
click at [11, 48] on div at bounding box center [8, 46] width 8 height 8
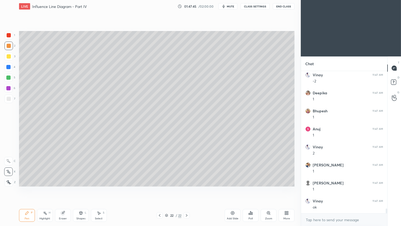
drag, startPoint x: 10, startPoint y: 44, endPoint x: 8, endPoint y: 160, distance: 116.1
click at [10, 44] on div at bounding box center [8, 46] width 8 height 8
click at [232, 188] on div "Add Slide" at bounding box center [233, 215] width 16 height 13
click at [84, 188] on div "Shapes" at bounding box center [80, 218] width 9 height 3
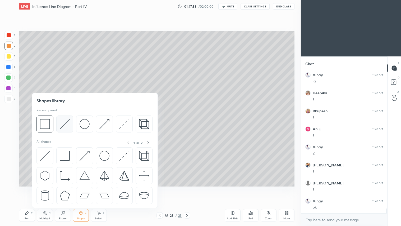
click at [64, 125] on img at bounding box center [65, 124] width 10 height 10
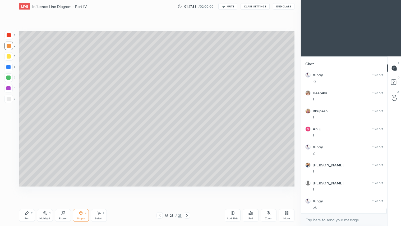
click at [9, 44] on div at bounding box center [9, 46] width 4 height 4
click at [28, 188] on div "Pen P" at bounding box center [27, 215] width 16 height 13
drag, startPoint x: 161, startPoint y: 215, endPoint x: 164, endPoint y: 215, distance: 3.5
click at [162, 188] on icon at bounding box center [160, 215] width 4 height 4
click at [187, 188] on icon at bounding box center [187, 215] width 4 height 4
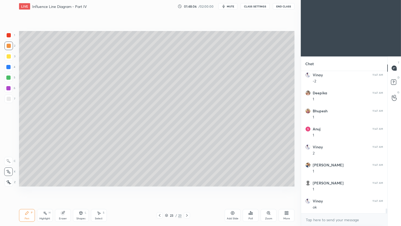
scroll to position [4002, 0]
click at [161, 188] on icon at bounding box center [160, 215] width 4 height 4
drag, startPoint x: 186, startPoint y: 215, endPoint x: 188, endPoint y: 212, distance: 4.2
click at [186, 188] on icon at bounding box center [187, 215] width 4 height 4
click at [159, 188] on icon at bounding box center [160, 215] width 4 height 4
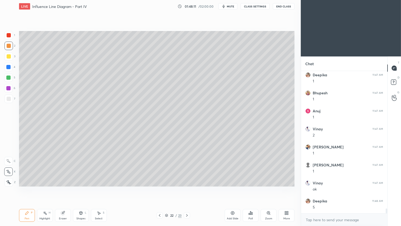
click at [185, 188] on icon at bounding box center [187, 215] width 4 height 4
click at [159, 188] on icon at bounding box center [160, 215] width 4 height 4
click at [188, 188] on icon at bounding box center [187, 215] width 4 height 4
drag, startPoint x: 9, startPoint y: 55, endPoint x: 15, endPoint y: 58, distance: 6.7
click at [12, 56] on div at bounding box center [8, 56] width 8 height 8
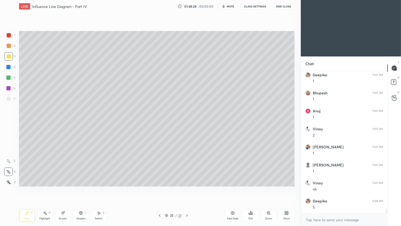
click at [161, 188] on icon at bounding box center [160, 215] width 4 height 4
click at [187, 188] on icon at bounding box center [187, 215] width 2 height 3
drag, startPoint x: 9, startPoint y: 43, endPoint x: 12, endPoint y: 58, distance: 15.5
click at [9, 43] on div at bounding box center [8, 46] width 8 height 8
click at [28, 188] on div "Pen P" at bounding box center [27, 215] width 16 height 13
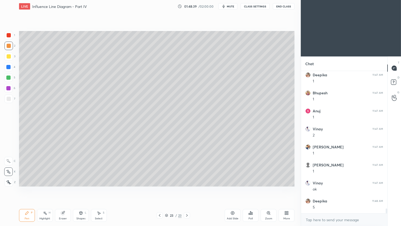
click at [7, 46] on div at bounding box center [9, 46] width 4 height 4
click at [26, 188] on div "Pen" at bounding box center [27, 218] width 5 height 3
click at [85, 188] on div "Shapes" at bounding box center [80, 218] width 9 height 3
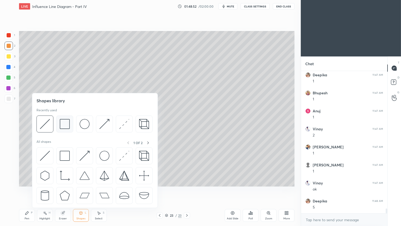
click at [67, 126] on img at bounding box center [65, 124] width 10 height 10
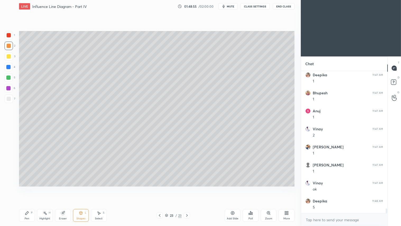
click at [10, 44] on div at bounding box center [9, 46] width 4 height 4
click at [29, 188] on div "Pen P" at bounding box center [27, 215] width 16 height 13
drag, startPoint x: 79, startPoint y: 217, endPoint x: 80, endPoint y: 213, distance: 4.0
click at [80, 188] on div "Shapes" at bounding box center [80, 218] width 9 height 3
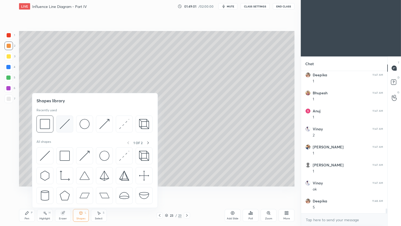
click at [64, 123] on img at bounding box center [65, 124] width 10 height 10
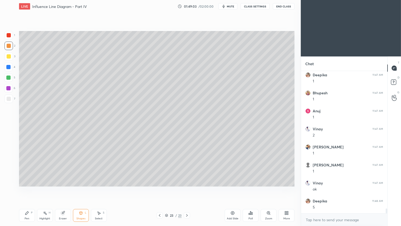
click at [26, 188] on div "Pen P" at bounding box center [27, 215] width 16 height 13
click at [159, 188] on icon at bounding box center [160, 215] width 4 height 4
click at [186, 188] on icon at bounding box center [187, 215] width 4 height 4
click at [159, 188] on icon at bounding box center [160, 215] width 4 height 4
click at [188, 188] on icon at bounding box center [187, 215] width 4 height 4
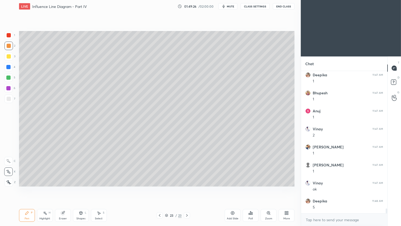
scroll to position [4020, 0]
click at [161, 188] on icon at bounding box center [160, 215] width 4 height 4
click at [188, 188] on icon at bounding box center [187, 215] width 4 height 4
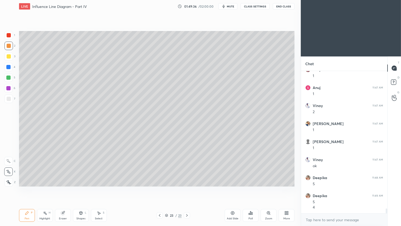
click at [11, 57] on div at bounding box center [8, 56] width 8 height 8
drag, startPoint x: 8, startPoint y: 47, endPoint x: 7, endPoint y: 60, distance: 13.0
click at [8, 47] on div at bounding box center [9, 46] width 4 height 4
click at [28, 188] on icon at bounding box center [27, 213] width 4 height 4
click at [84, 188] on div "Shapes" at bounding box center [80, 218] width 9 height 3
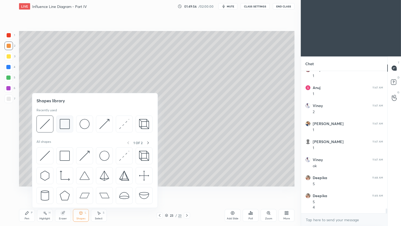
click at [64, 121] on img at bounding box center [65, 124] width 10 height 10
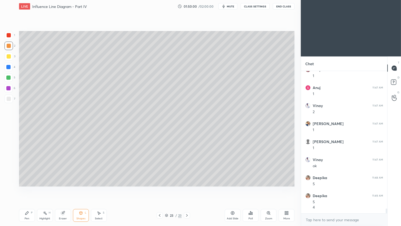
click at [10, 44] on div at bounding box center [9, 46] width 4 height 4
click at [29, 188] on div "Pen P" at bounding box center [27, 215] width 16 height 13
click at [230, 188] on div "Add Slide" at bounding box center [233, 218] width 12 height 3
drag, startPoint x: 81, startPoint y: 216, endPoint x: 81, endPoint y: 212, distance: 3.5
click at [81, 188] on div "Shapes L" at bounding box center [81, 215] width 16 height 13
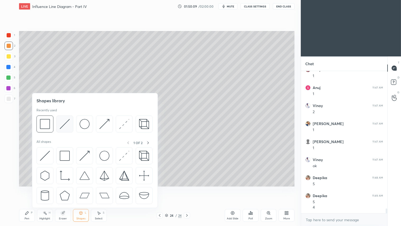
click at [67, 122] on img at bounding box center [65, 124] width 10 height 10
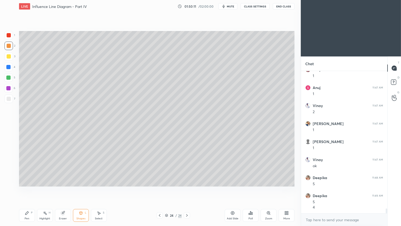
drag, startPoint x: 10, startPoint y: 47, endPoint x: 14, endPoint y: 53, distance: 7.7
click at [10, 48] on div at bounding box center [8, 46] width 8 height 8
click at [27, 188] on div "Pen P" at bounding box center [27, 215] width 16 height 13
click at [161, 188] on icon at bounding box center [160, 215] width 4 height 4
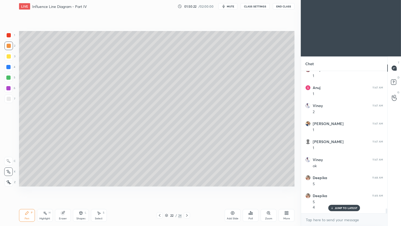
scroll to position [4043, 0]
click at [187, 188] on icon at bounding box center [187, 215] width 4 height 4
click at [159, 188] on icon at bounding box center [160, 215] width 4 height 4
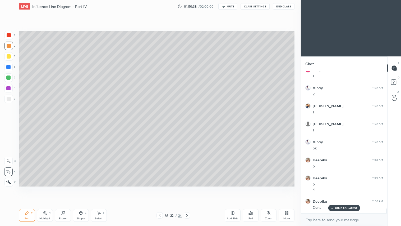
click at [186, 188] on icon at bounding box center [187, 215] width 4 height 4
click at [187, 188] on icon at bounding box center [187, 215] width 4 height 4
click at [161, 188] on icon at bounding box center [160, 215] width 4 height 4
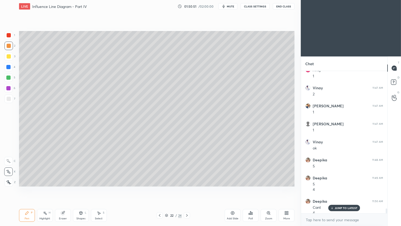
scroll to position [4048, 0]
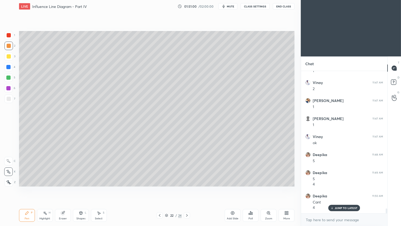
click at [188, 188] on icon at bounding box center [187, 215] width 4 height 4
click at [185, 188] on icon at bounding box center [187, 215] width 4 height 4
click at [160, 188] on icon at bounding box center [160, 215] width 2 height 3
click at [161, 188] on icon at bounding box center [160, 215] width 4 height 4
click at [191, 188] on div "22 / 24" at bounding box center [173, 215] width 103 height 6
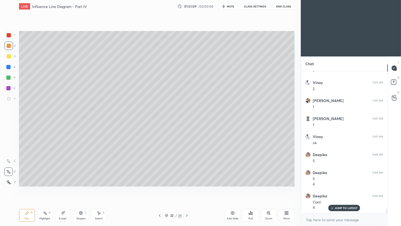
click at [186, 188] on icon at bounding box center [187, 215] width 4 height 4
click at [187, 188] on icon at bounding box center [187, 215] width 2 height 3
click at [10, 57] on div at bounding box center [9, 56] width 4 height 4
click at [9, 47] on div at bounding box center [9, 46] width 4 height 4
click at [27, 188] on icon at bounding box center [26, 212] width 3 height 3
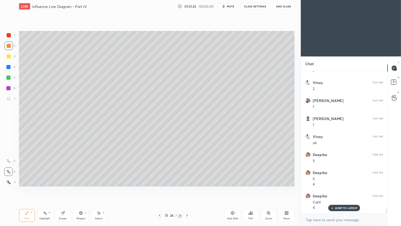
drag, startPoint x: 5, startPoint y: 45, endPoint x: 14, endPoint y: 76, distance: 31.7
click at [6, 45] on div at bounding box center [8, 46] width 8 height 8
click at [80, 188] on div "Shapes L" at bounding box center [81, 215] width 16 height 13
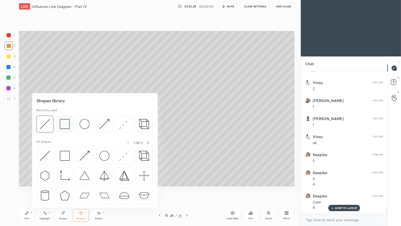
click at [65, 122] on img at bounding box center [65, 124] width 10 height 10
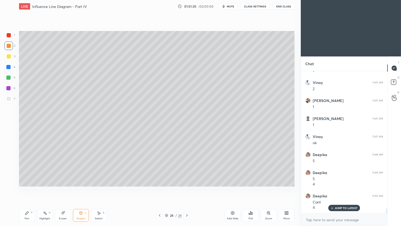
drag, startPoint x: 6, startPoint y: 99, endPoint x: 16, endPoint y: 110, distance: 15.2
click at [7, 98] on div at bounding box center [8, 98] width 8 height 8
drag, startPoint x: 9, startPoint y: 47, endPoint x: 12, endPoint y: 49, distance: 4.1
click at [9, 47] on div at bounding box center [9, 46] width 4 height 4
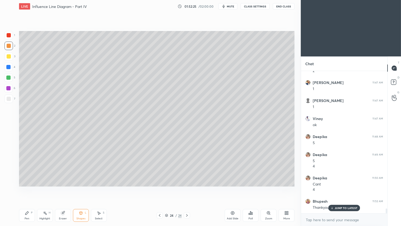
click at [159, 188] on icon at bounding box center [160, 215] width 4 height 4
click at [160, 188] on icon at bounding box center [160, 215] width 2 height 3
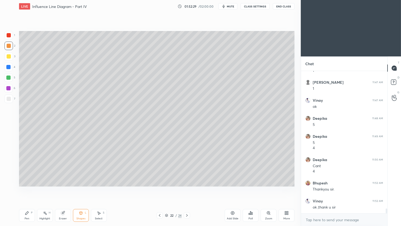
click at [188, 188] on icon at bounding box center [187, 215] width 4 height 4
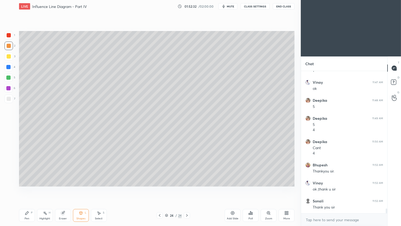
click at [9, 46] on div at bounding box center [9, 46] width 4 height 4
drag, startPoint x: 229, startPoint y: 7, endPoint x: 257, endPoint y: 10, distance: 27.6
click at [231, 7] on span "mute" at bounding box center [230, 6] width 7 height 4
type textarea "x"
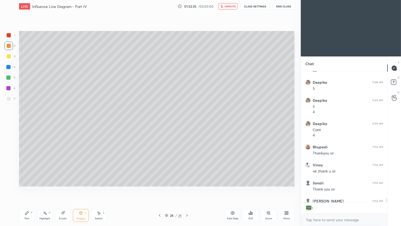
scroll to position [130, 85]
click at [258, 7] on button "CLASS SETTINGS" at bounding box center [255, 6] width 29 height 6
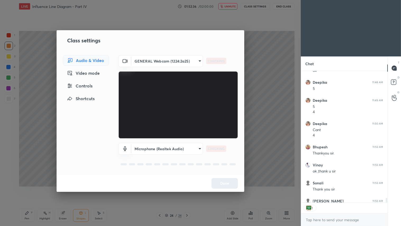
scroll to position [4149, 0]
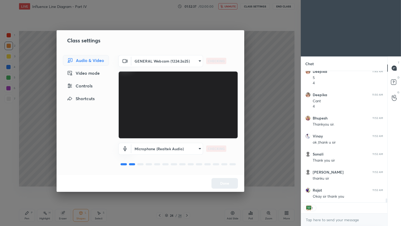
click at [199, 60] on body "1 2 3 4 5 6 7 C X Z C X Z E E Erase all H H LIVE Influence Line Diagram - Part …" at bounding box center [200, 113] width 401 height 226
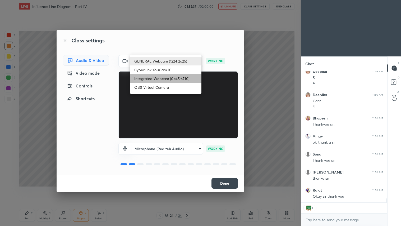
click at [177, 79] on li "Integrated Webcam (0c45:6710)" at bounding box center [165, 78] width 71 height 9
type input "c5c2f7231e9952ba016bf395f8d23ccccda43c405848800533c4c3fa58e8e242"
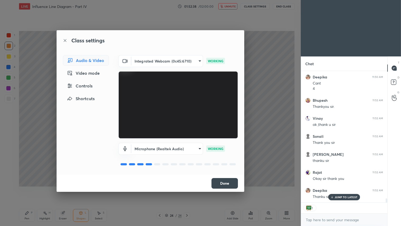
click at [226, 181] on button "Done" at bounding box center [225, 183] width 26 height 11
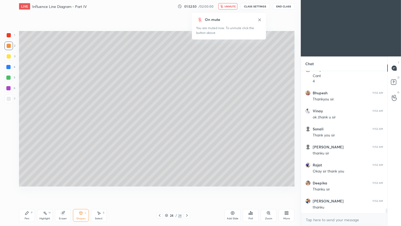
scroll to position [140, 85]
click at [284, 6] on button "End Class" at bounding box center [283, 6] width 21 height 6
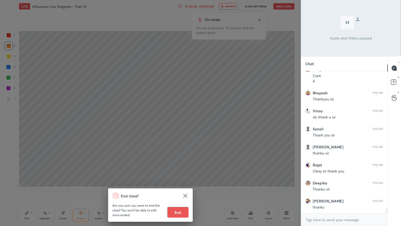
click at [185, 188] on button "End" at bounding box center [177, 212] width 21 height 11
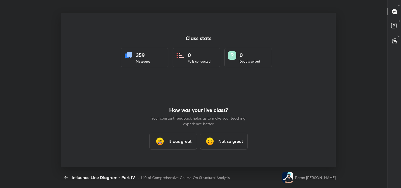
scroll to position [26291, 26048]
type textarea "x"
